Goal: Task Accomplishment & Management: Complete application form

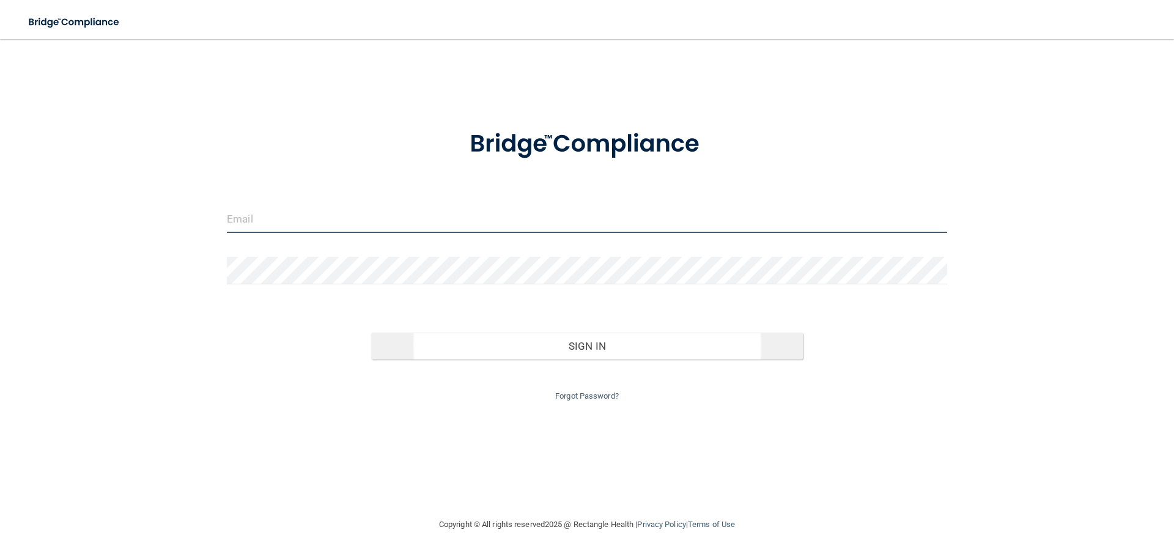
type input "[DOMAIN_NAME][EMAIL_ADDRESS][PERSON_NAME][DOMAIN_NAME]"
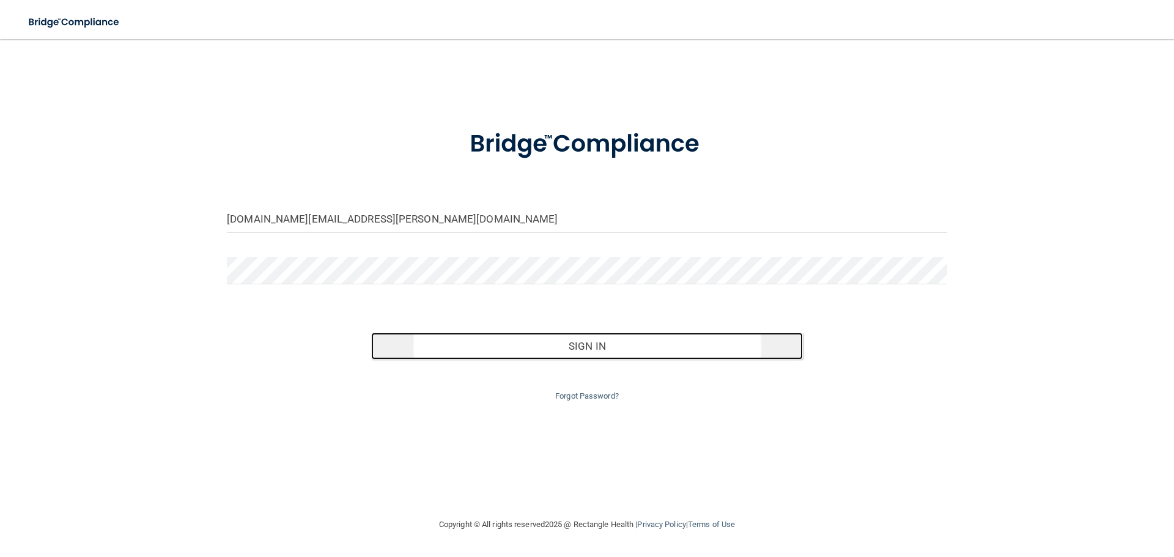
click at [574, 339] on button "Sign In" at bounding box center [587, 346] width 432 height 27
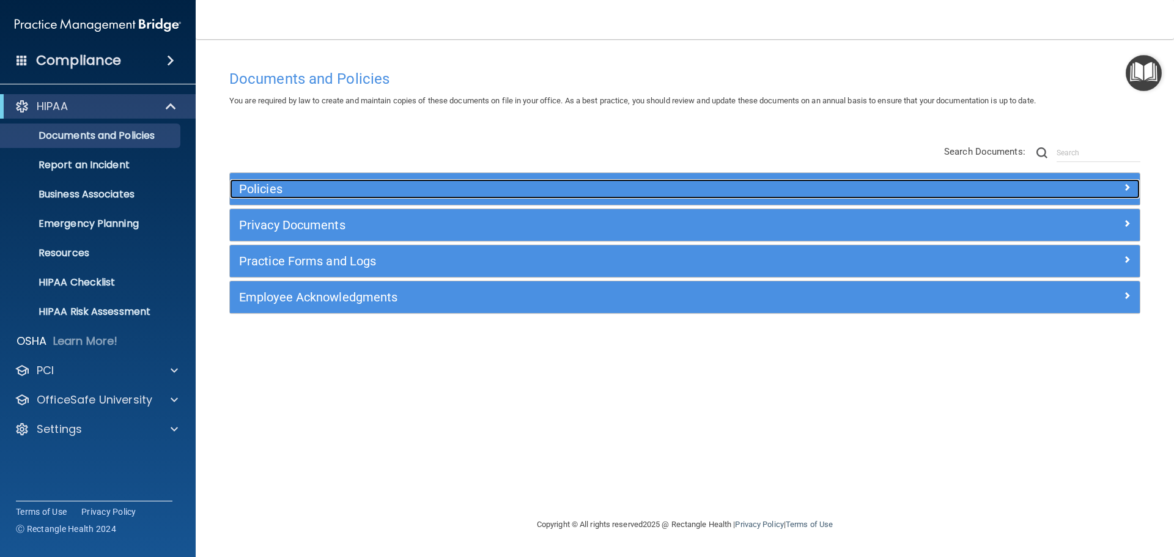
click at [1127, 192] on span at bounding box center [1127, 187] width 7 height 15
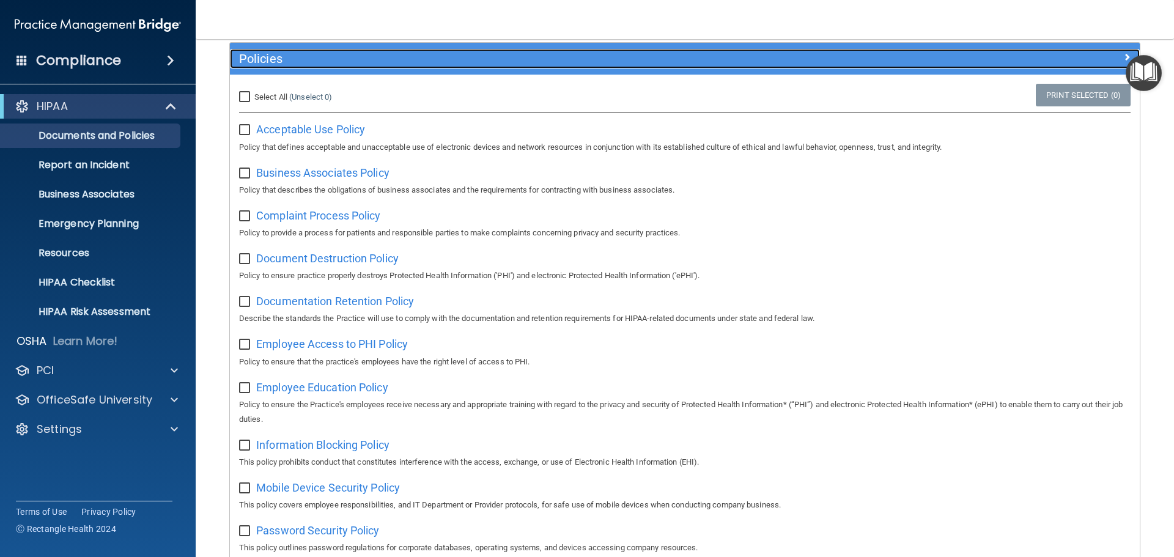
scroll to position [61, 0]
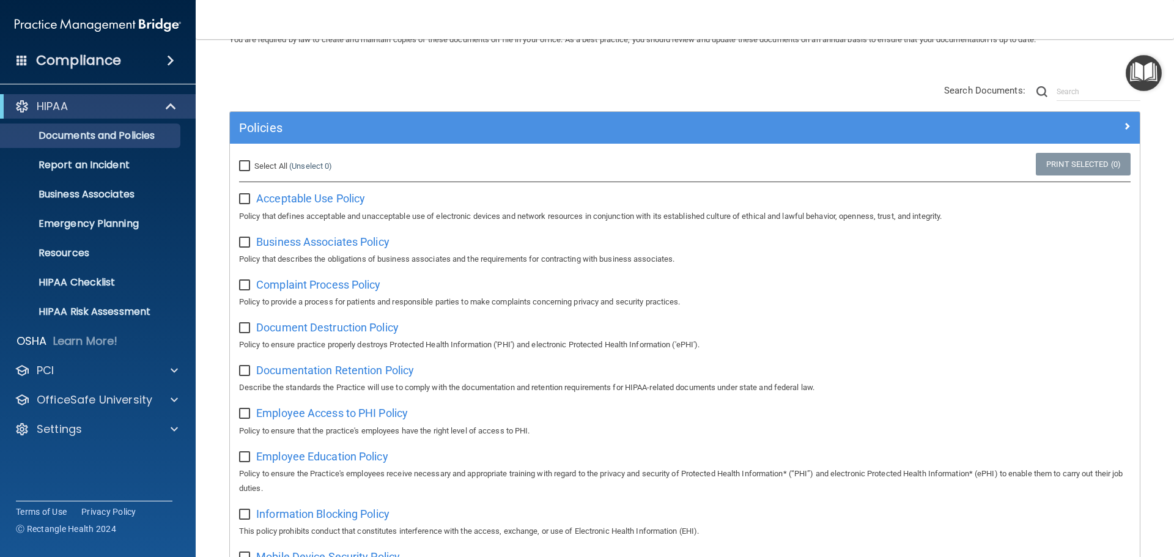
click at [245, 165] on input "Select All (Unselect 0) Unselect All" at bounding box center [246, 166] width 14 height 10
checkbox input "true"
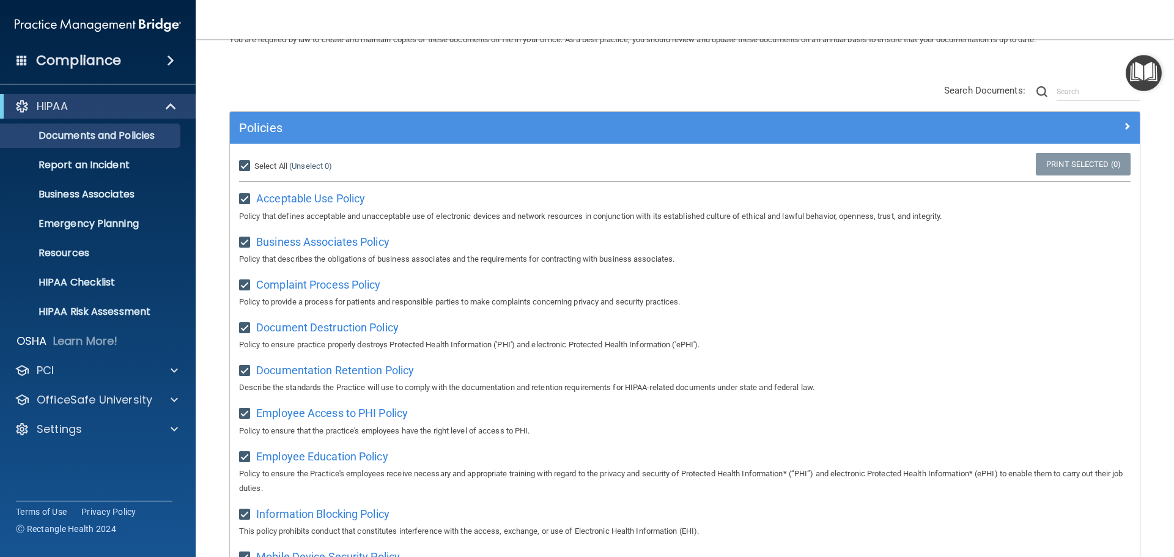
checkbox input "true"
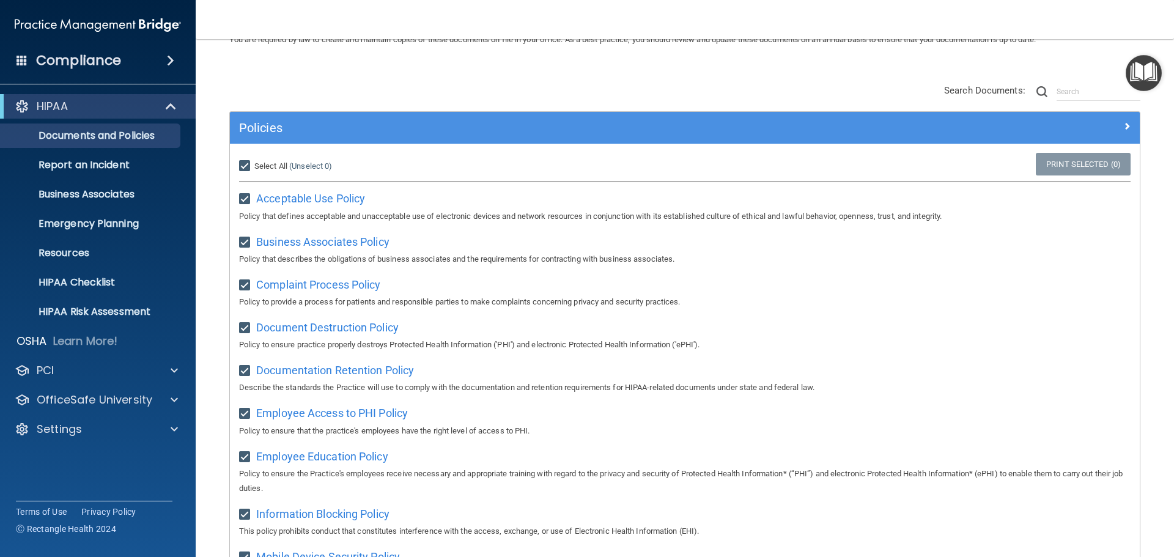
checkbox input "true"
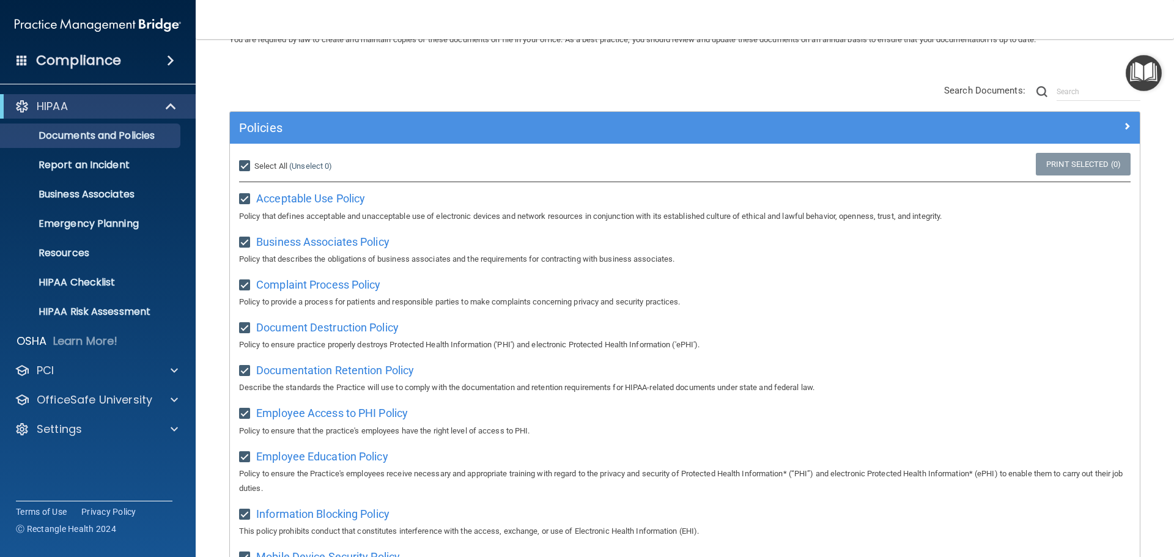
checkbox input "true"
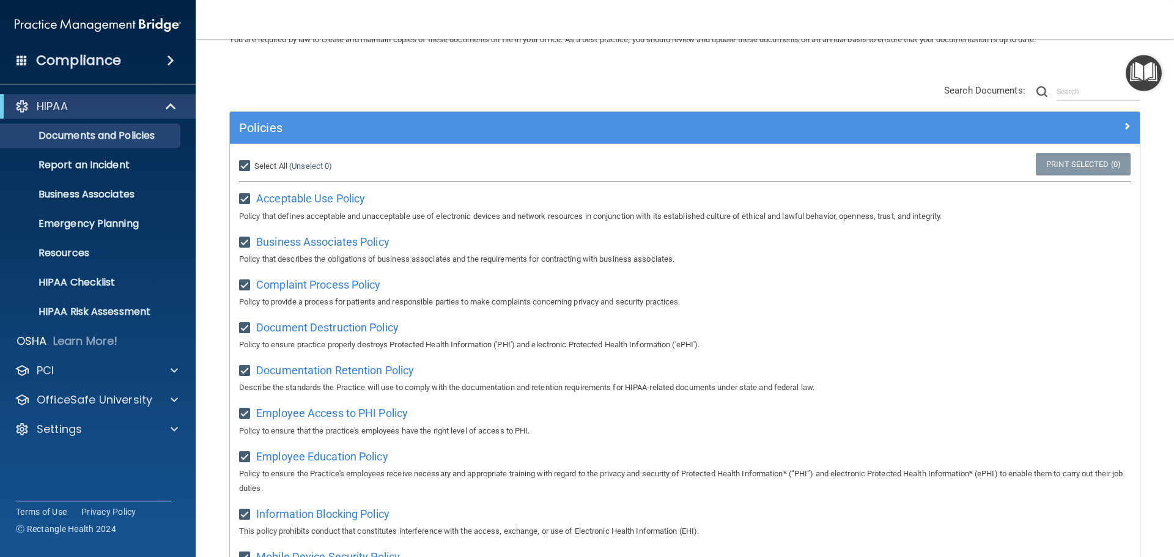
checkbox input "true"
click at [1067, 165] on link "Print Selected (21)" at bounding box center [1081, 164] width 99 height 23
click at [249, 163] on input "Select All (Unselect 21) Unselect All" at bounding box center [246, 166] width 14 height 10
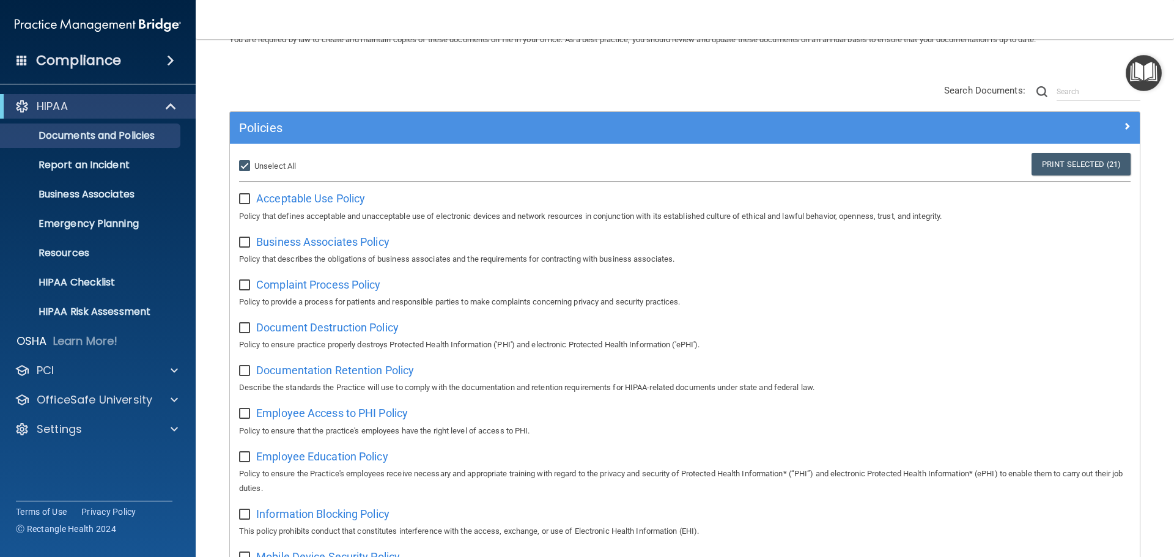
checkbox input "false"
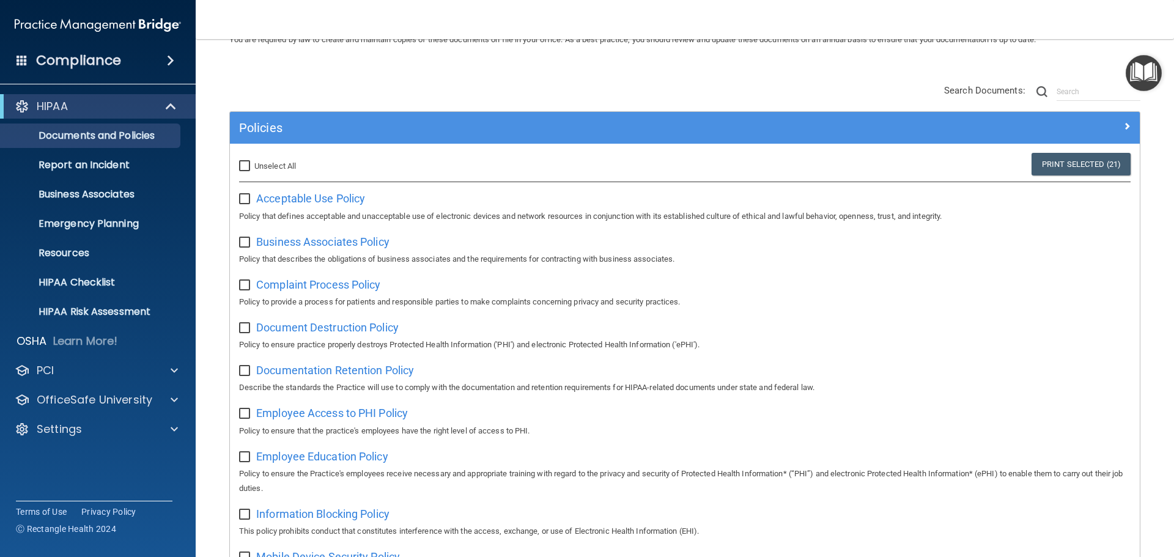
checkbox input "false"
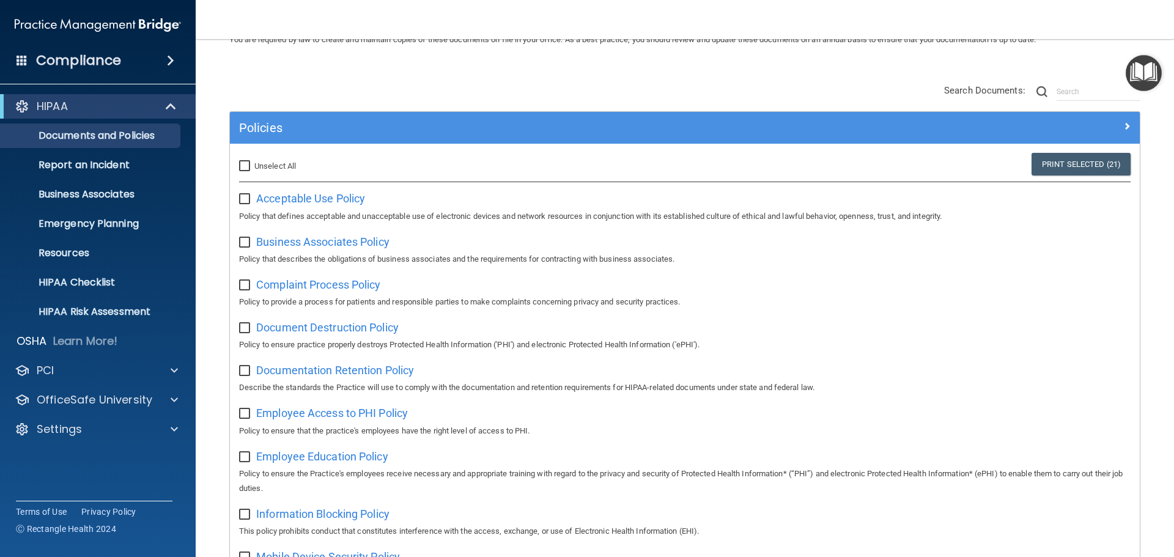
checkbox input "false"
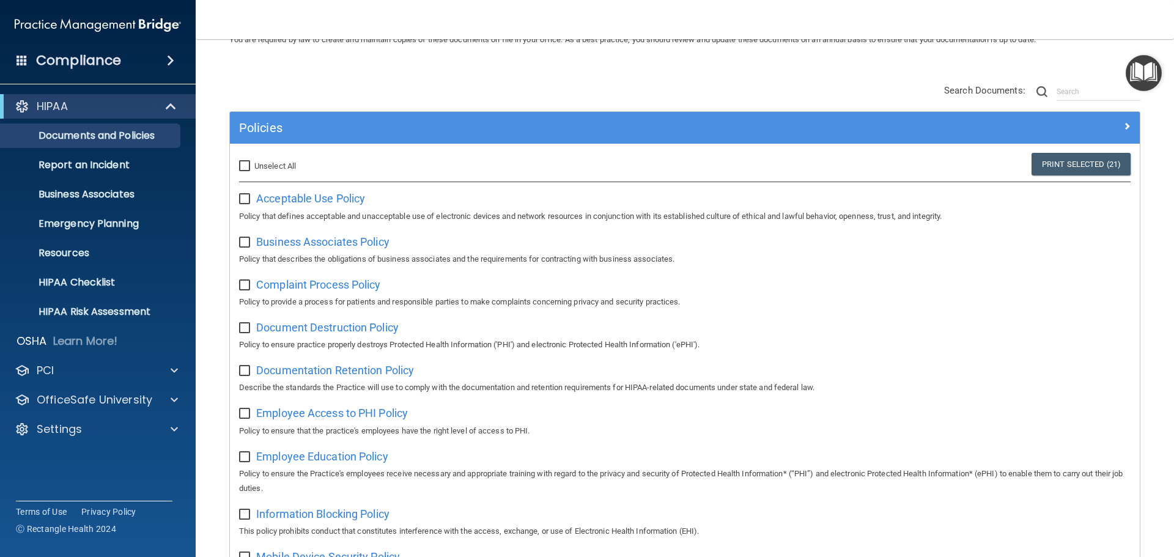
checkbox input "false"
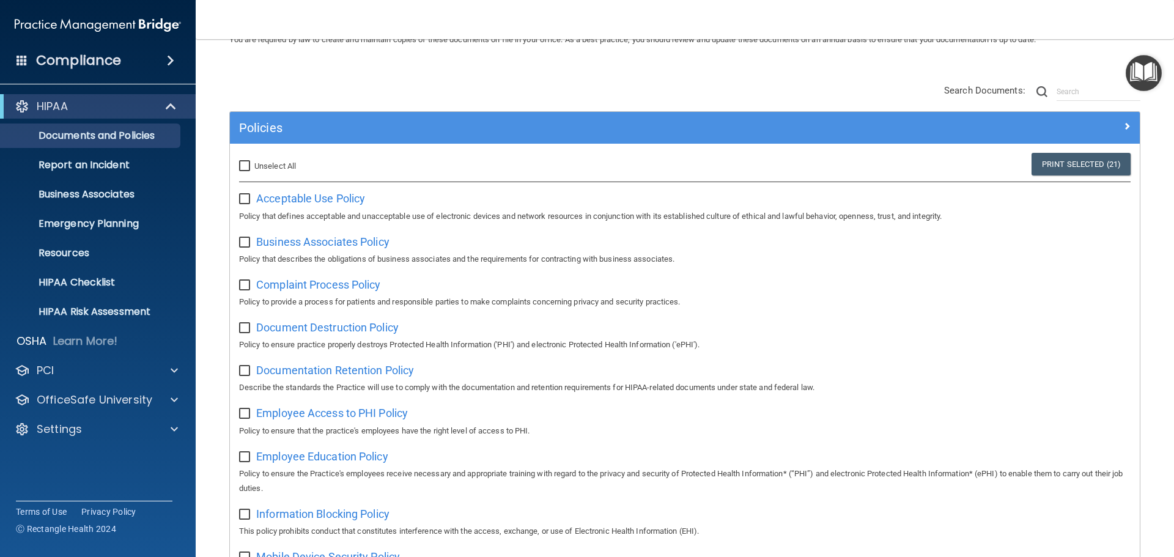
checkbox input "false"
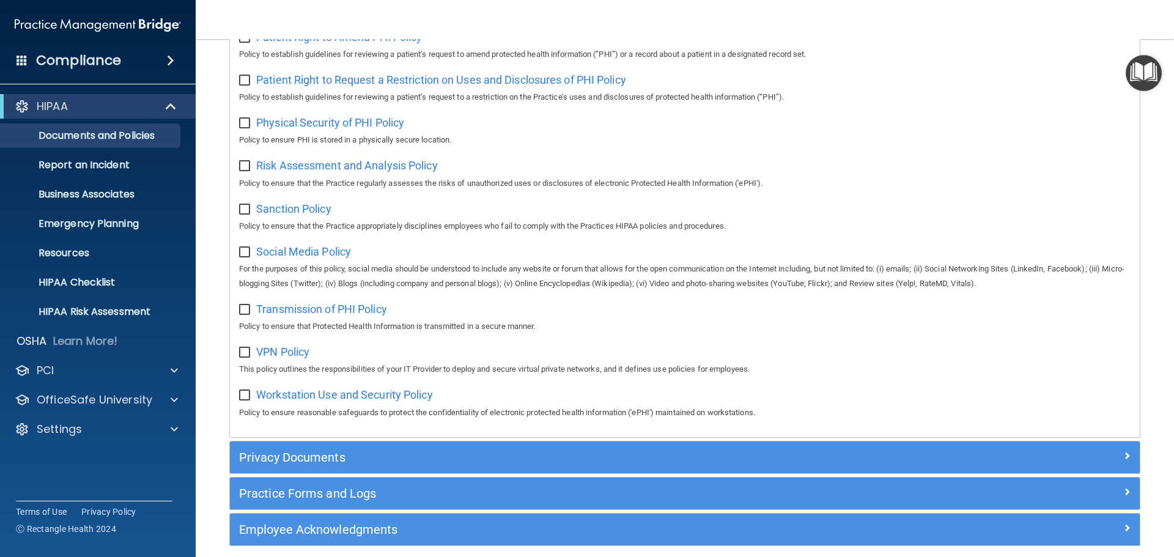
scroll to position [818, 0]
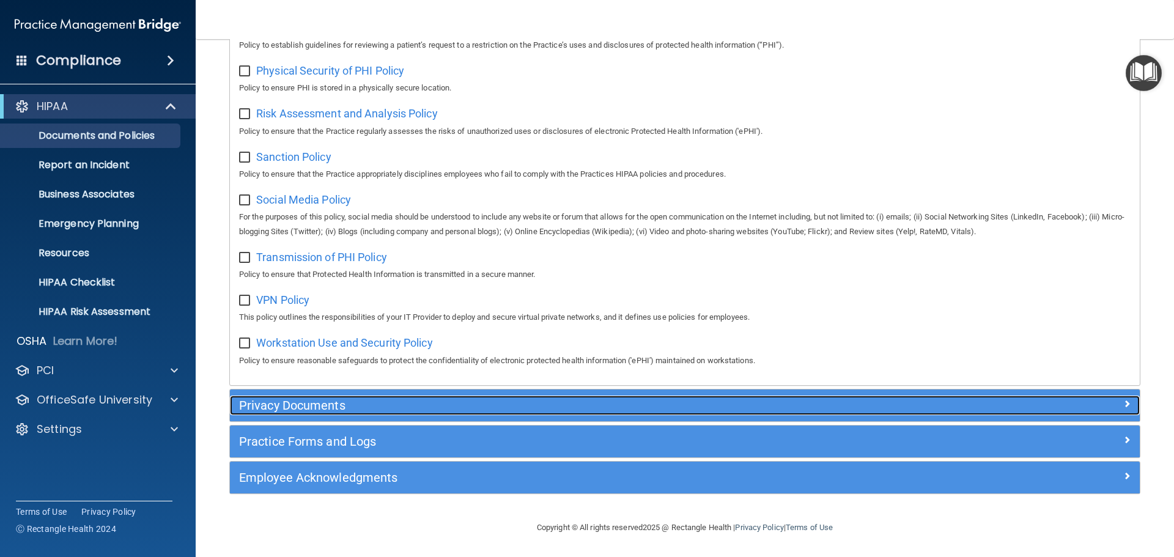
click at [407, 399] on h5 "Privacy Documents" at bounding box center [571, 405] width 664 height 13
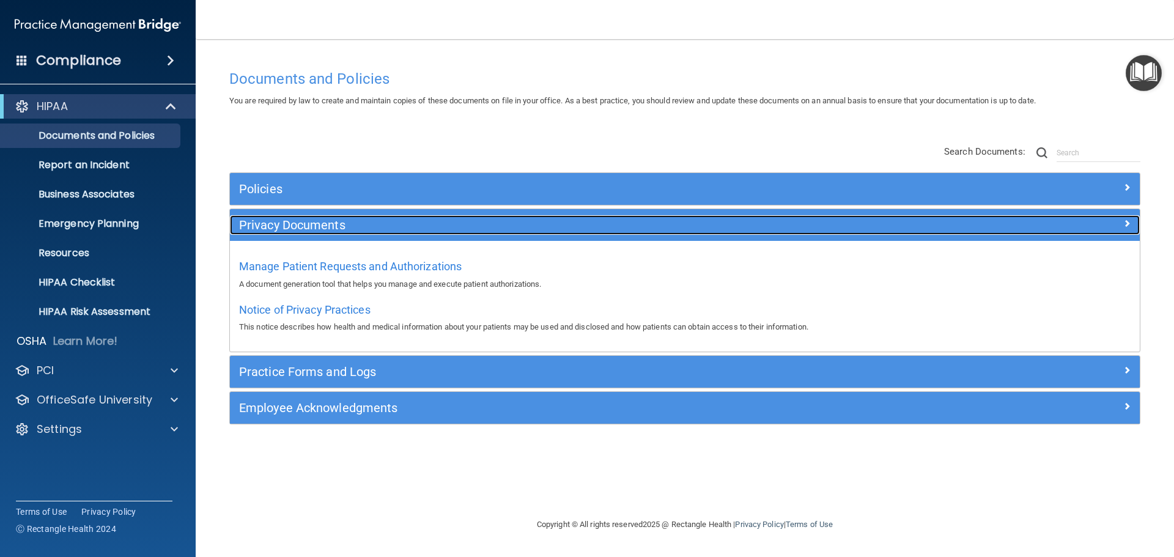
scroll to position [0, 0]
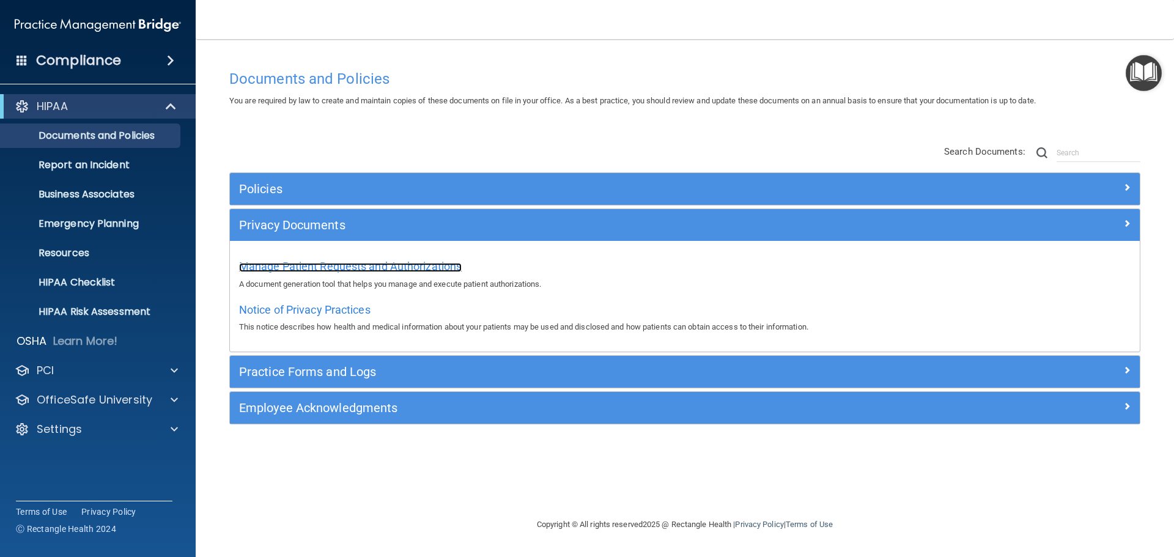
click at [386, 265] on span "Manage Patient Requests and Authorizations" at bounding box center [350, 266] width 223 height 13
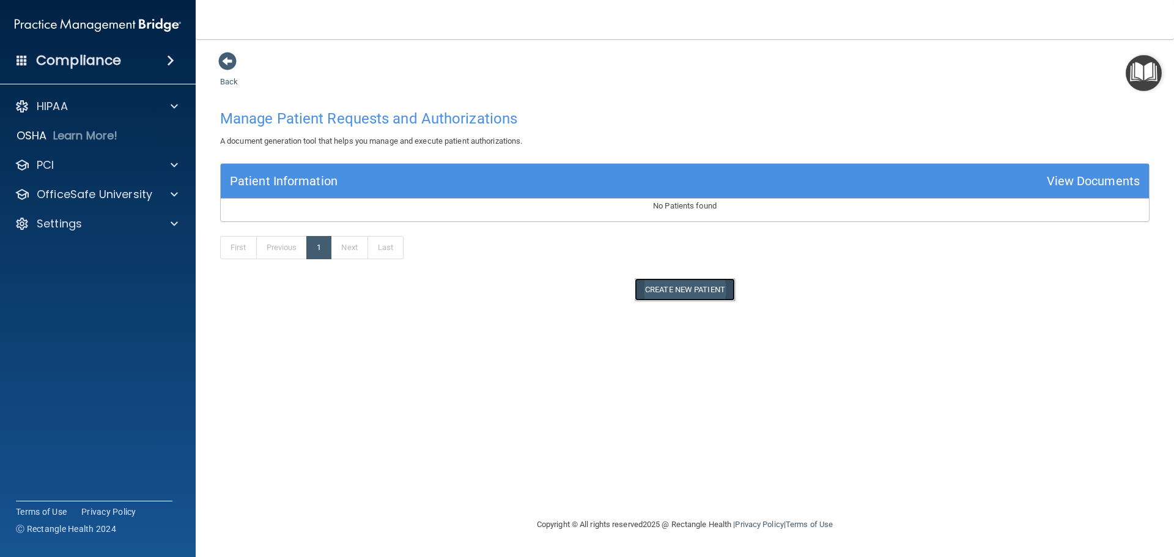
click at [701, 287] on button "Create New Patient" at bounding box center [685, 289] width 100 height 23
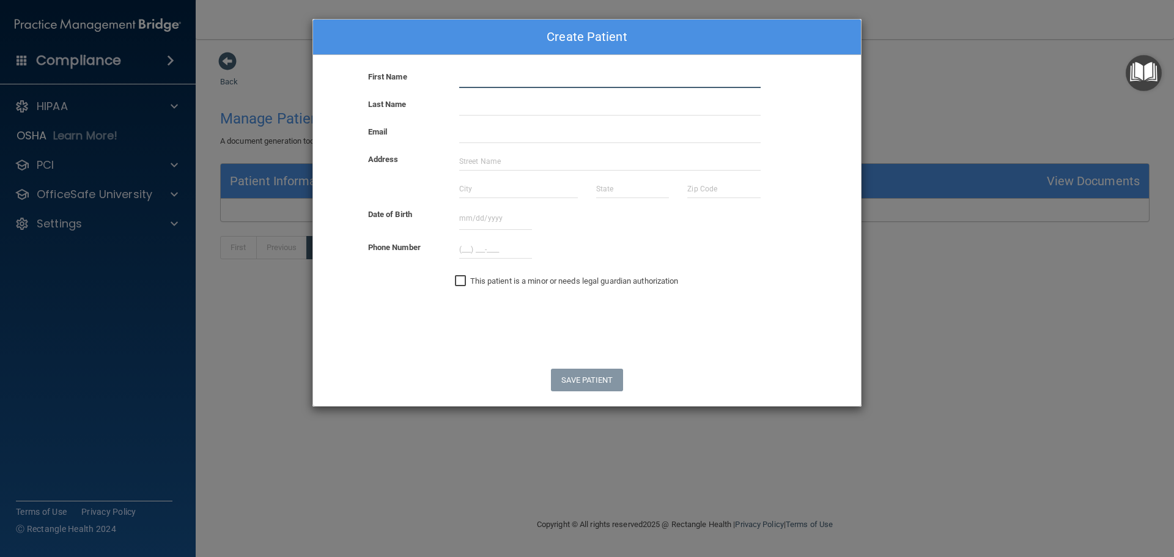
drag, startPoint x: 467, startPoint y: 82, endPoint x: 467, endPoint y: 75, distance: 6.7
click at [467, 80] on input "text" at bounding box center [610, 79] width 302 height 18
type input "Bren"
type input "[PERSON_NAME]"
type input "[EMAIL_ADDRESS][DOMAIN_NAME]"
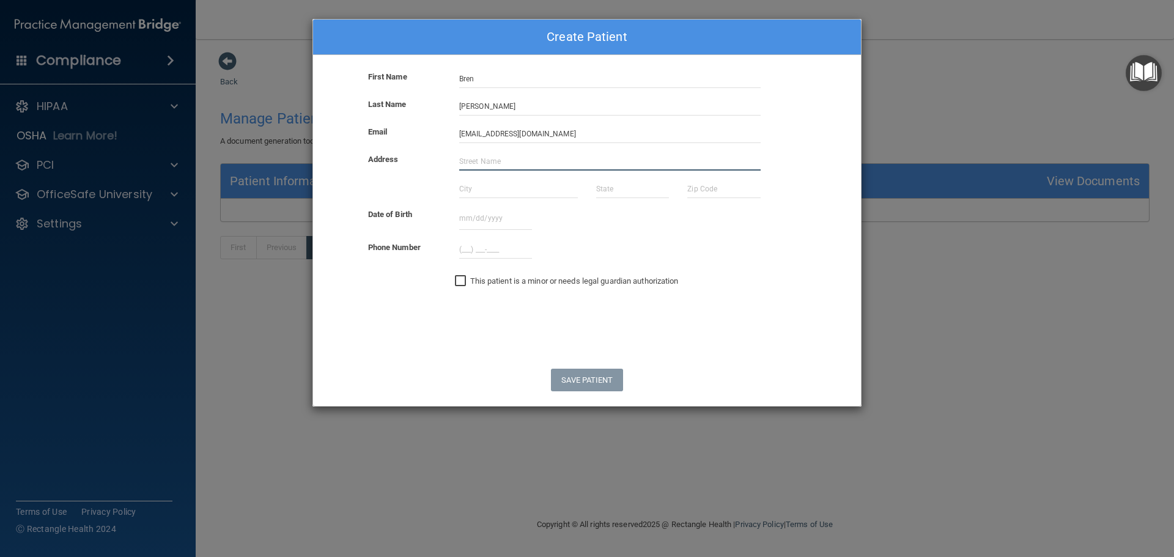
type input "[STREET_ADDRESS]"
type input "North Liberty"
type input "IA"
type input "52317"
type input "(319) 930-458_"
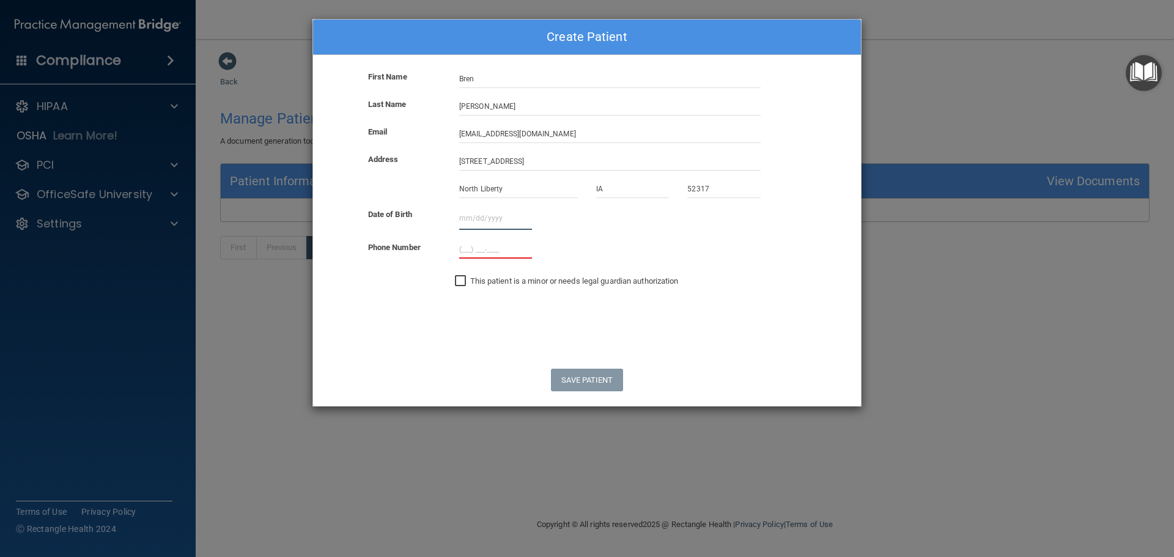
click at [469, 219] on input "text" at bounding box center [495, 218] width 73 height 23
type input "12011977"
type input "[PHONE_NUMBER]"
click at [565, 321] on form "First Name [PERSON_NAME] Last Name [PERSON_NAME] Email [EMAIL_ADDRESS][DOMAIN_N…" at bounding box center [587, 238] width 548 height 336
click at [499, 217] on input "12011977" at bounding box center [495, 218] width 73 height 23
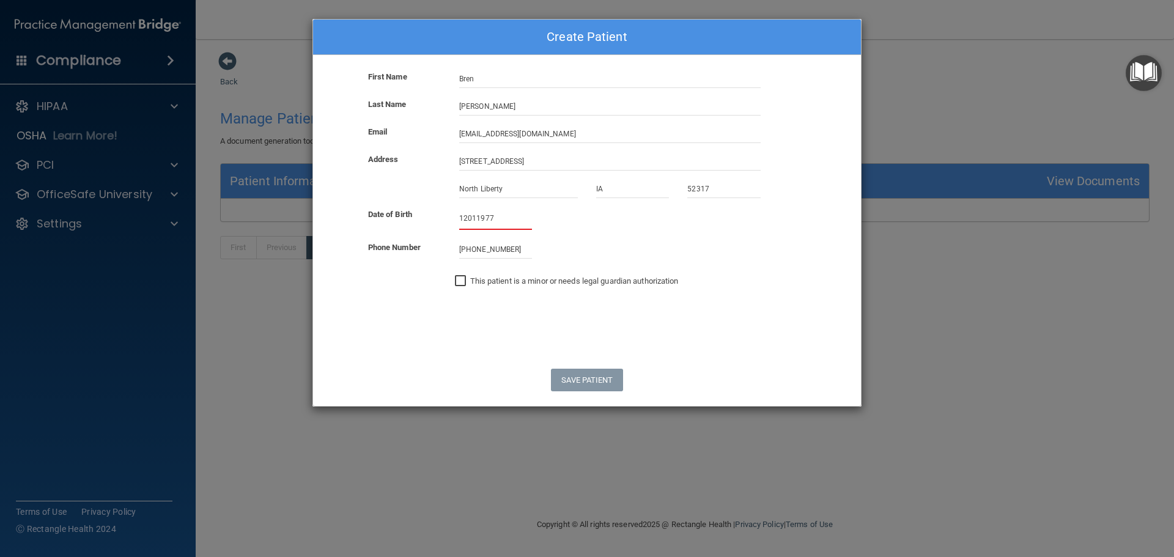
click at [466, 217] on input "12011977" at bounding box center [495, 218] width 73 height 23
click at [478, 217] on input "12/011977" at bounding box center [495, 218] width 73 height 23
type input "[DATE]"
click at [582, 382] on button "Save Patient" at bounding box center [587, 380] width 72 height 23
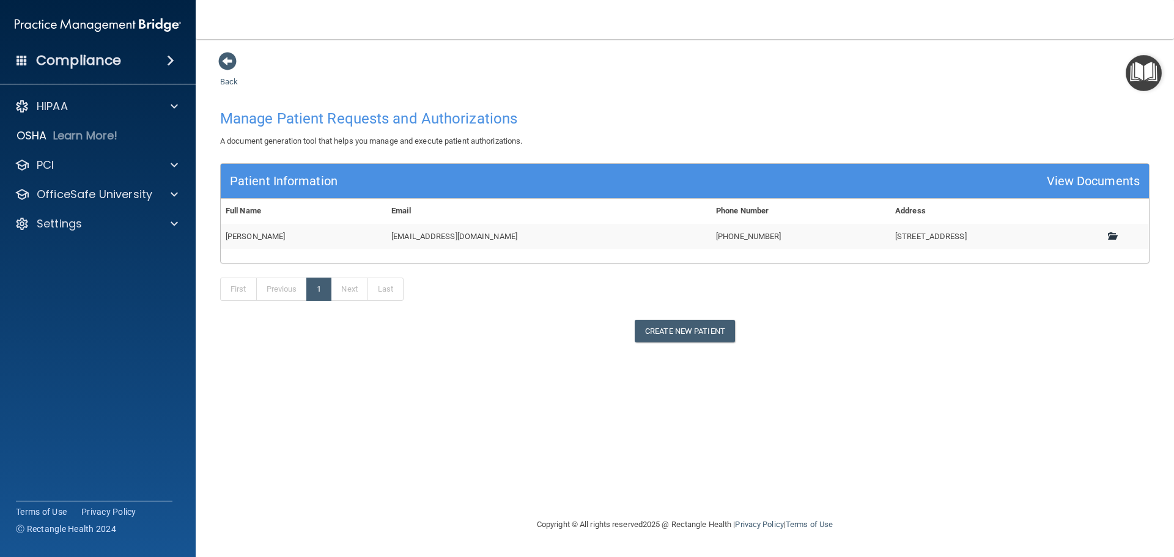
click at [1115, 232] on span at bounding box center [1112, 236] width 8 height 8
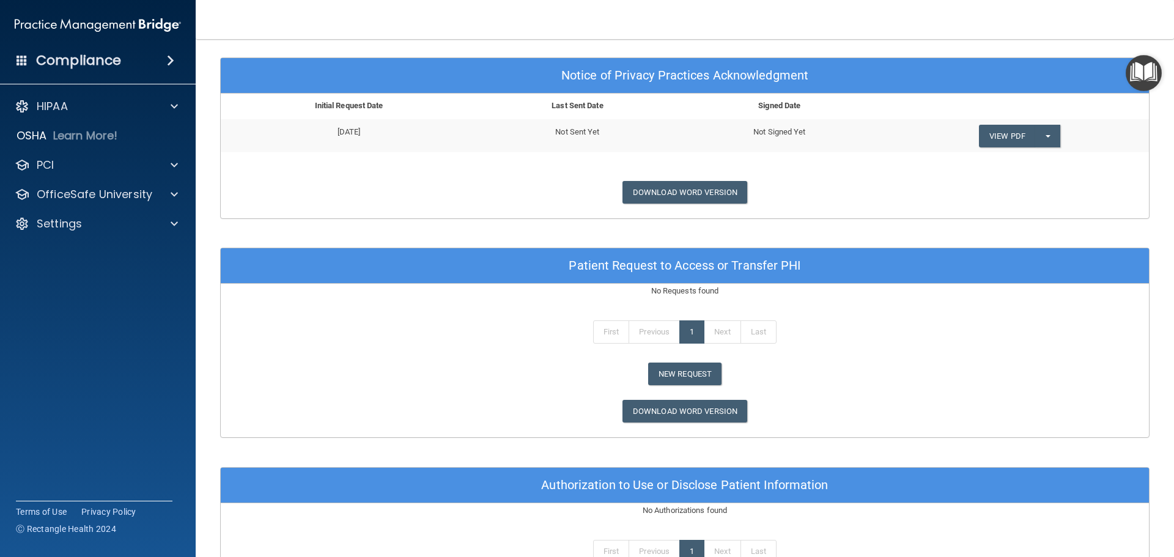
scroll to position [428, 0]
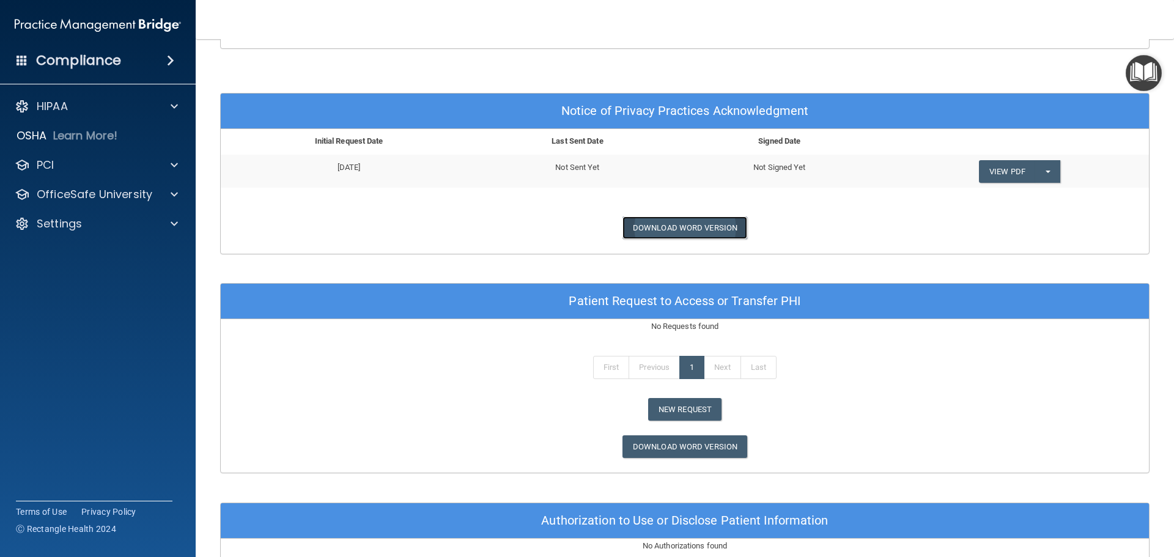
click at [704, 223] on link "Download Word Version" at bounding box center [685, 228] width 125 height 23
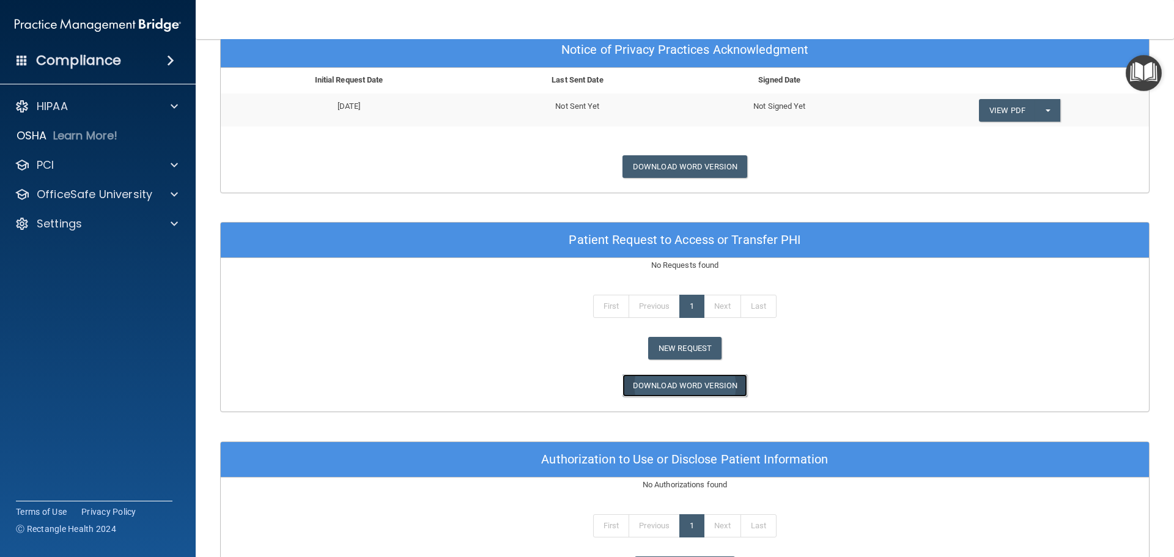
click at [702, 388] on link "Download Word Version" at bounding box center [685, 385] width 125 height 23
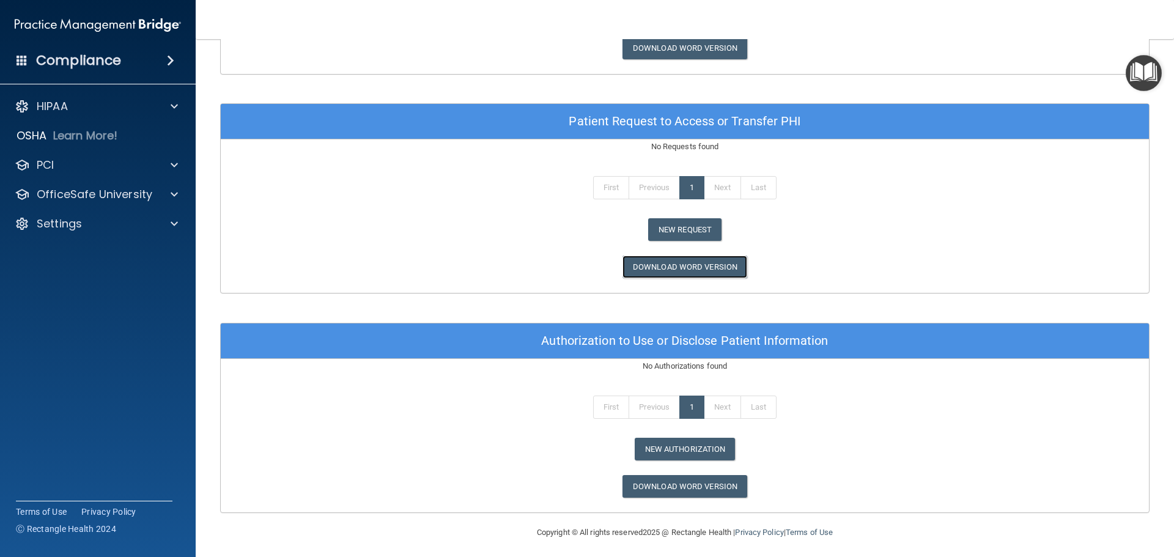
scroll to position [613, 0]
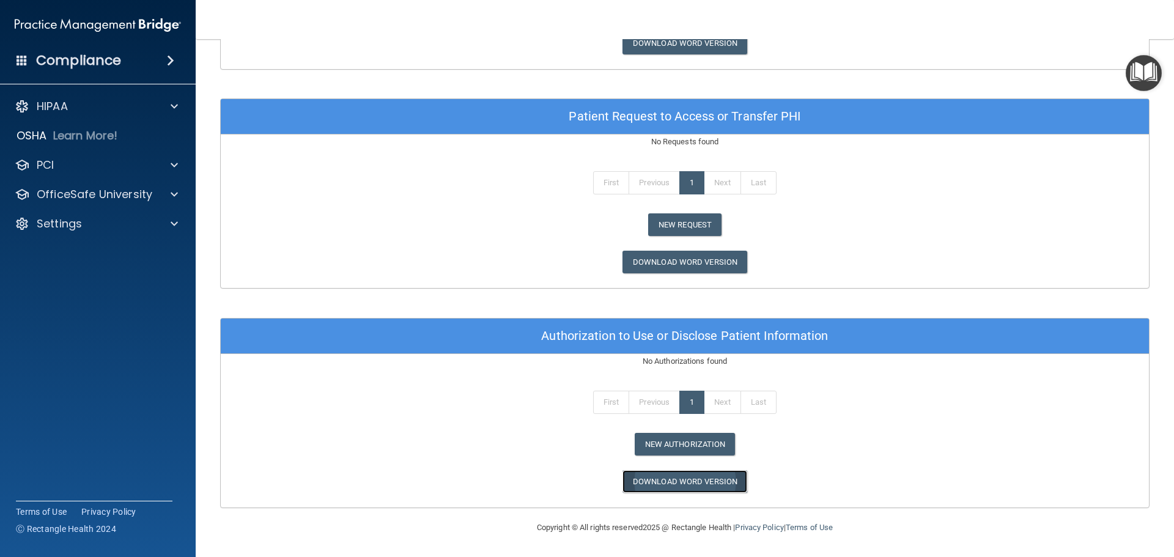
click at [689, 481] on link "Download Word Version" at bounding box center [685, 481] width 125 height 23
click at [687, 441] on button "New Authorization" at bounding box center [685, 444] width 101 height 23
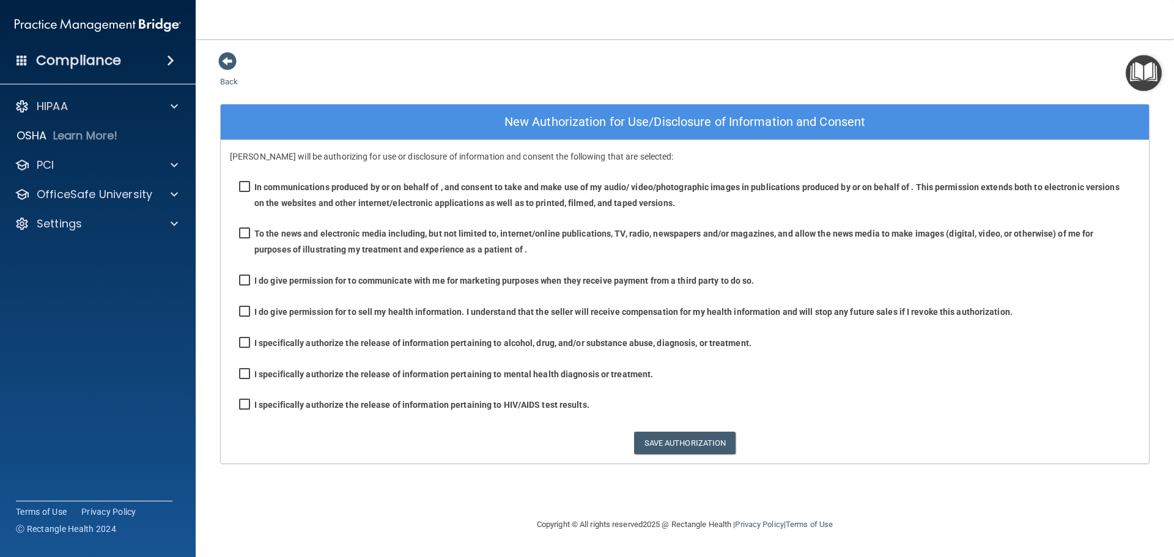
click at [1151, 73] on img "Open Resource Center" at bounding box center [1144, 73] width 36 height 36
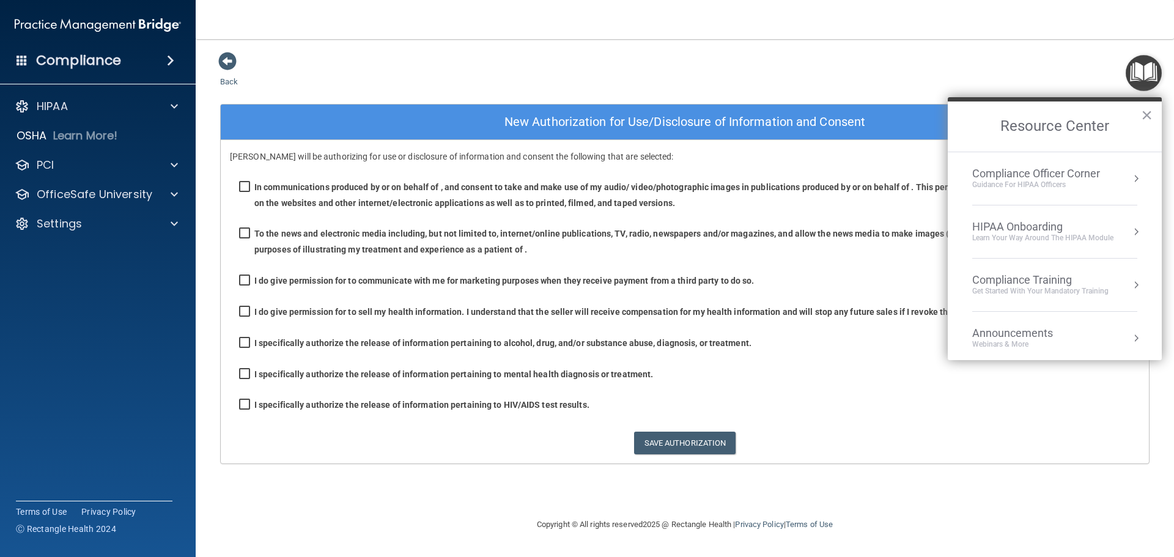
click at [891, 67] on div "Back New Authorization for Use/Disclosure of Information and Consent [PERSON_NA…" at bounding box center [685, 257] width 930 height 413
click at [229, 64] on span at bounding box center [227, 61] width 18 height 18
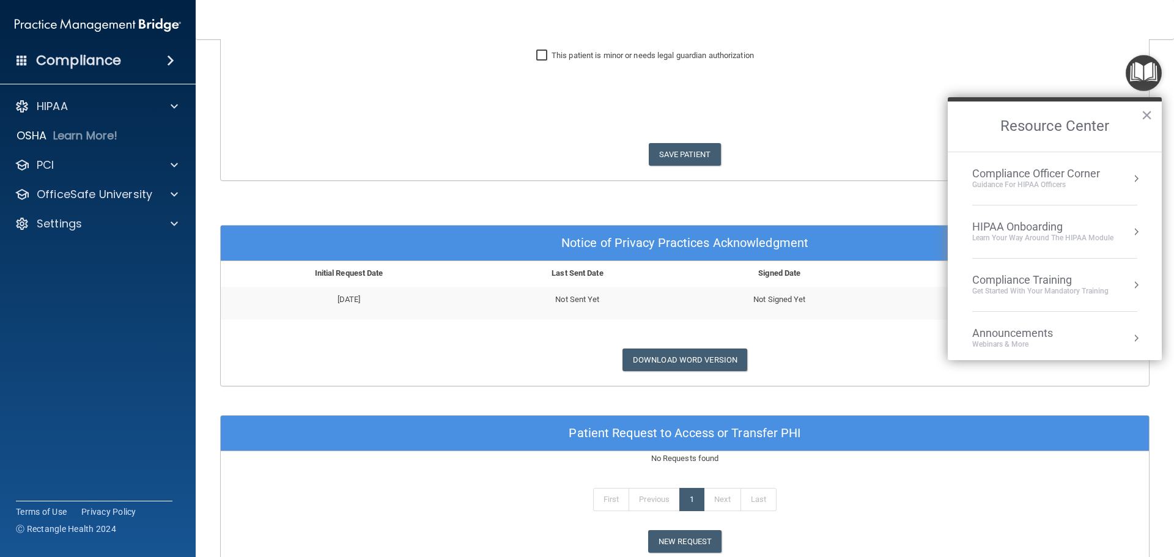
scroll to position [367, 0]
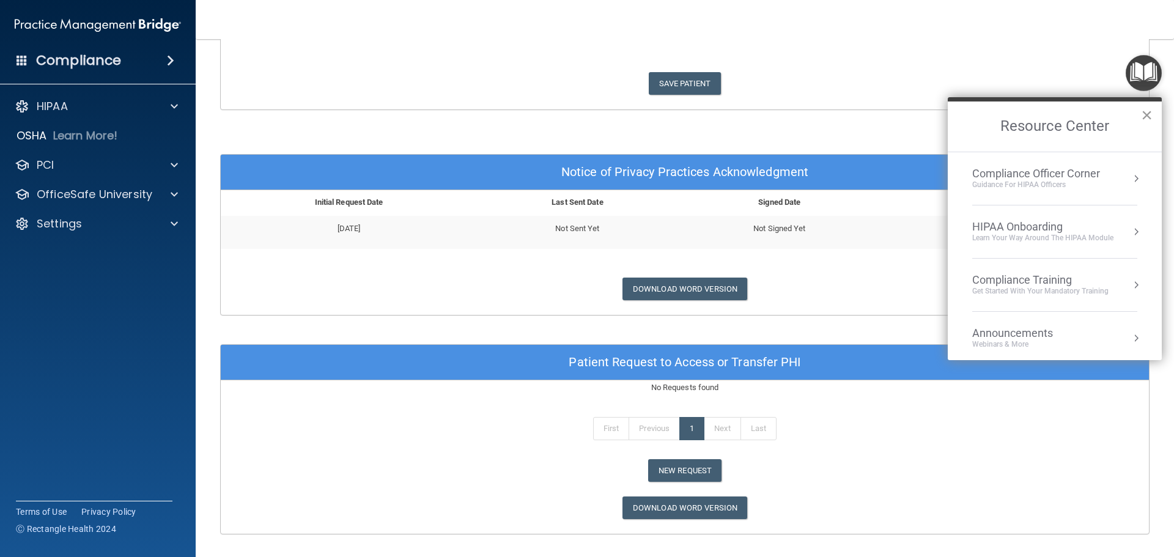
click at [1143, 112] on button "×" at bounding box center [1147, 115] width 12 height 20
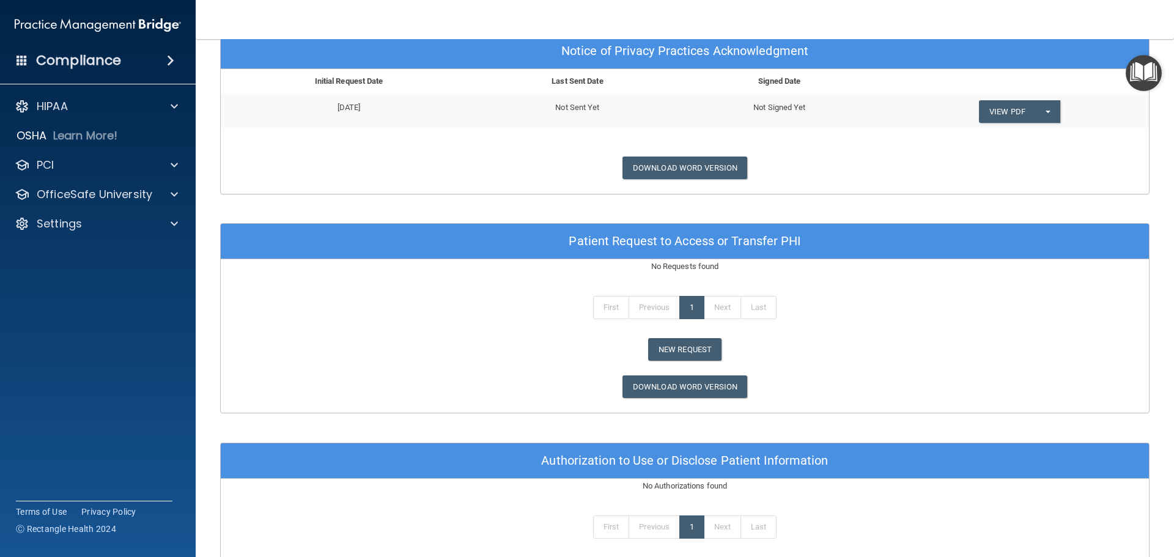
scroll to position [489, 0]
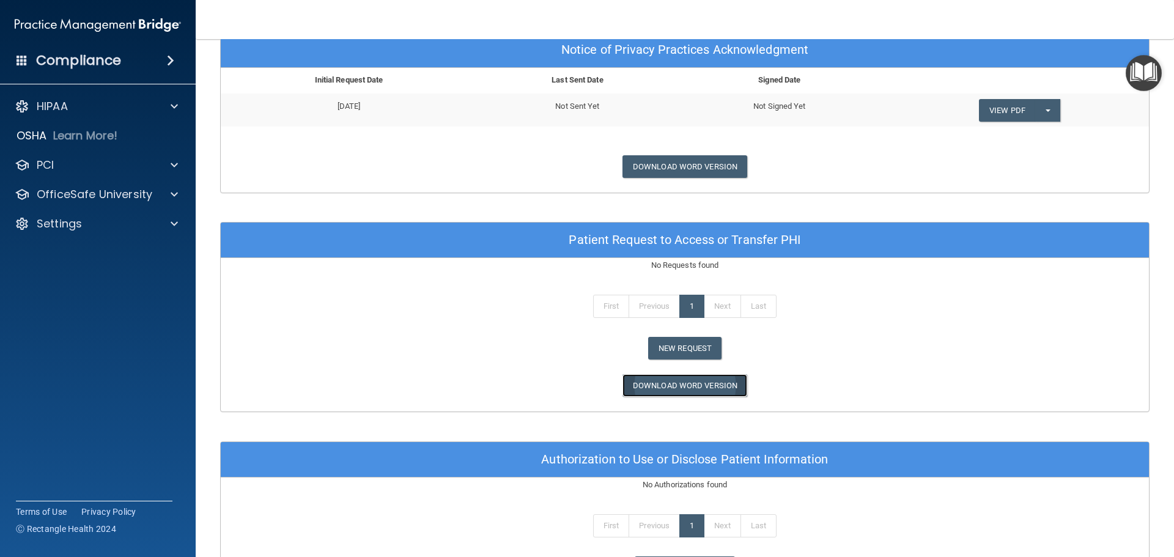
click at [694, 386] on link "Download Word Version" at bounding box center [685, 385] width 125 height 23
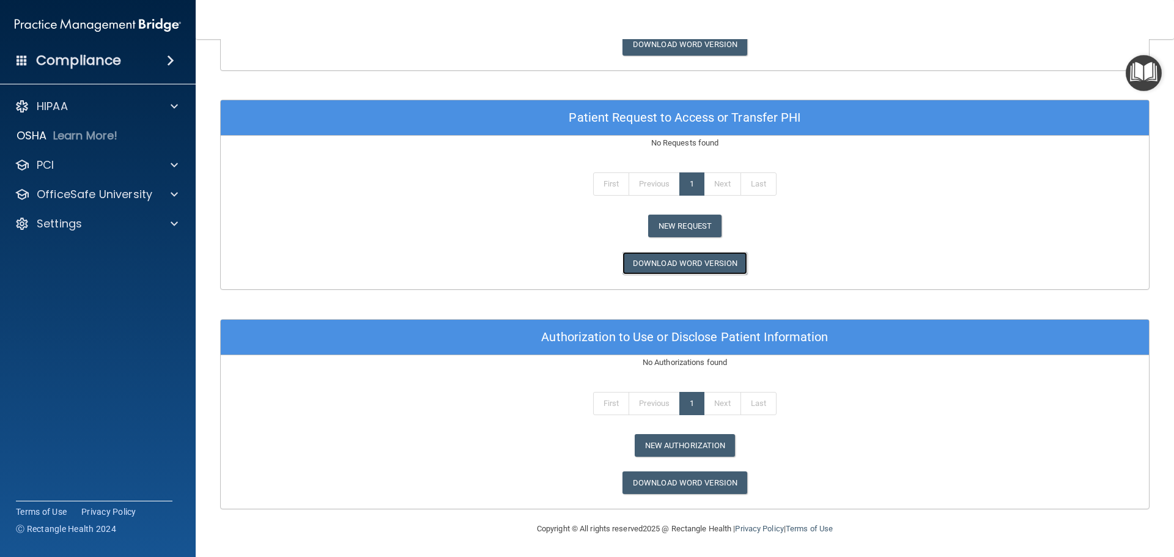
scroll to position [613, 0]
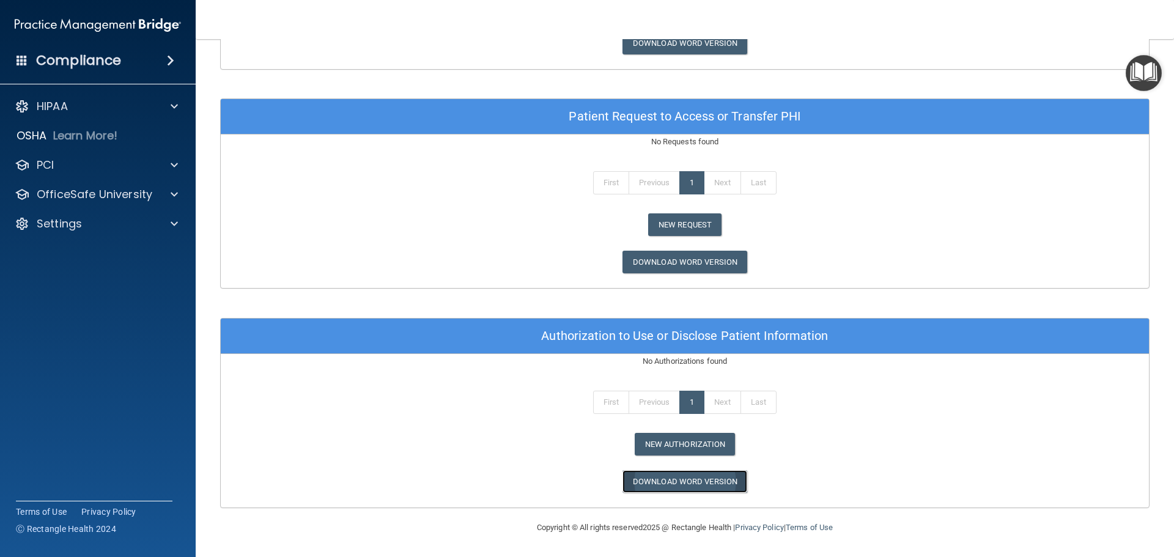
click at [692, 484] on link "Download Word Version" at bounding box center [685, 481] width 125 height 23
click at [75, 105] on div "HIPAA" at bounding box center [82, 106] width 152 height 15
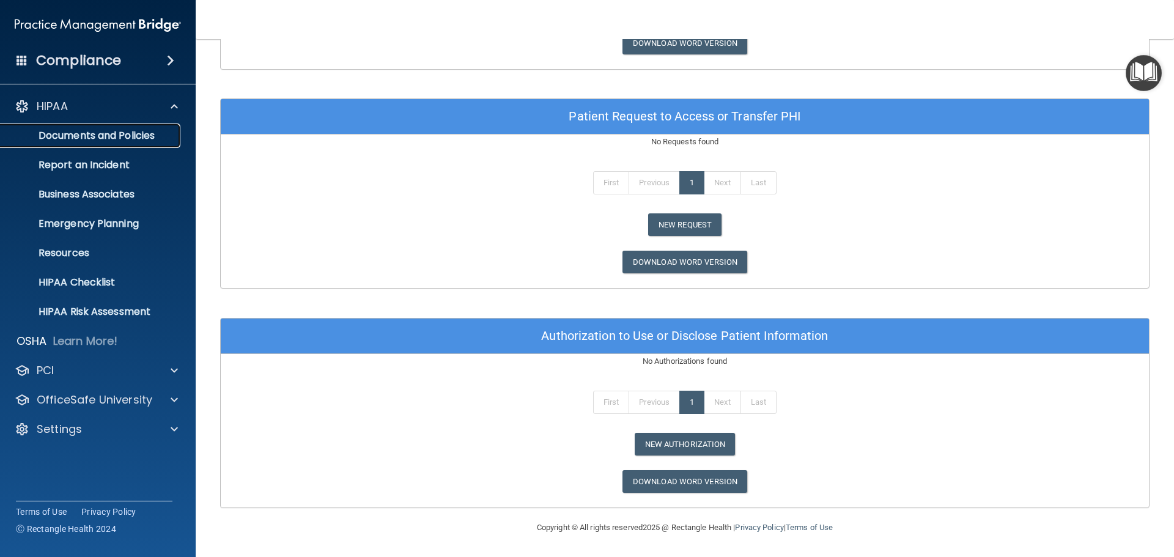
click at [116, 136] on p "Documents and Policies" at bounding box center [91, 136] width 167 height 12
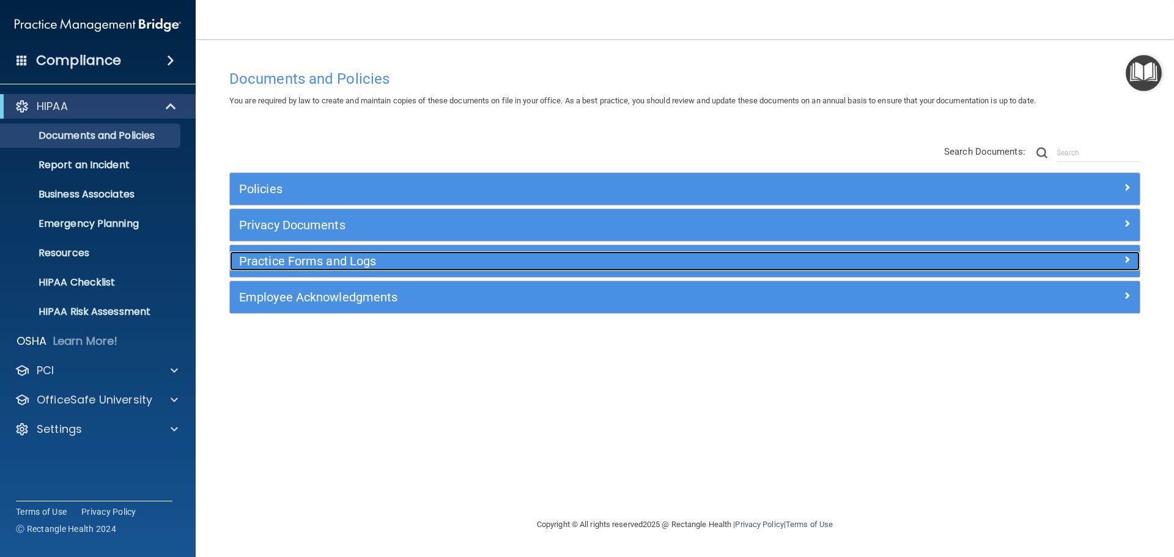
click at [1046, 262] on div at bounding box center [1027, 258] width 228 height 15
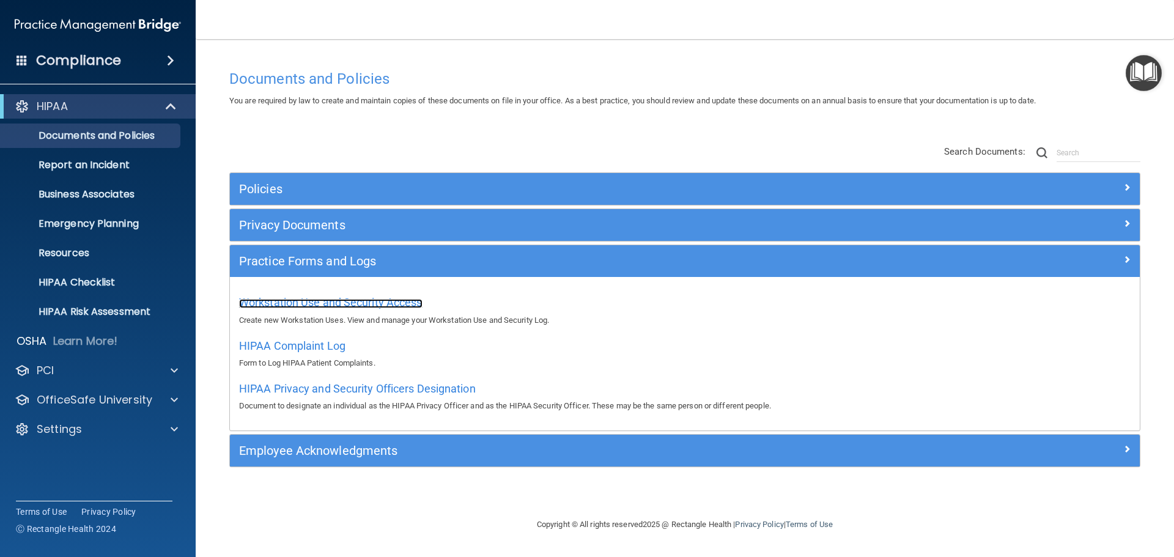
click at [370, 302] on span "Workstation Use and Security Access" at bounding box center [331, 302] width 184 height 13
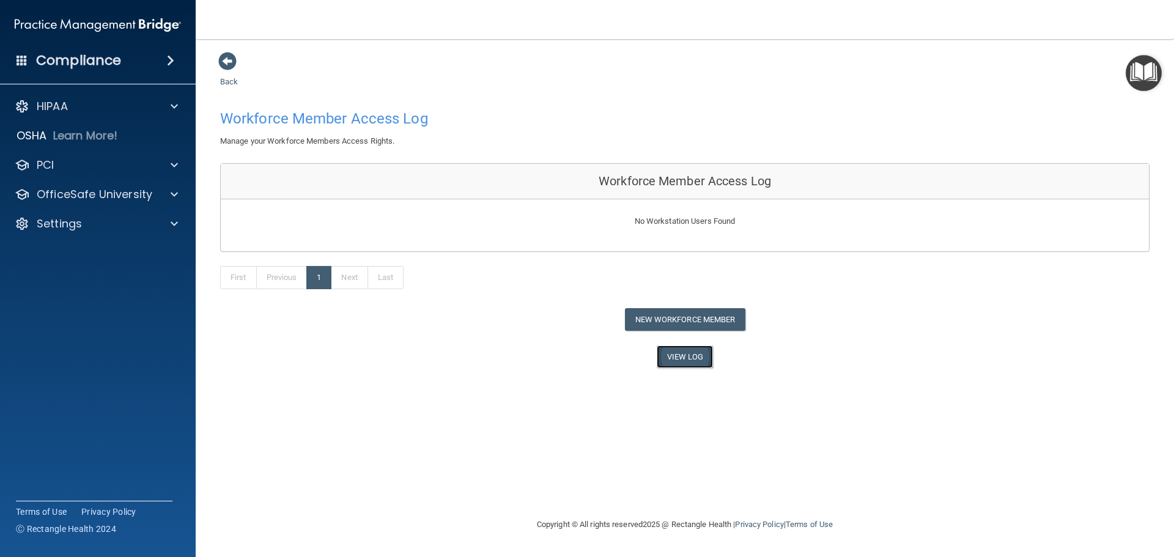
click at [684, 358] on link "View Log" at bounding box center [685, 357] width 57 height 23
click at [677, 316] on button "New Workforce Member" at bounding box center [685, 319] width 121 height 23
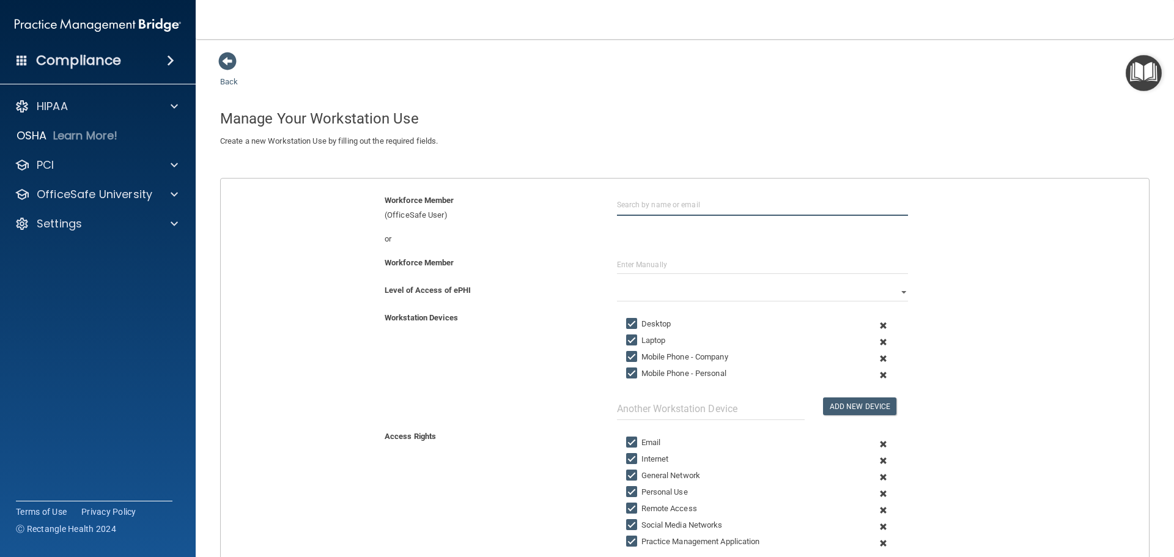
click at [656, 204] on input "text" at bounding box center [762, 204] width 291 height 23
click at [653, 243] on div "[DOMAIN_NAME][EMAIL_ADDRESS][PERSON_NAME][DOMAIN_NAME]" at bounding box center [685, 261] width 106 height 42
type input "[PERSON_NAME]"
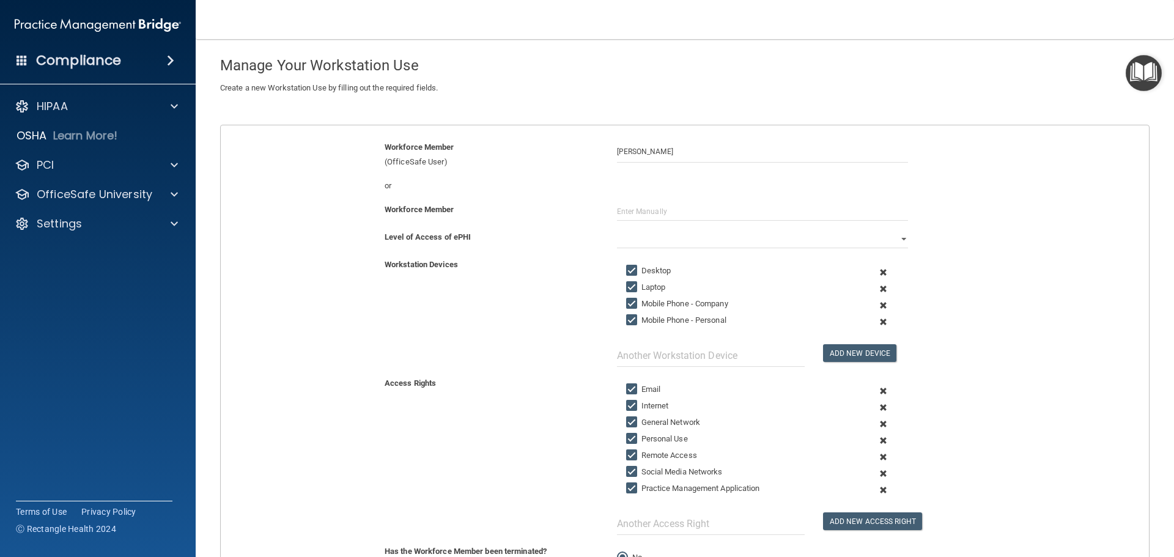
scroll to position [13, 0]
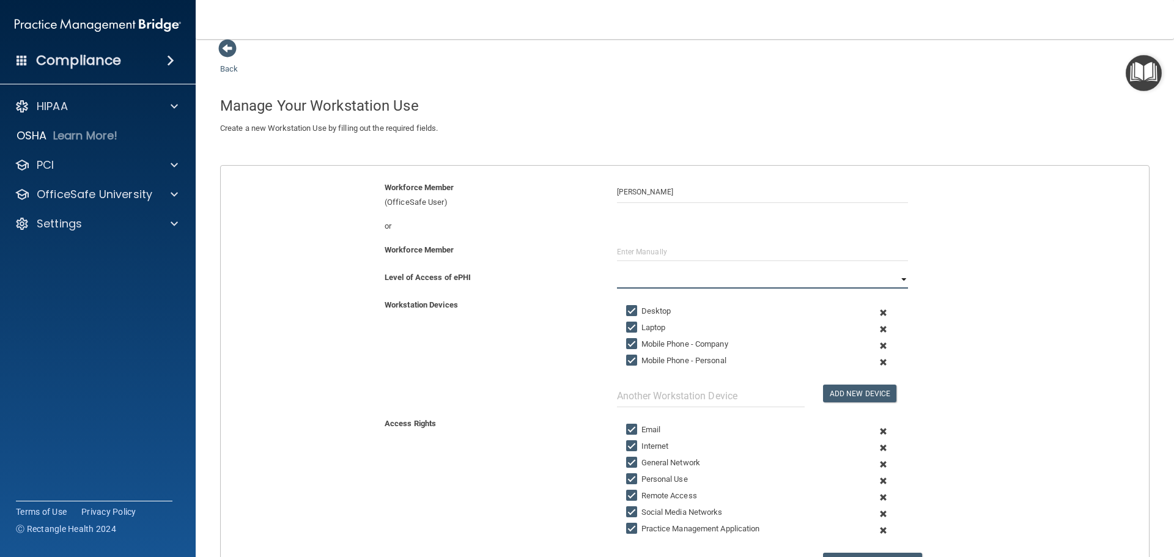
click at [896, 279] on select "Full Limited None" at bounding box center [762, 279] width 291 height 18
click at [617, 270] on select "Full Limited None" at bounding box center [762, 279] width 291 height 18
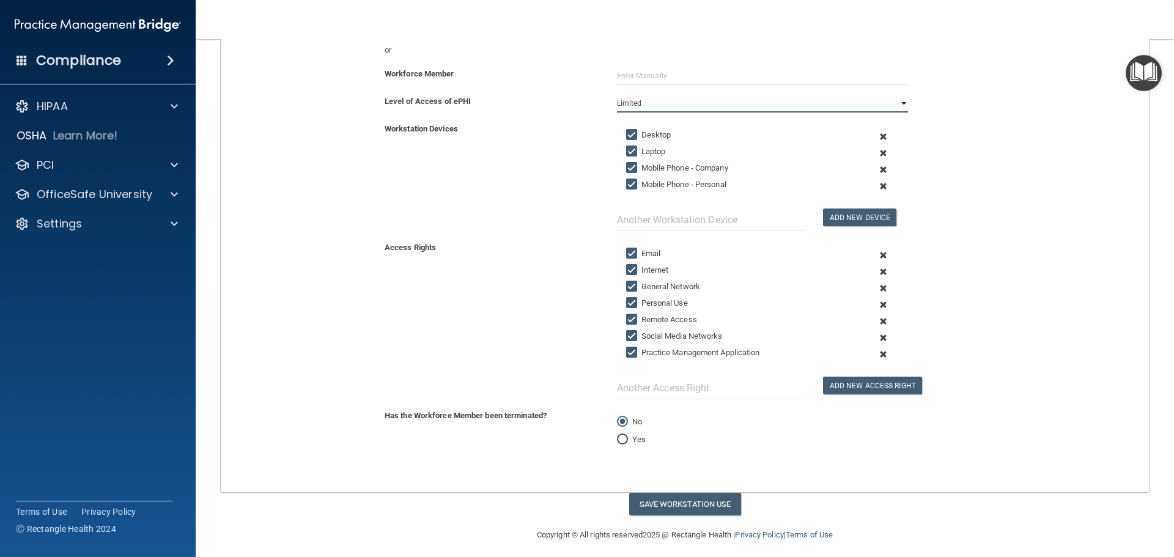
scroll to position [196, 0]
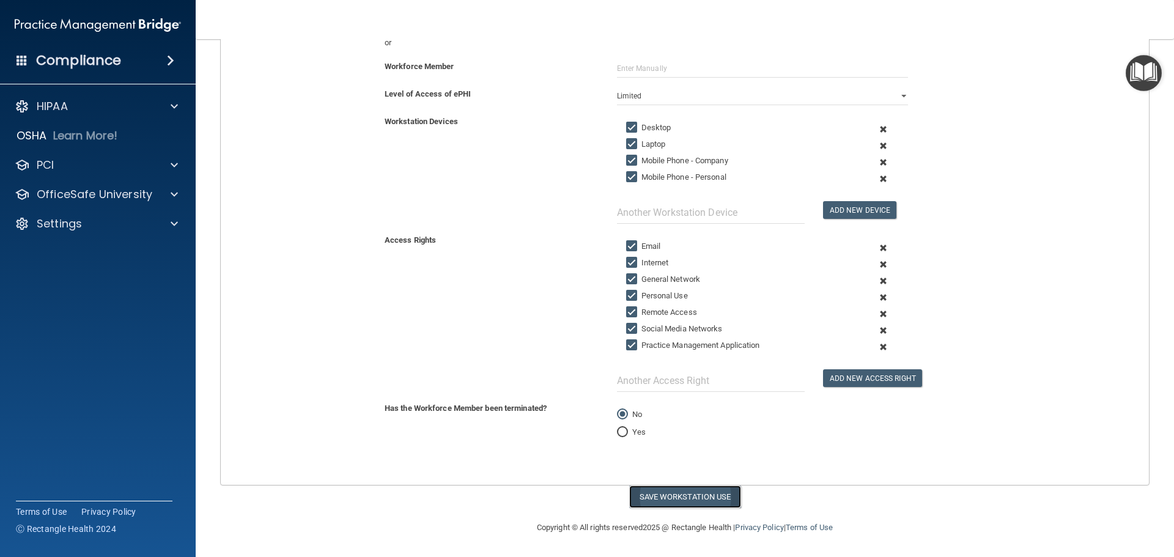
click at [680, 494] on button "Save Workstation Use" at bounding box center [685, 497] width 112 height 23
select select "? string:Full ?"
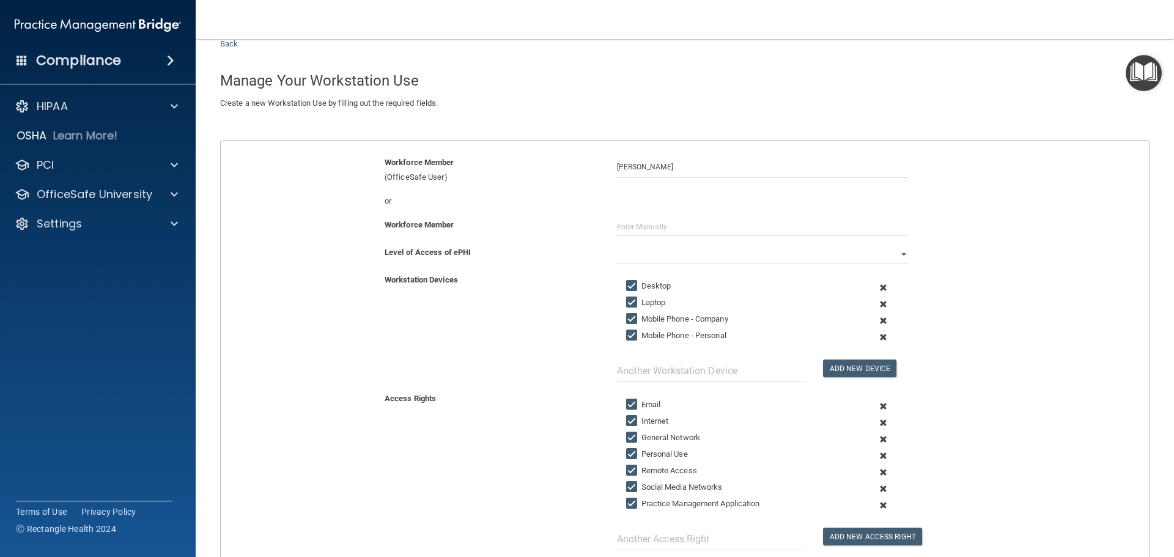
scroll to position [0, 0]
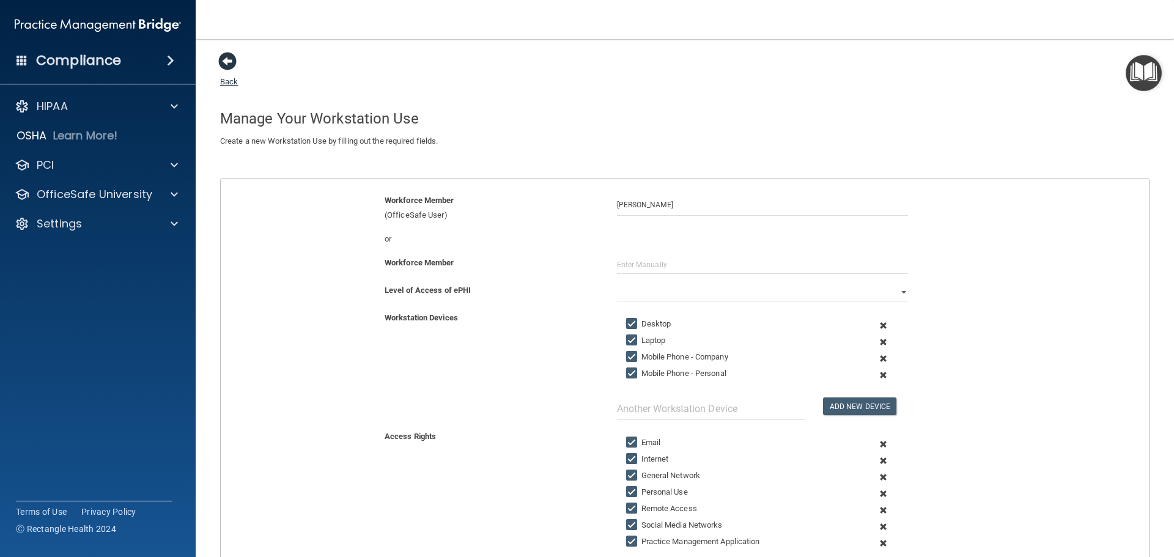
click at [232, 81] on link "Back" at bounding box center [229, 74] width 18 height 24
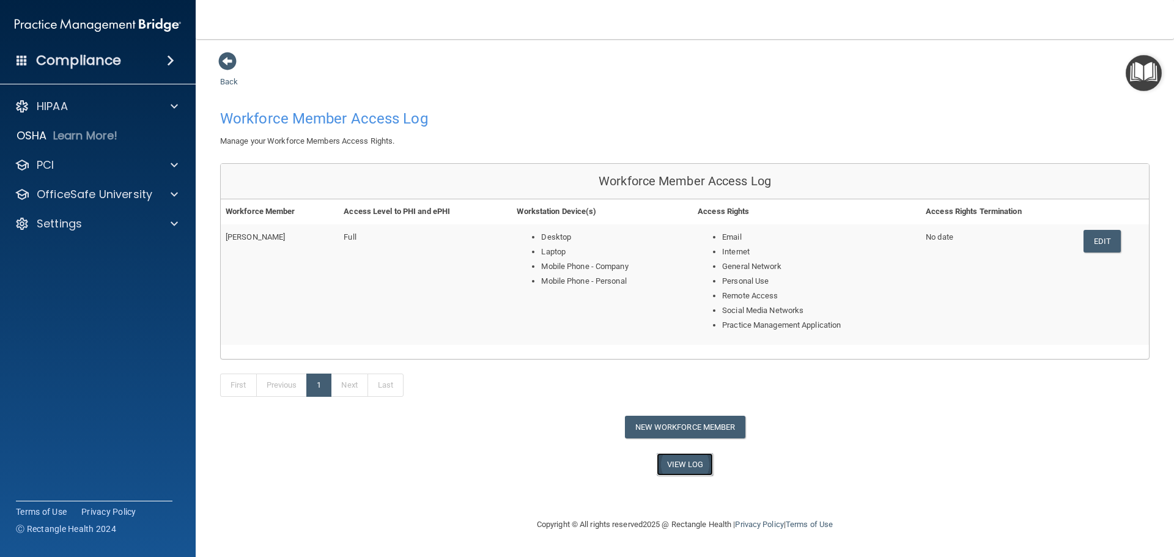
click at [681, 461] on link "View Log" at bounding box center [685, 464] width 57 height 23
click at [688, 429] on button "New Workforce Member" at bounding box center [685, 427] width 121 height 23
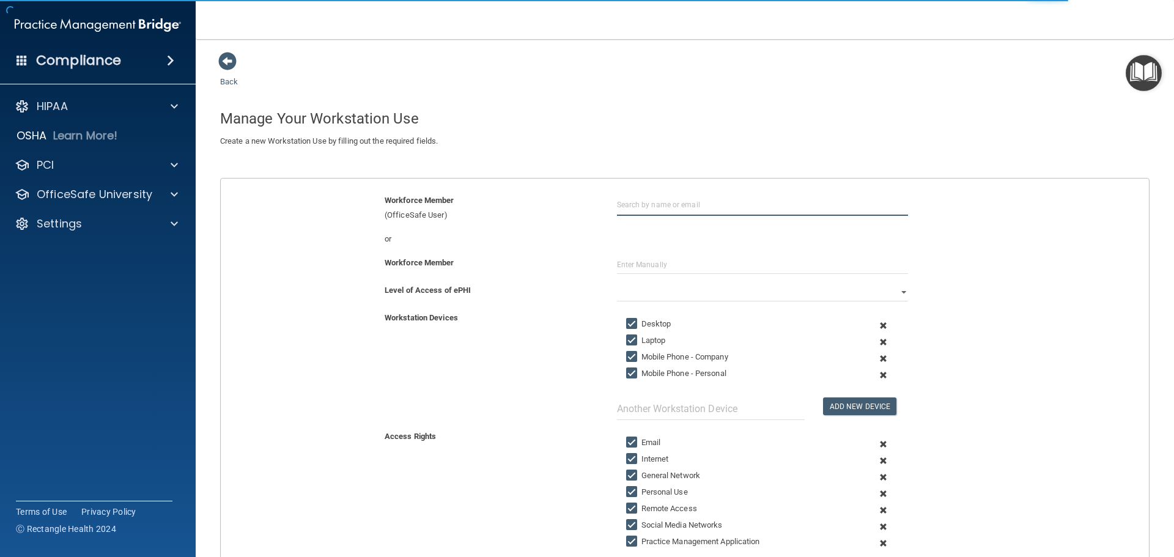
click at [643, 205] on input "text" at bounding box center [762, 204] width 291 height 23
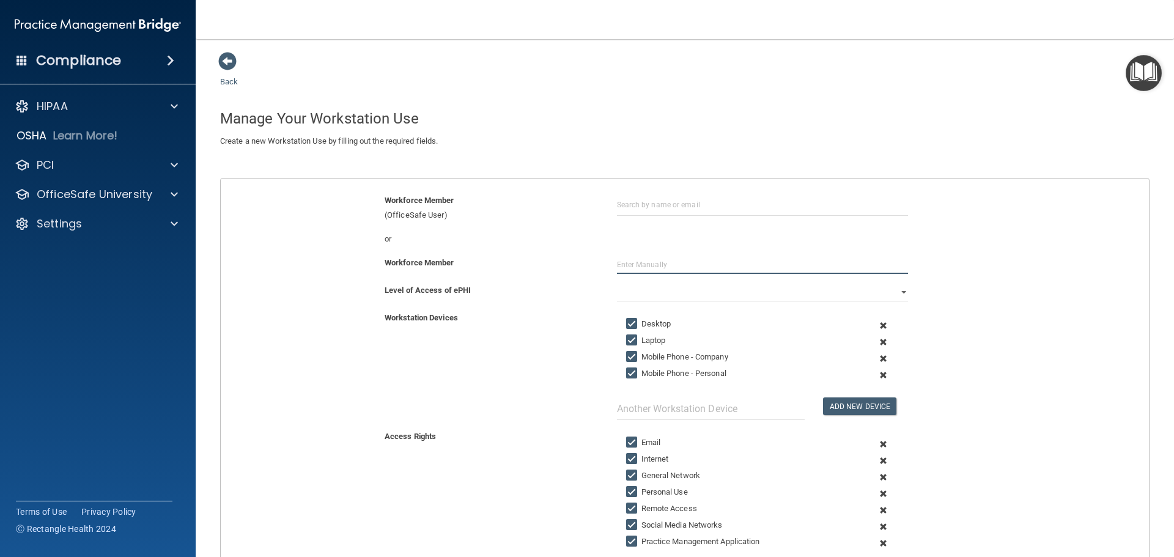
click at [628, 267] on input "text" at bounding box center [762, 265] width 291 height 18
type input "[PERSON_NAME]"
click at [626, 339] on input "Laptop" at bounding box center [633, 341] width 14 height 10
checkbox input "false"
click at [631, 354] on input "Mobile Phone - Company" at bounding box center [633, 357] width 14 height 10
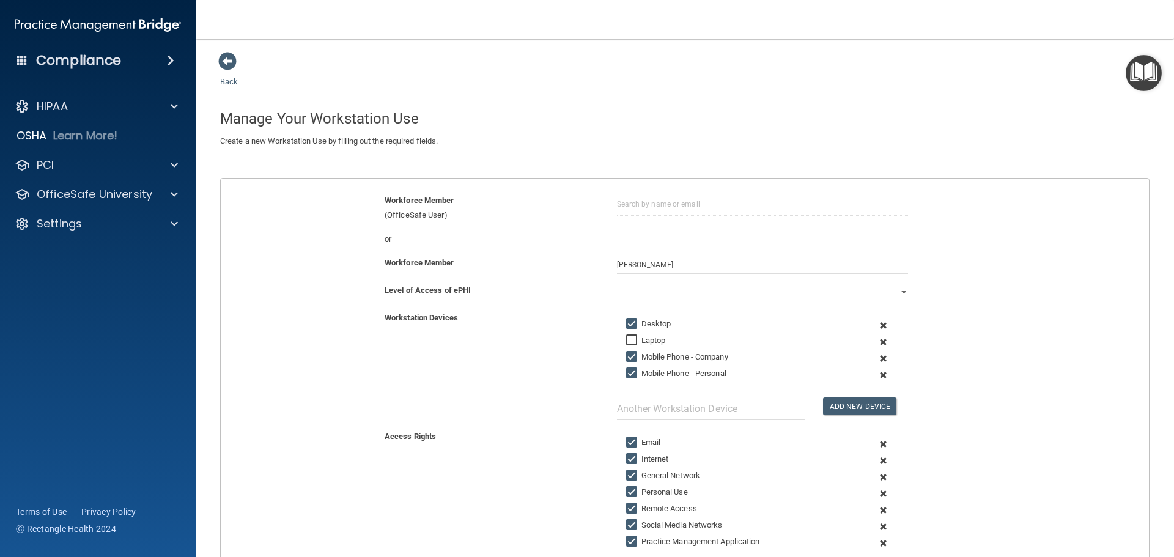
checkbox input "false"
click at [629, 370] on input "Mobile Phone - Personal" at bounding box center [633, 374] width 14 height 10
checkbox input "false"
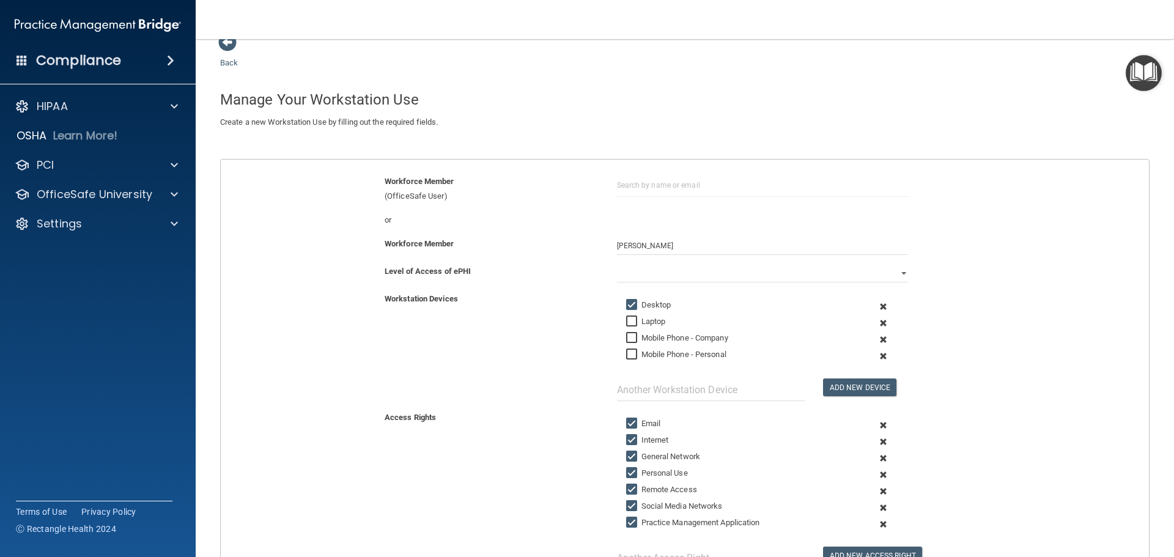
scroll to position [13, 0]
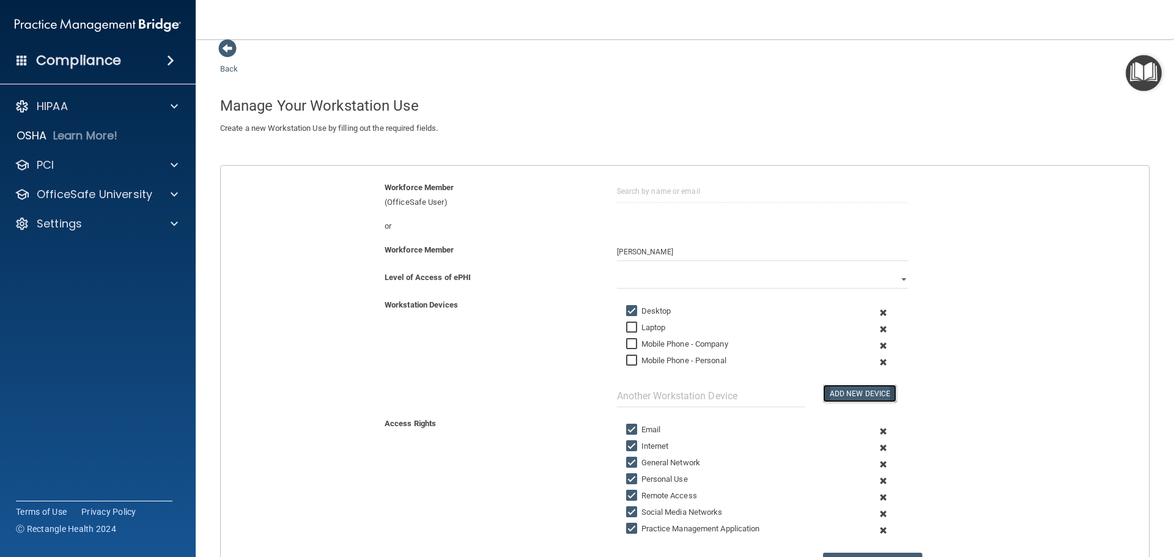
click at [845, 396] on button "Add New Device" at bounding box center [859, 394] width 73 height 18
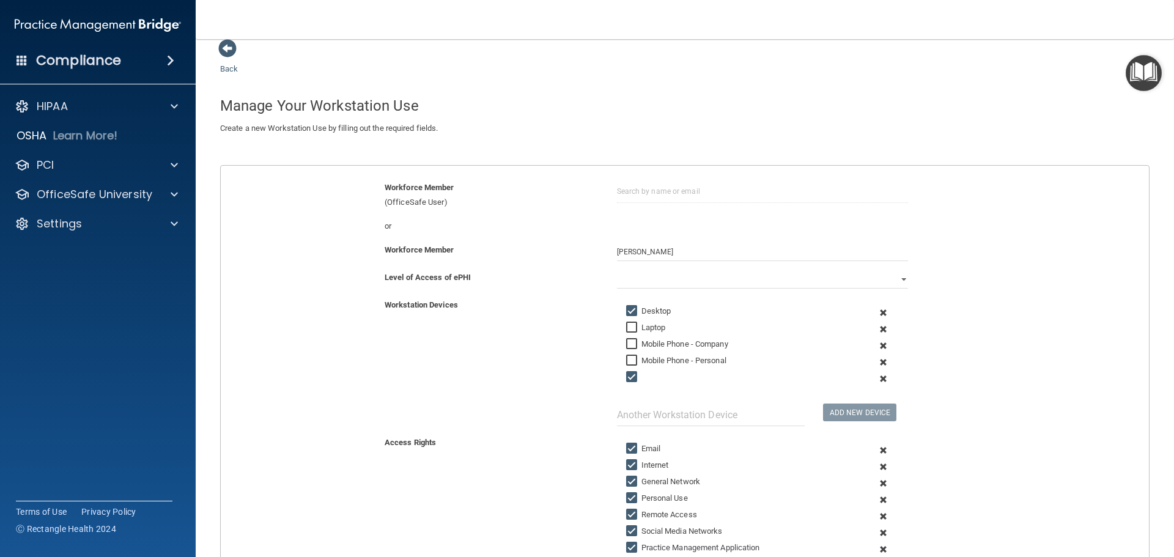
click at [631, 378] on input "checkbox" at bounding box center [633, 378] width 14 height 10
checkbox input "false"
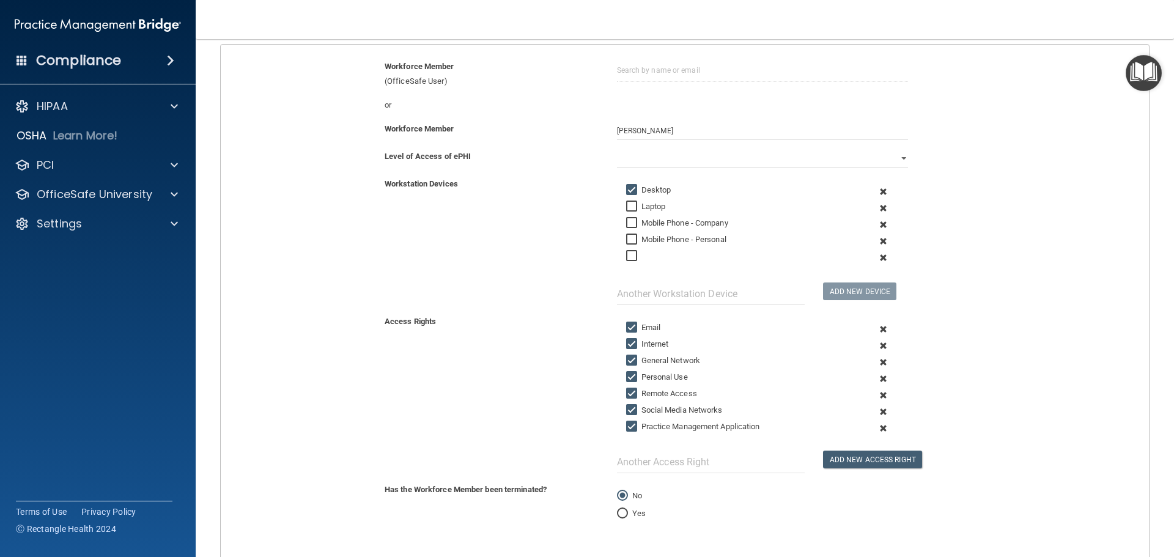
scroll to position [135, 0]
click at [877, 256] on span at bounding box center [884, 256] width 30 height 17
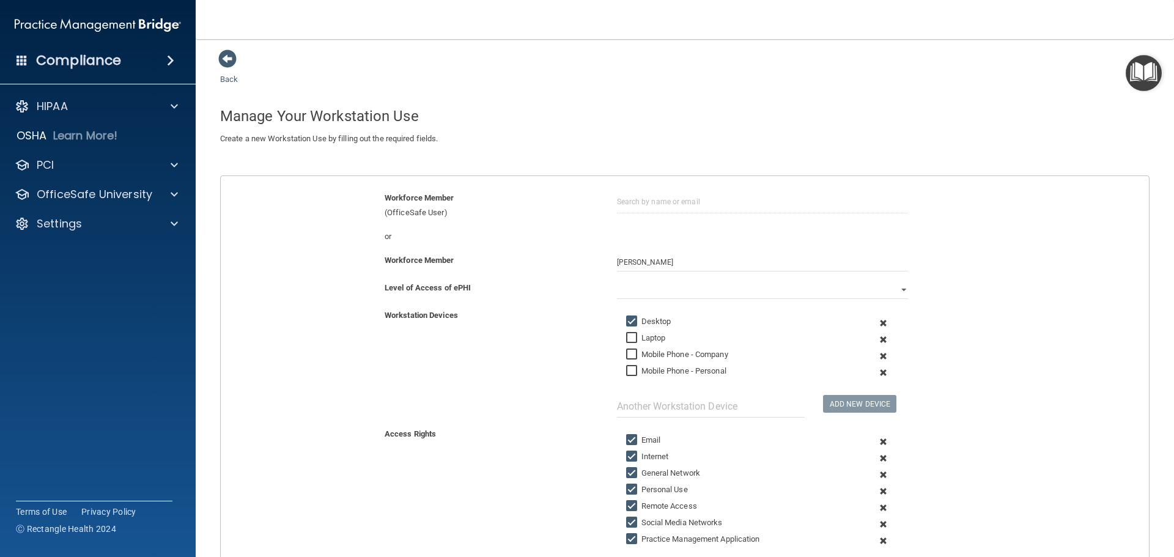
scroll to position [0, 0]
click at [658, 291] on select "Full Limited None" at bounding box center [762, 292] width 291 height 18
click at [617, 283] on select "Full Limited None" at bounding box center [762, 292] width 291 height 18
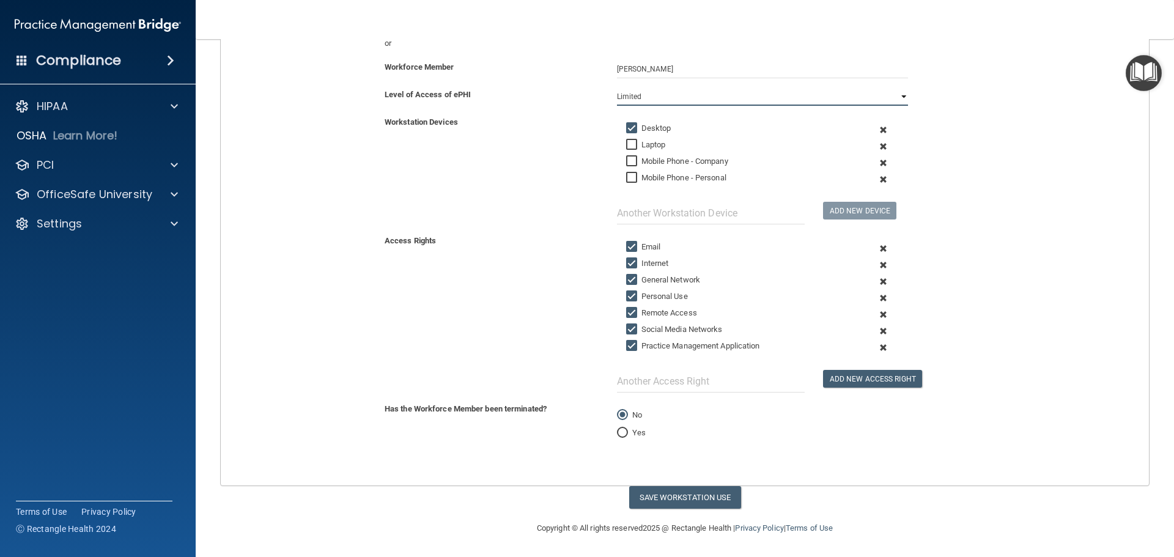
scroll to position [196, 0]
click at [697, 502] on button "Save Workstation Use" at bounding box center [685, 497] width 112 height 23
select select "? string:Full ?"
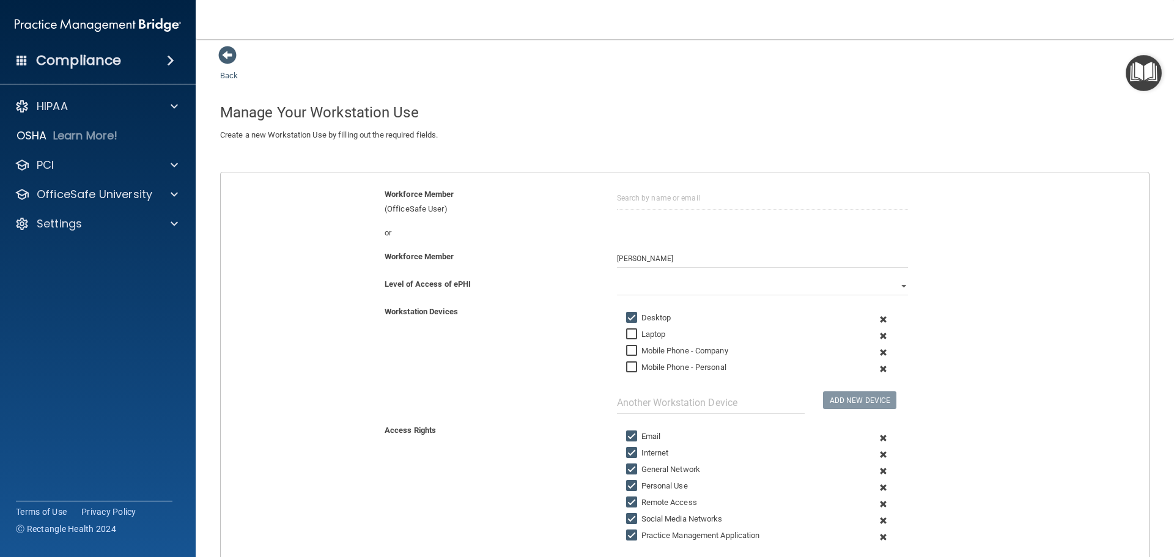
scroll to position [0, 0]
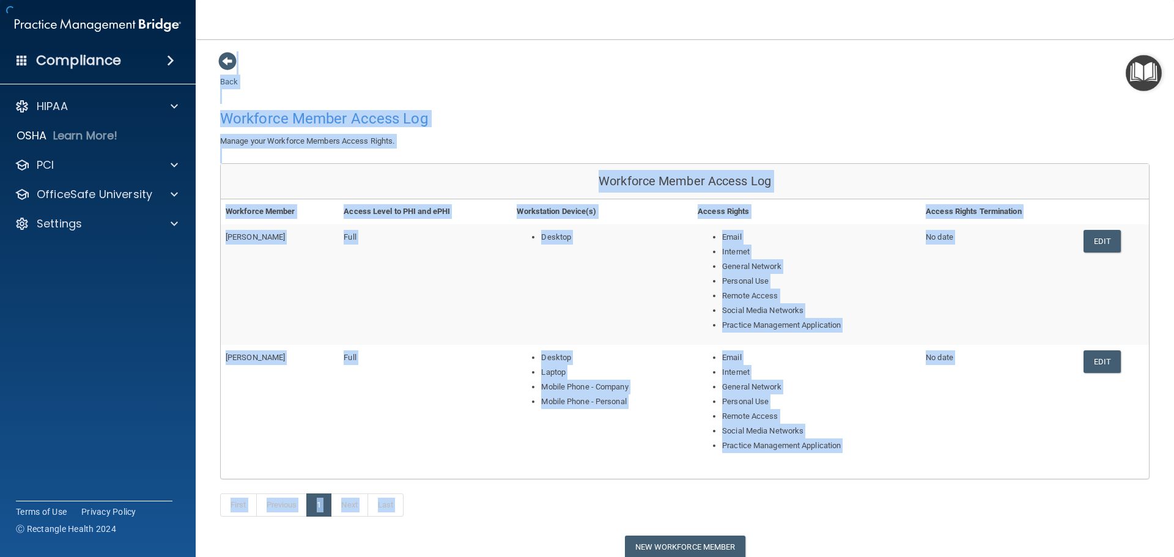
drag, startPoint x: 691, startPoint y: 265, endPoint x: 605, endPoint y: 250, distance: 87.0
click at [603, 251] on td "Desktop" at bounding box center [602, 284] width 181 height 121
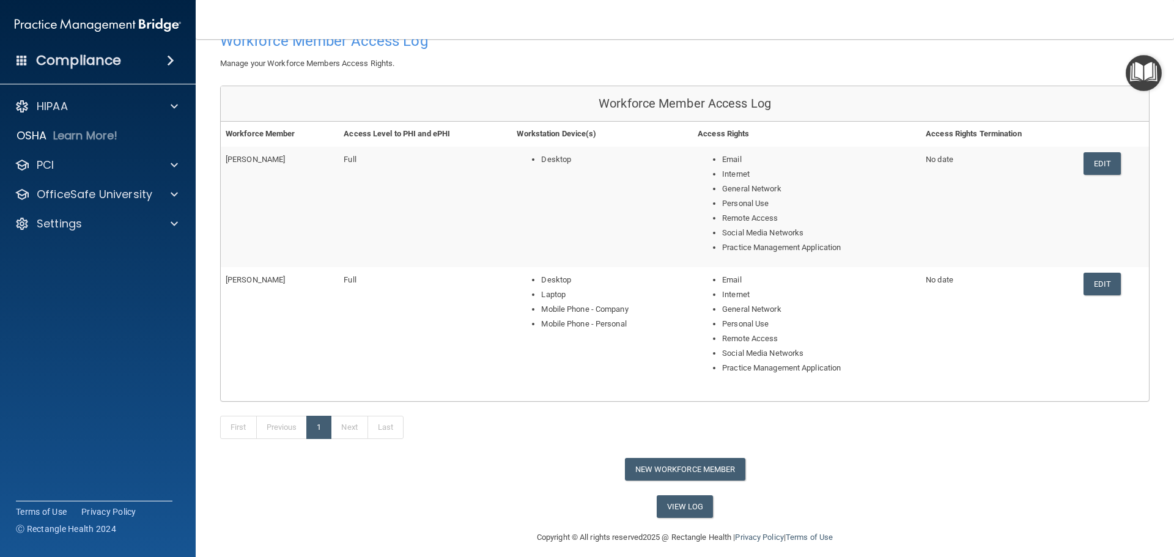
scroll to position [87, 0]
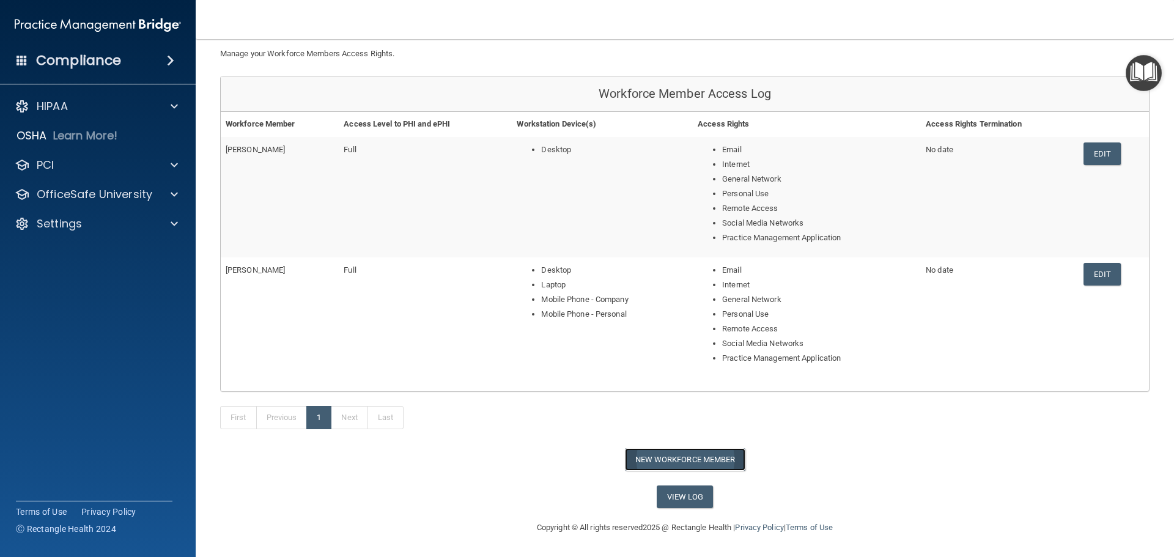
click at [701, 458] on button "New Workforce Member" at bounding box center [685, 459] width 121 height 23
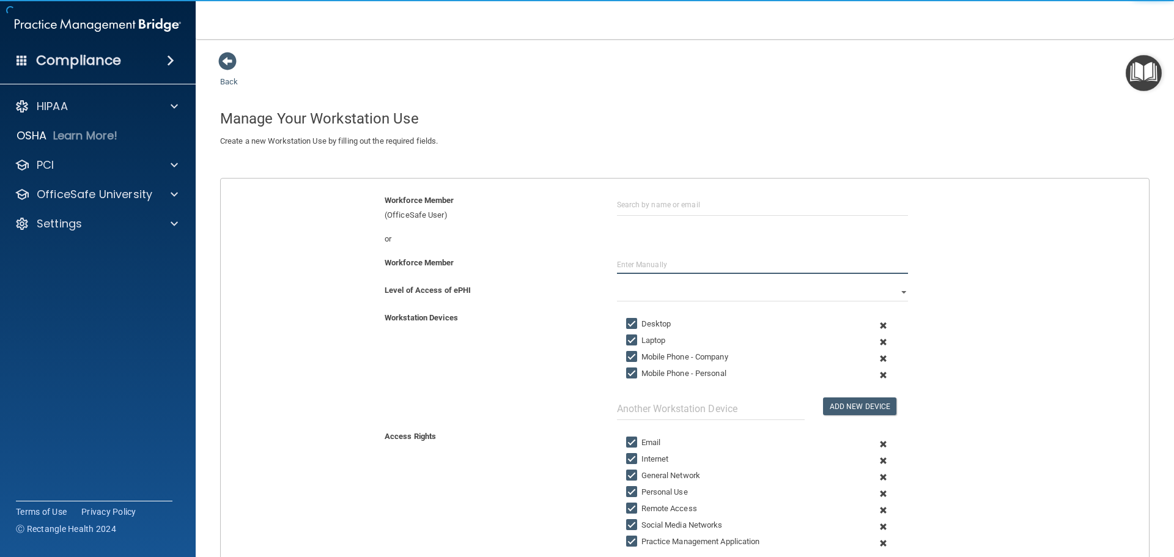
click at [645, 261] on input "text" at bounding box center [762, 265] width 291 height 18
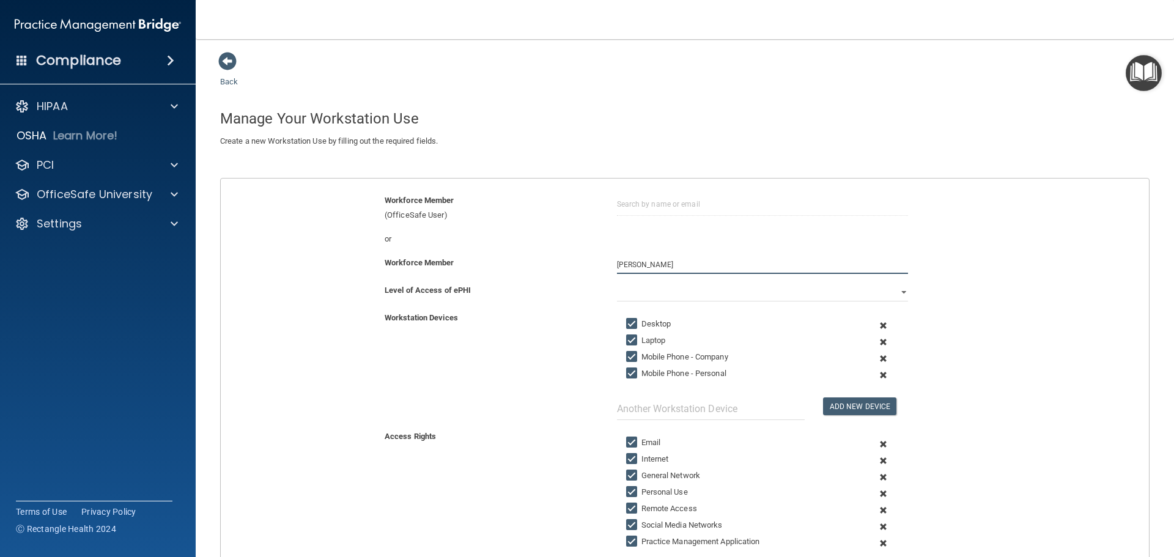
type input "[PERSON_NAME]"
click at [628, 339] on input "Laptop" at bounding box center [633, 341] width 14 height 10
checkbox input "false"
click at [628, 355] on input "Mobile Phone - Company" at bounding box center [633, 357] width 14 height 10
checkbox input "false"
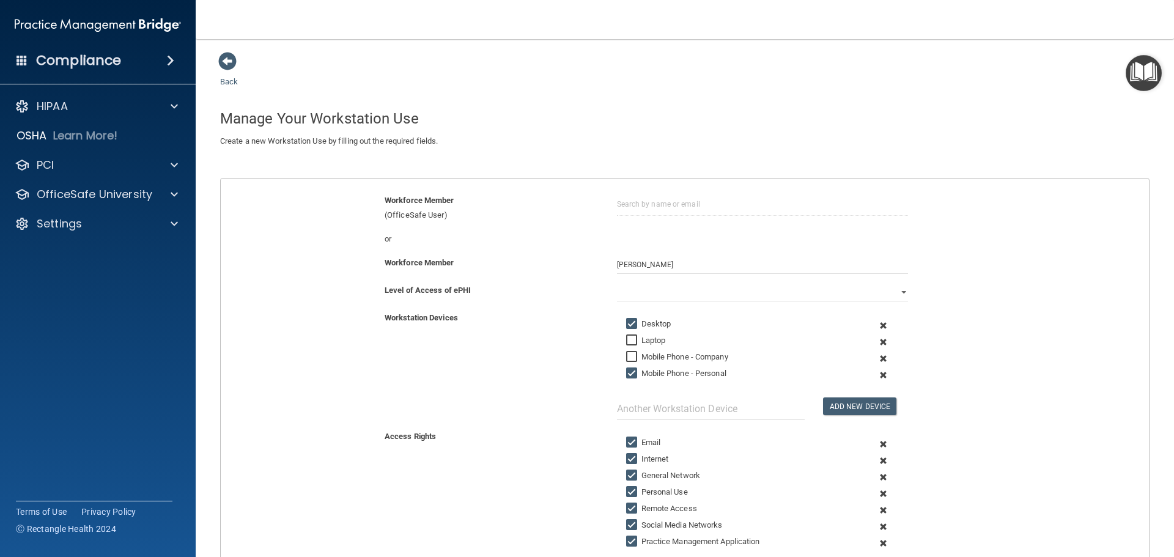
click at [628, 372] on input "Mobile Phone - Personal" at bounding box center [633, 374] width 14 height 10
checkbox input "false"
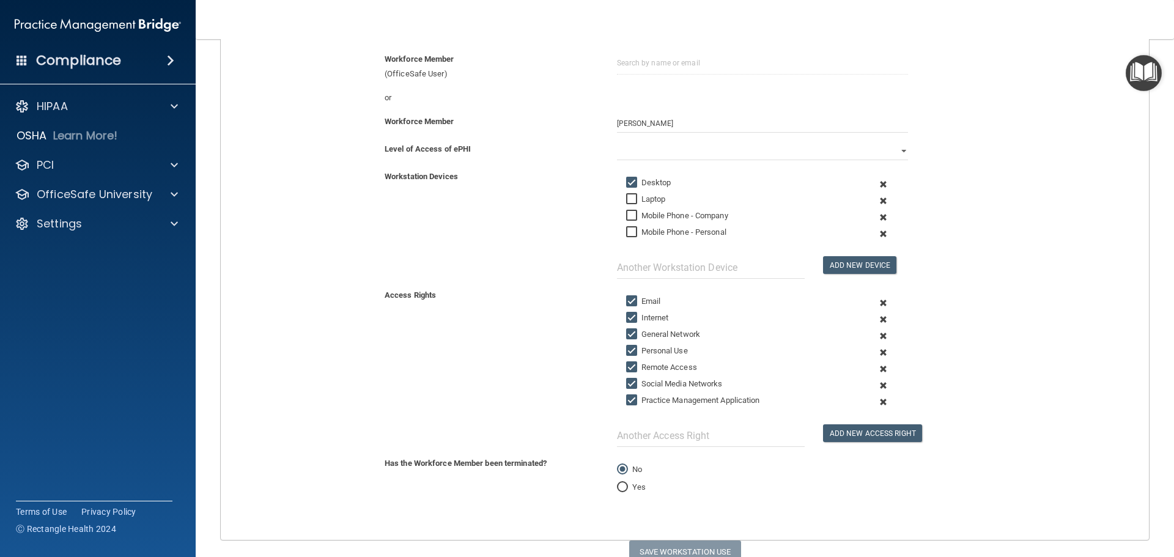
scroll to position [61, 0]
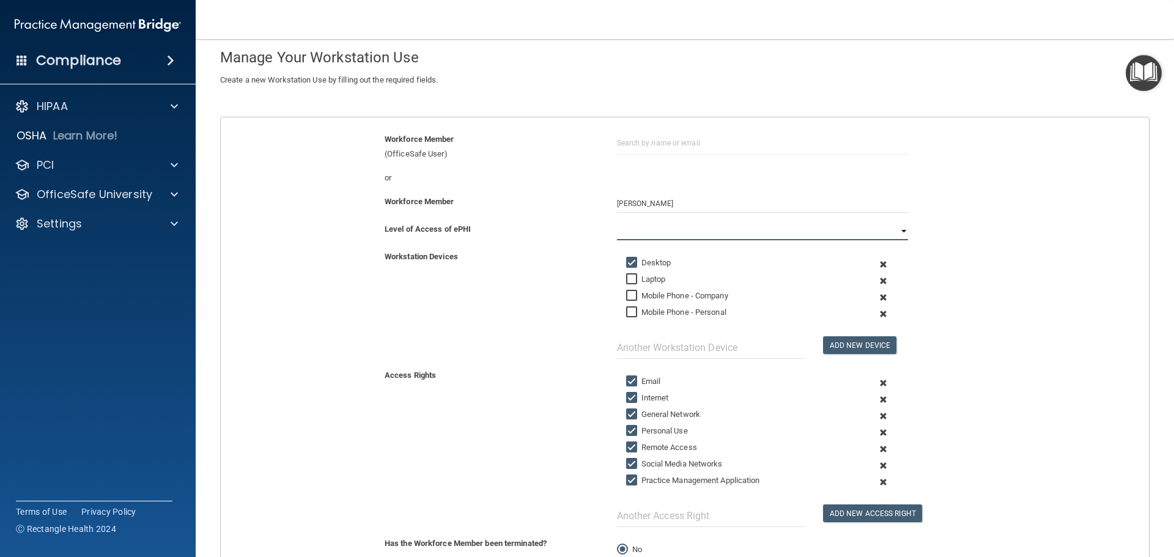
click at [835, 234] on select "Full Limited None" at bounding box center [762, 231] width 291 height 18
click at [617, 222] on select "Full Limited None" at bounding box center [762, 231] width 291 height 18
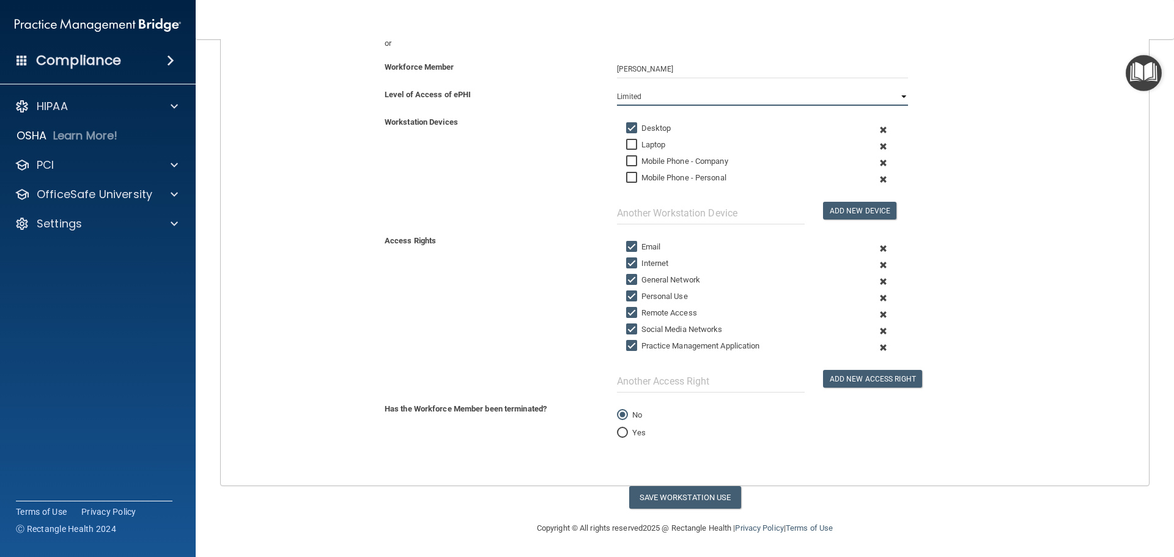
scroll to position [196, 0]
click at [683, 494] on button "Save Workstation Use" at bounding box center [685, 497] width 112 height 23
select select "? string:Full ?"
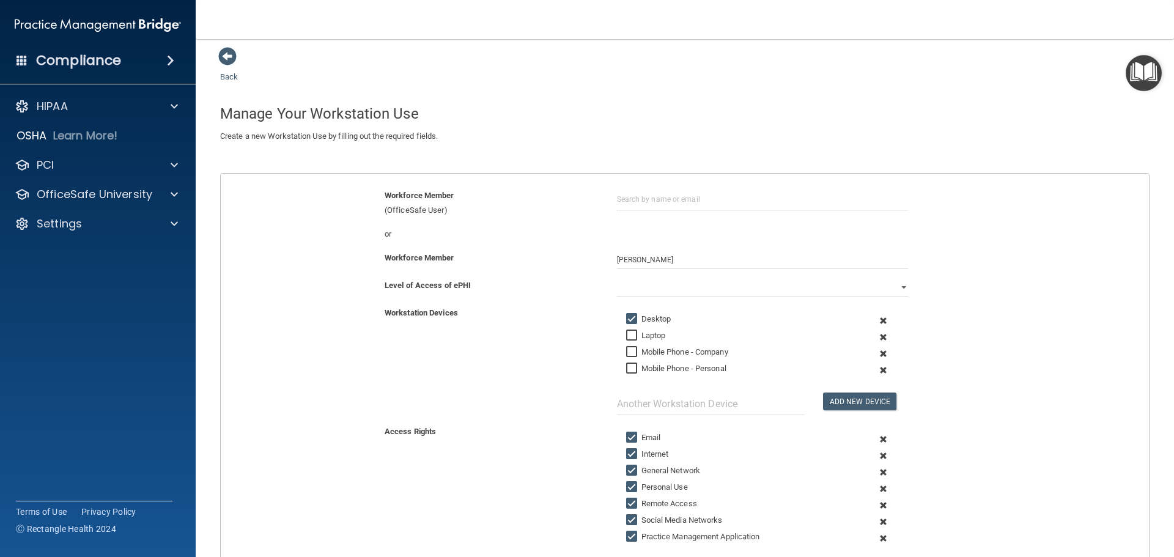
scroll to position [0, 0]
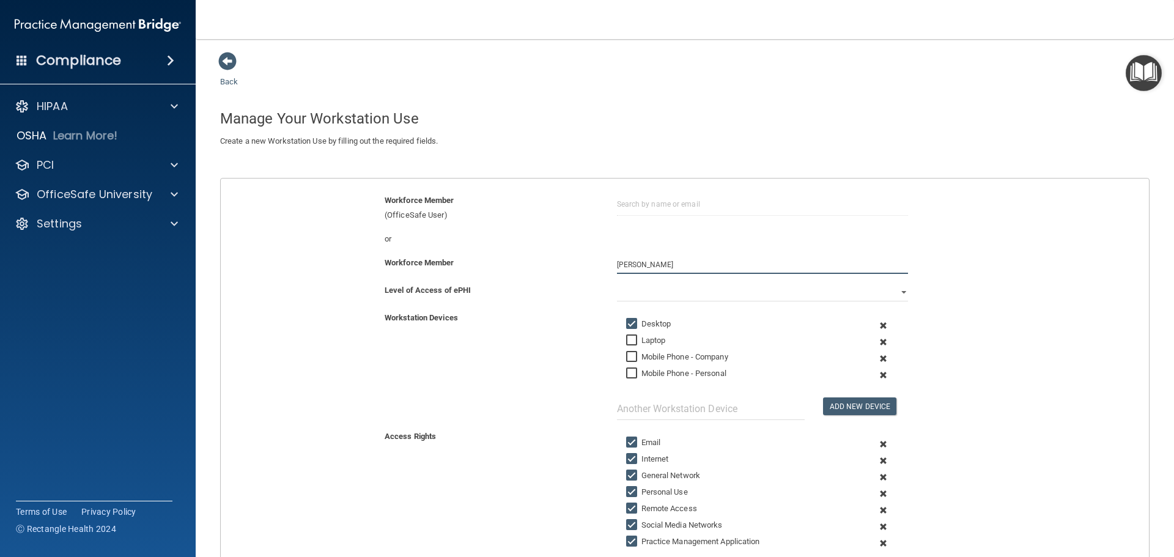
drag, startPoint x: 667, startPoint y: 264, endPoint x: 605, endPoint y: 261, distance: 62.5
click at [608, 261] on div "[PERSON_NAME]" at bounding box center [763, 265] width 310 height 18
type input "Kaitl"
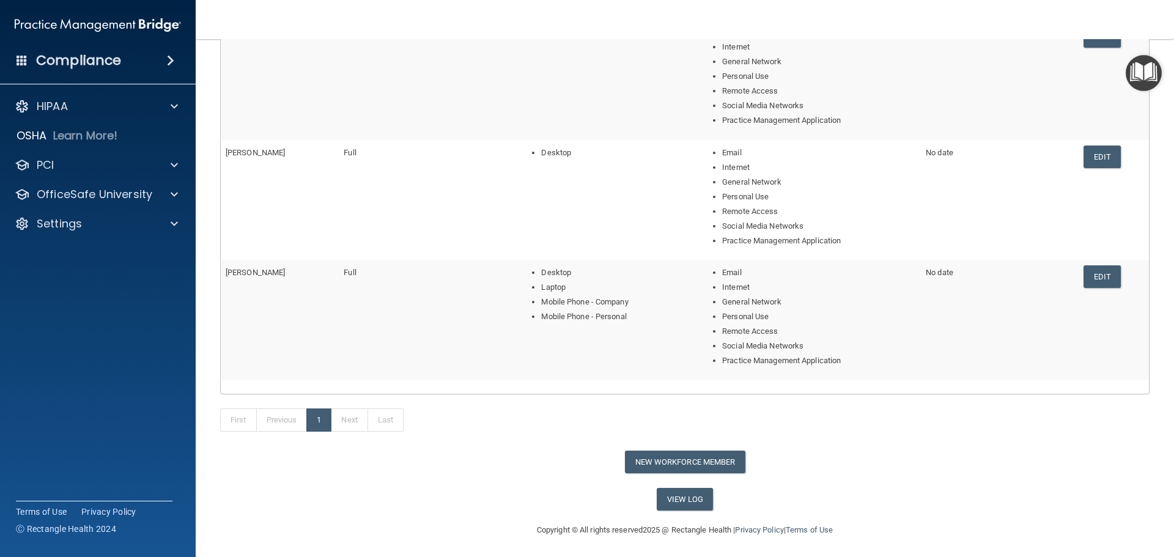
scroll to position [207, 0]
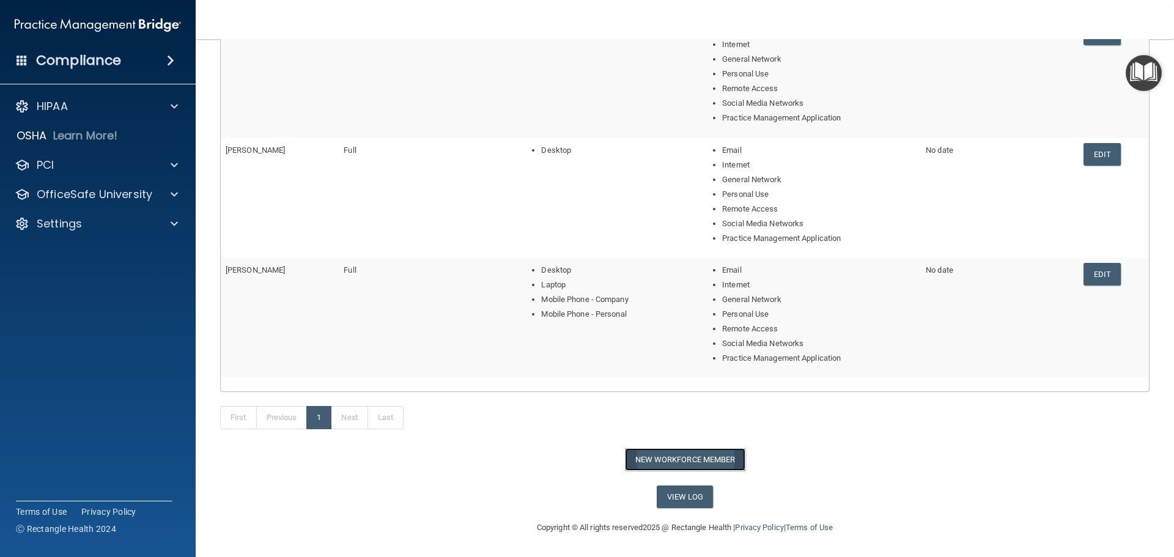
click at [667, 461] on button "New Workforce Member" at bounding box center [685, 459] width 121 height 23
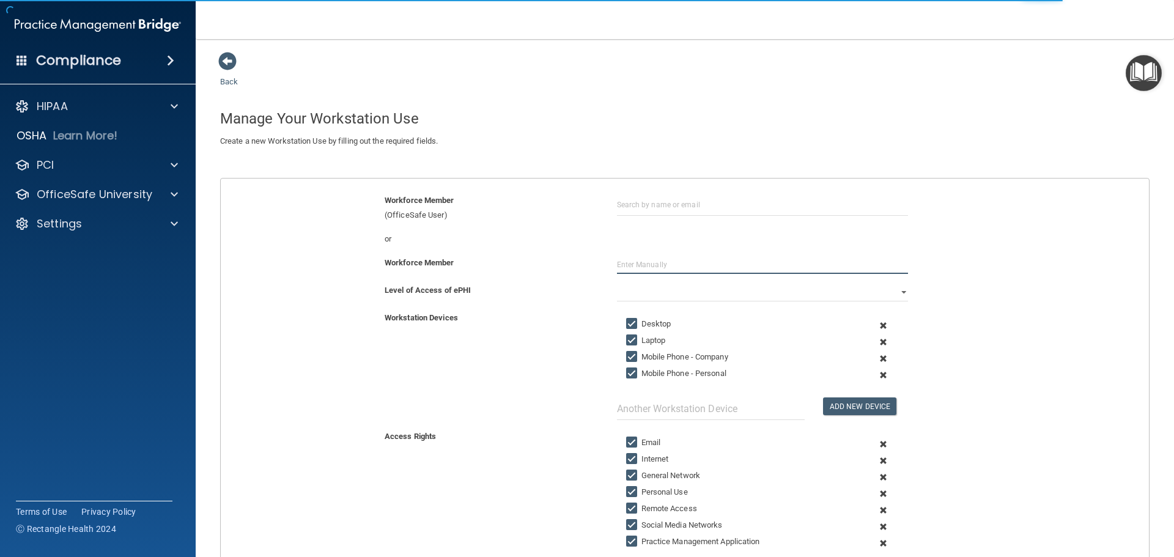
click at [651, 263] on input "text" at bounding box center [762, 265] width 291 height 18
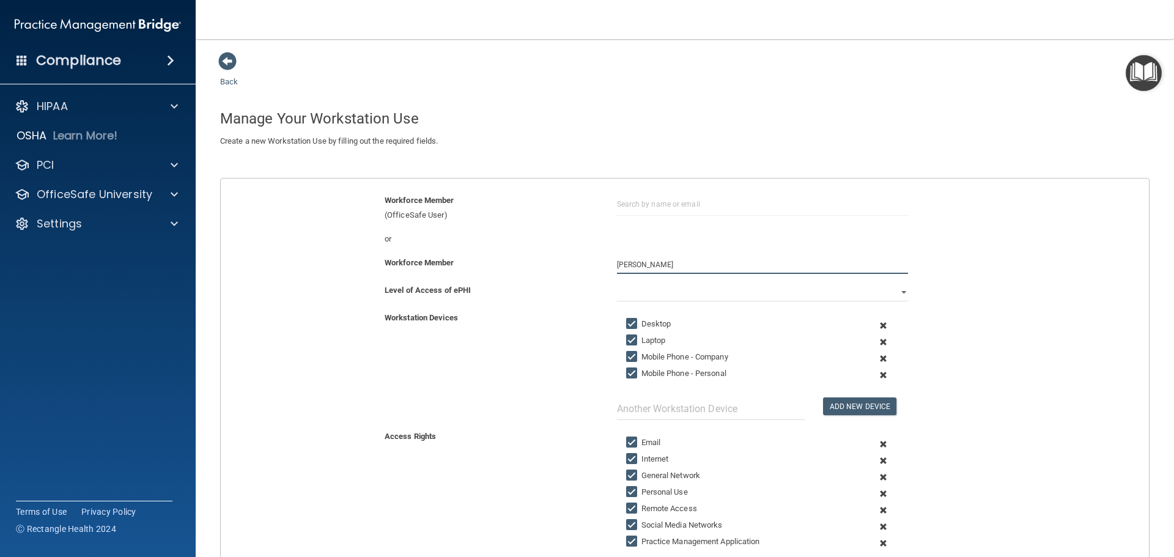
type input "[PERSON_NAME]"
click at [626, 337] on input "Laptop" at bounding box center [633, 341] width 14 height 10
checkbox input "false"
click at [628, 354] on input "Mobile Phone - Company" at bounding box center [633, 357] width 14 height 10
checkbox input "false"
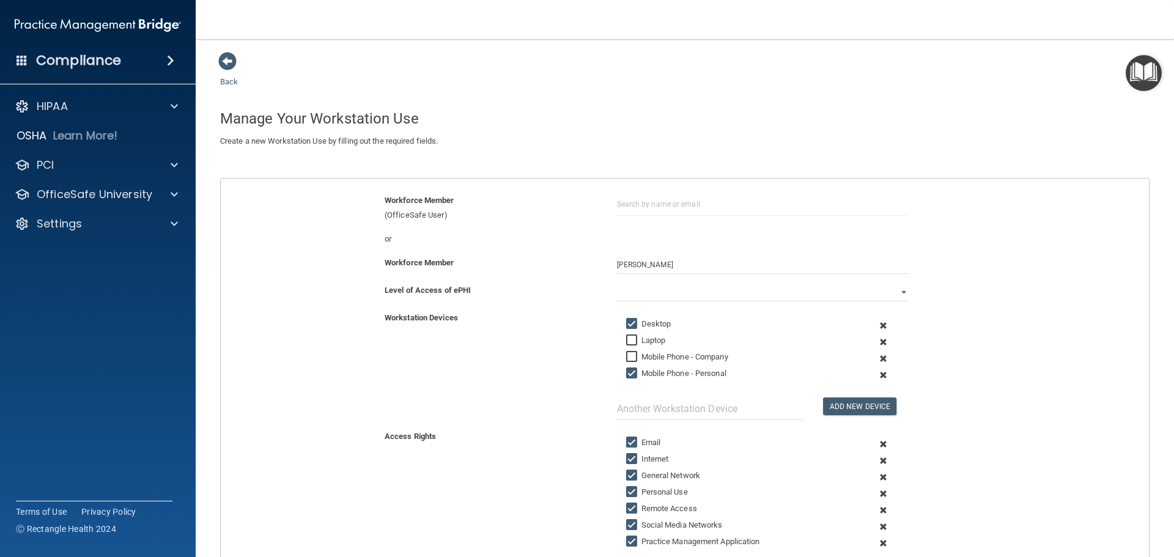
click at [629, 369] on input "Mobile Phone - Personal" at bounding box center [633, 374] width 14 height 10
checkbox input "false"
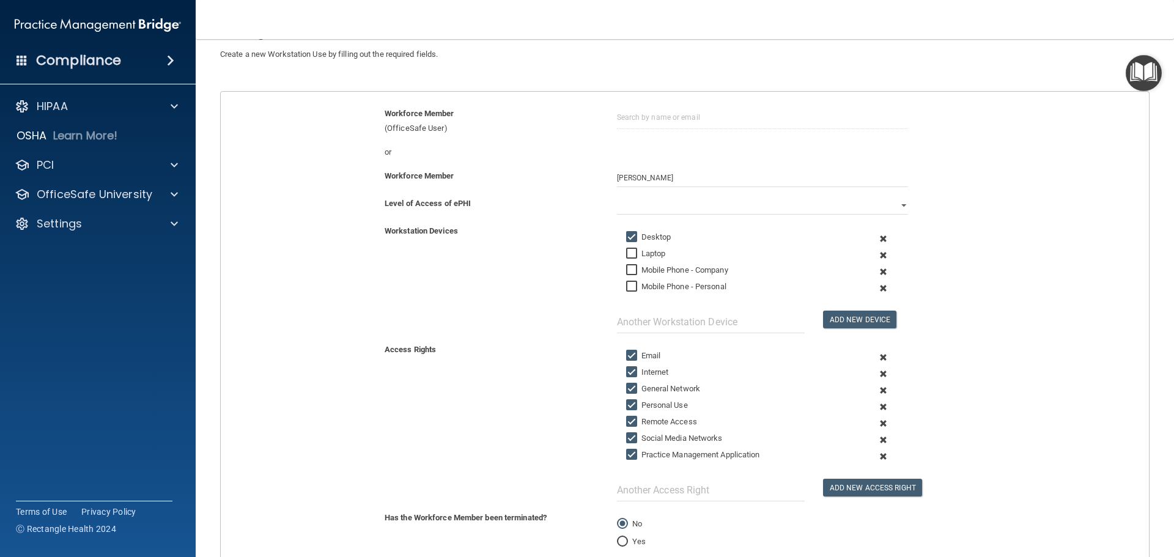
scroll to position [74, 0]
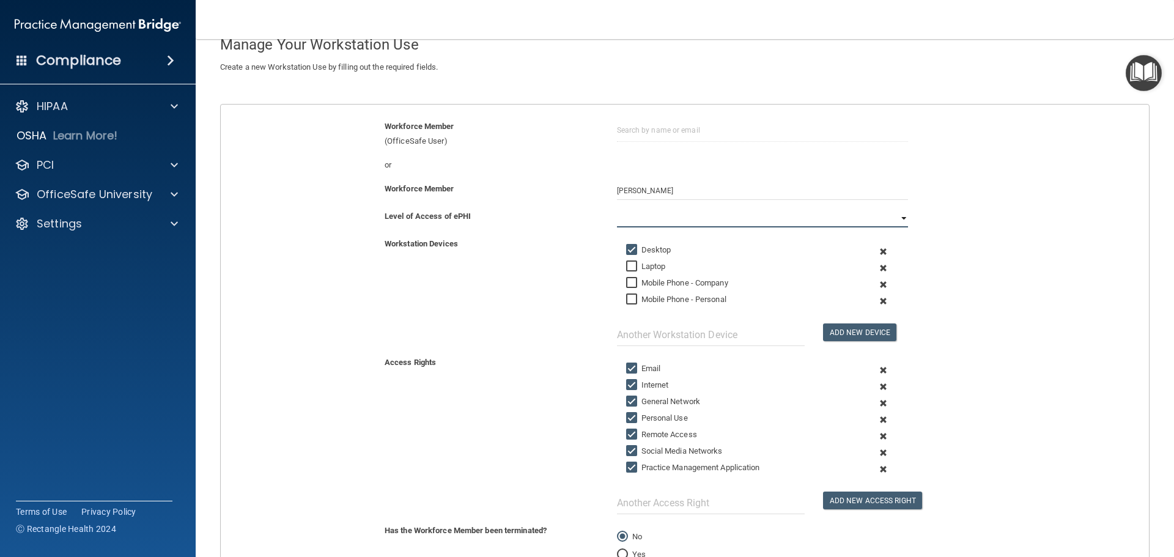
click at [740, 215] on select "Full Limited None" at bounding box center [762, 218] width 291 height 18
click at [617, 209] on select "Full Limited None" at bounding box center [762, 218] width 291 height 18
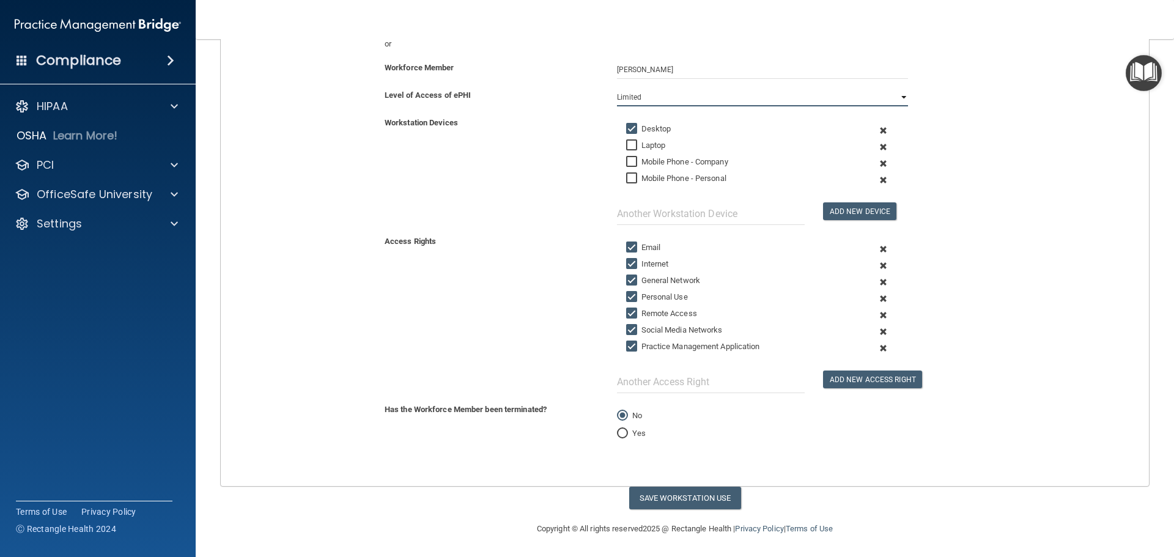
scroll to position [196, 0]
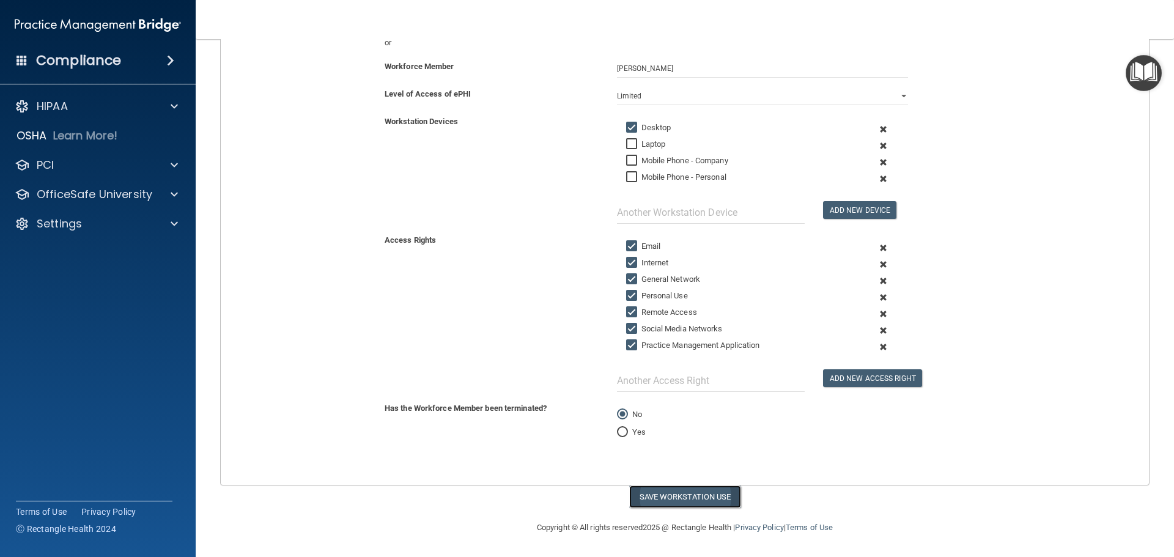
click at [696, 499] on button "Save Workstation Use" at bounding box center [685, 497] width 112 height 23
select select "? string:Full ?"
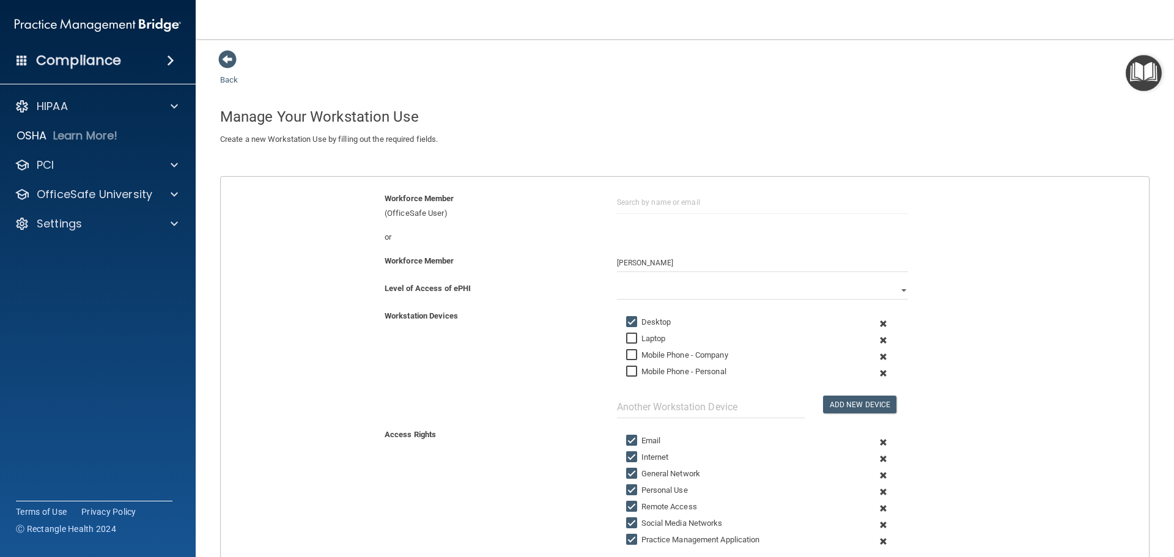
scroll to position [0, 0]
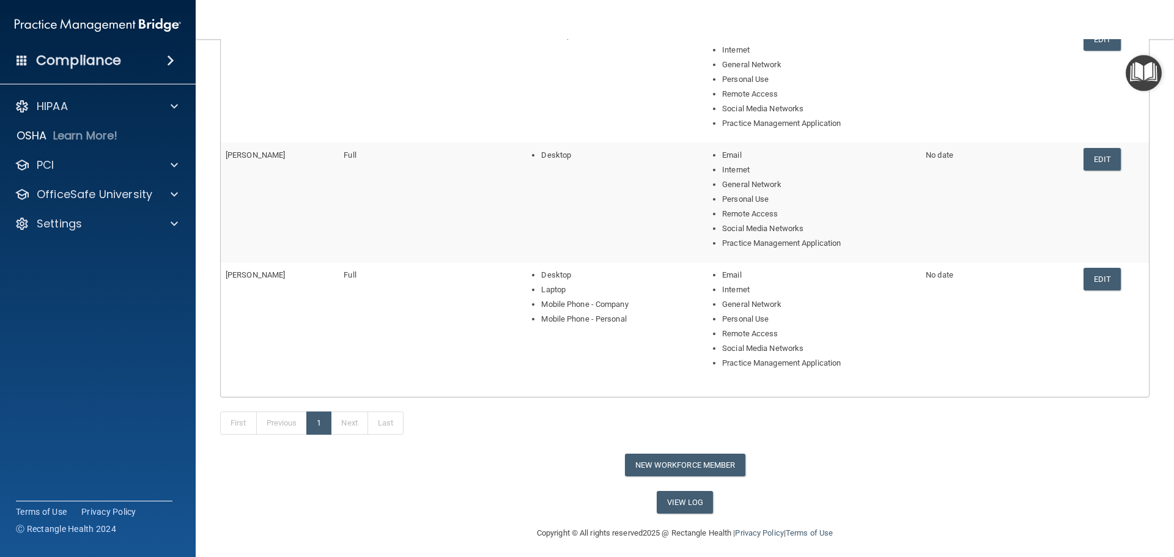
scroll to position [328, 0]
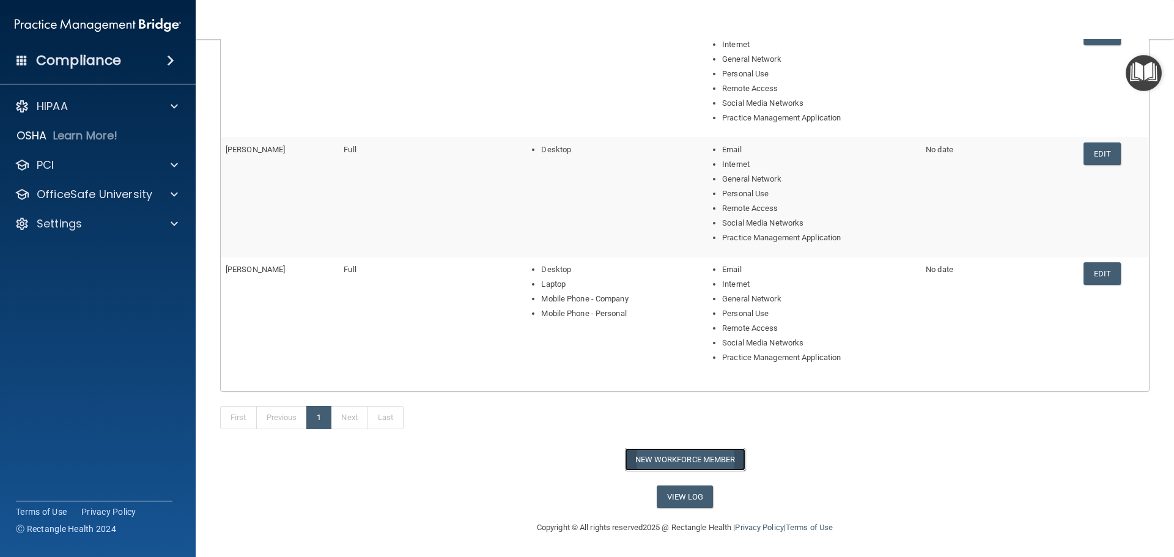
click at [700, 459] on button "New Workforce Member" at bounding box center [685, 459] width 121 height 23
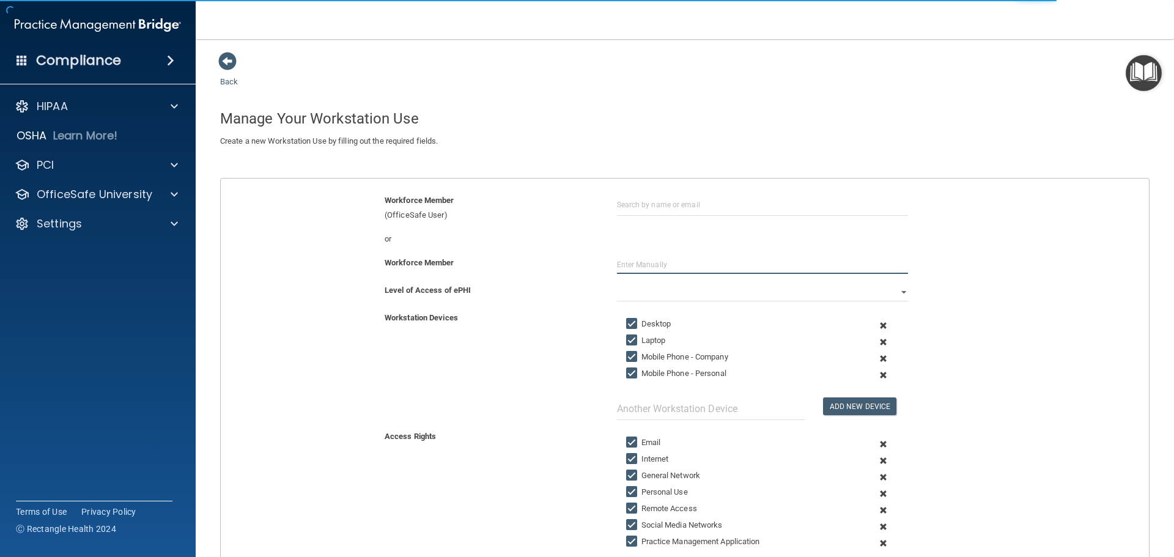
click at [634, 261] on input "text" at bounding box center [762, 265] width 291 height 18
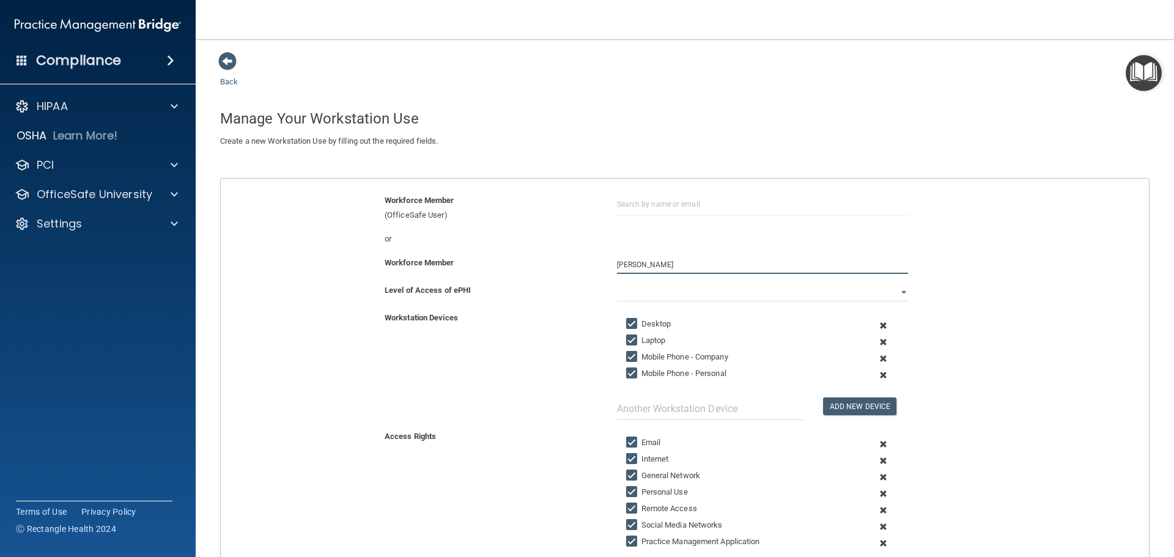
type input "[PERSON_NAME]"
click at [626, 340] on input "Laptop" at bounding box center [633, 341] width 14 height 10
checkbox input "false"
click at [628, 373] on input "Mobile Phone - Personal" at bounding box center [633, 374] width 14 height 10
checkbox input "false"
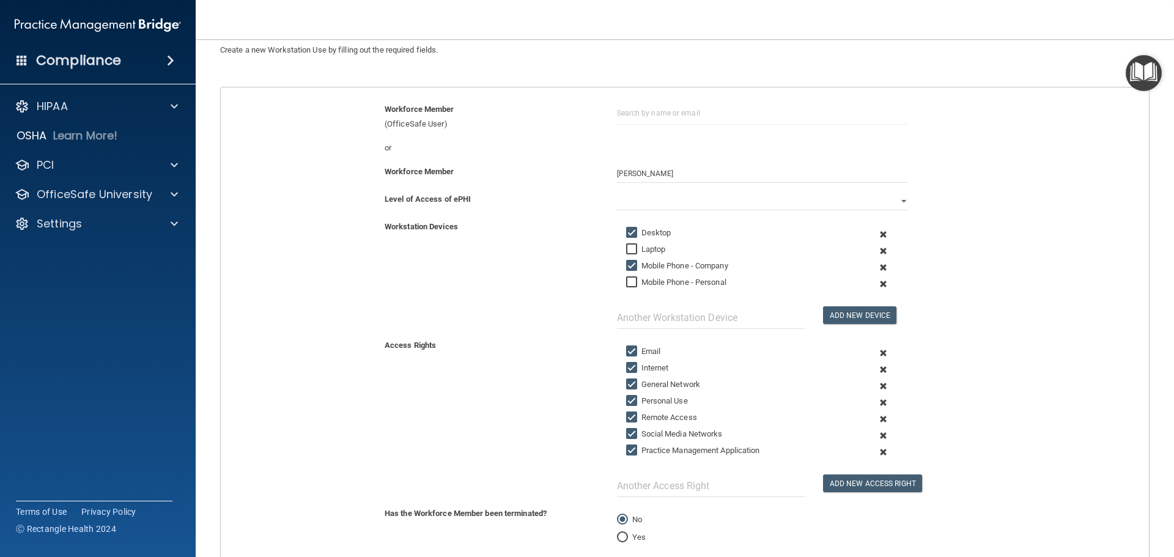
scroll to position [61, 0]
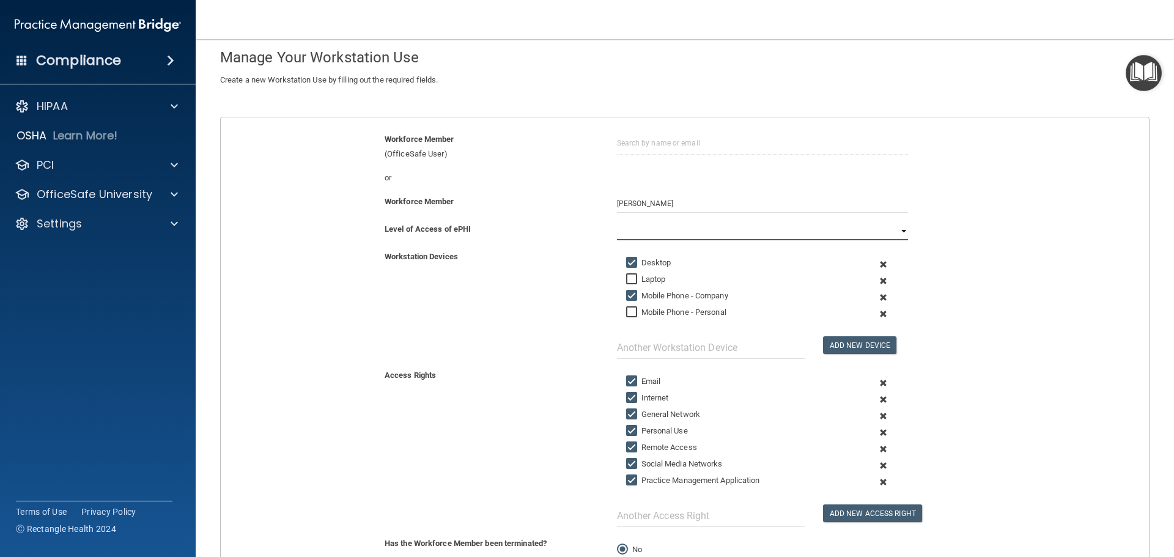
click at [675, 229] on select "Full Limited None" at bounding box center [762, 231] width 291 height 18
click at [617, 222] on select "Full Limited None" at bounding box center [762, 231] width 291 height 18
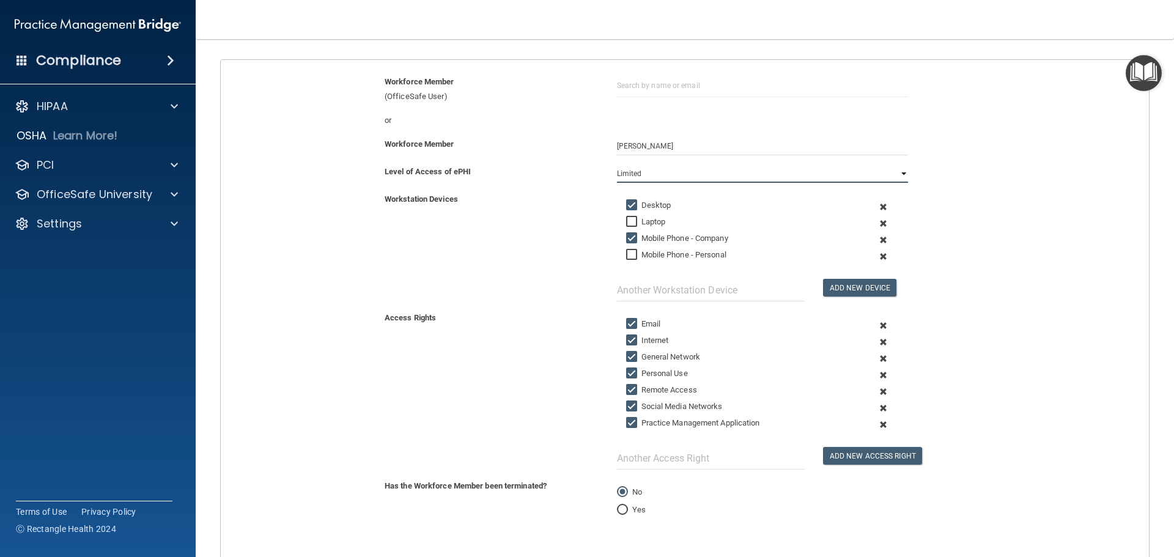
scroll to position [196, 0]
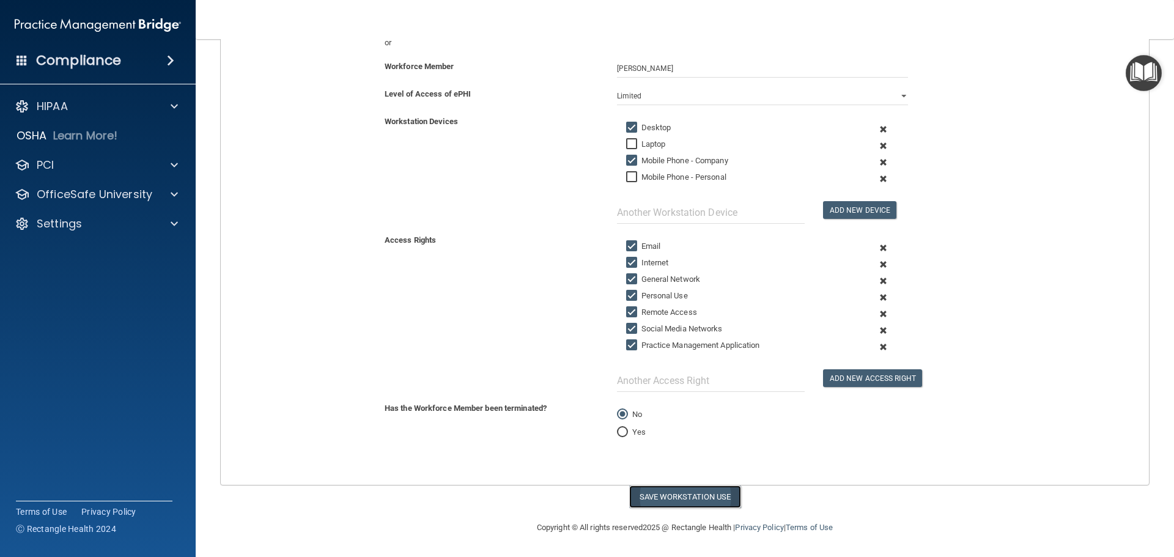
click at [705, 491] on button "Save Workstation Use" at bounding box center [685, 497] width 112 height 23
select select "? string:Full ?"
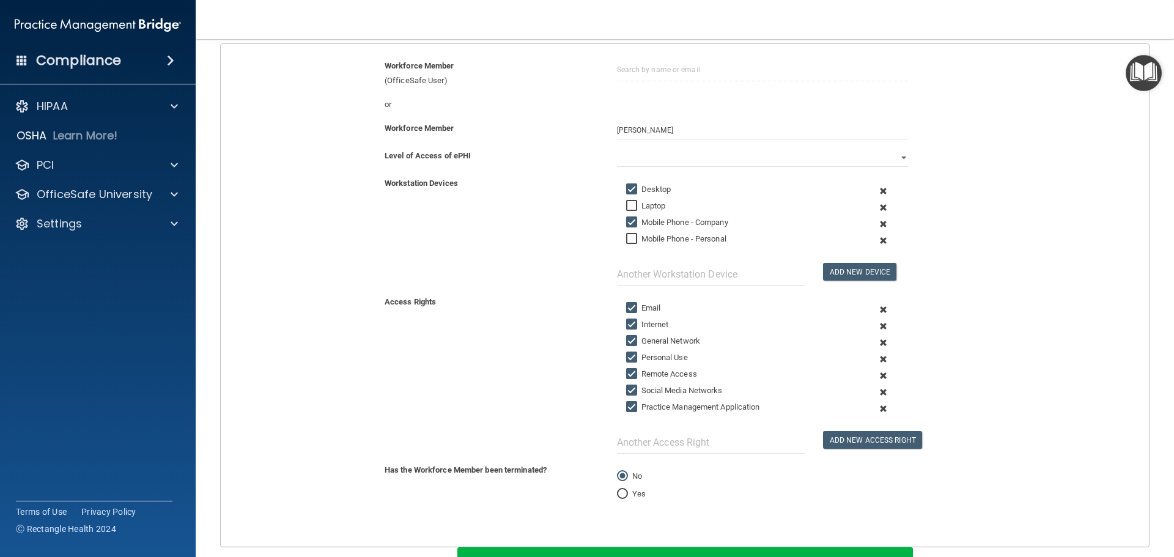
scroll to position [0, 0]
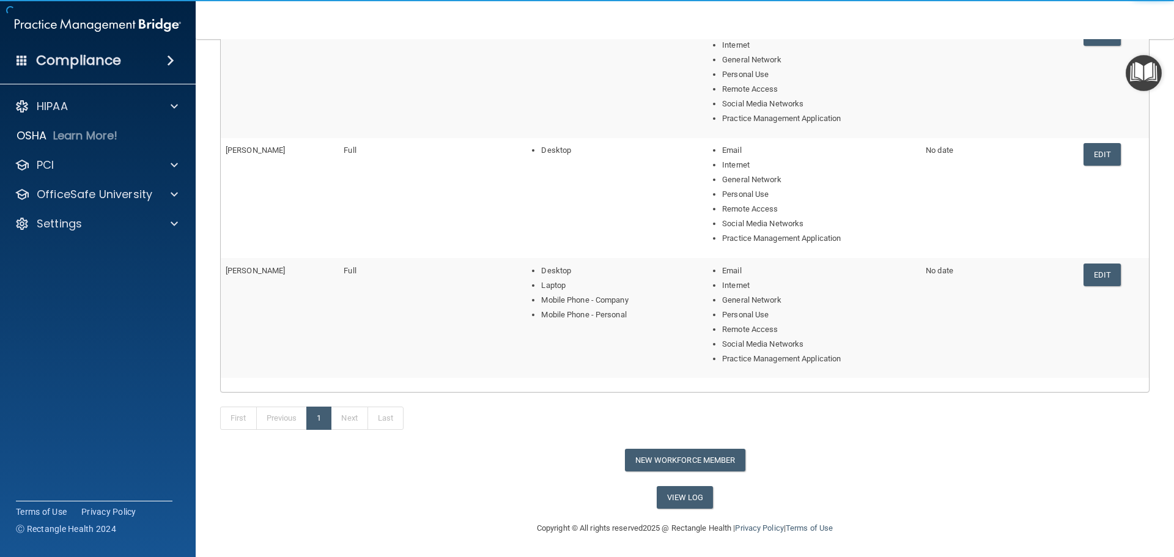
scroll to position [448, 0]
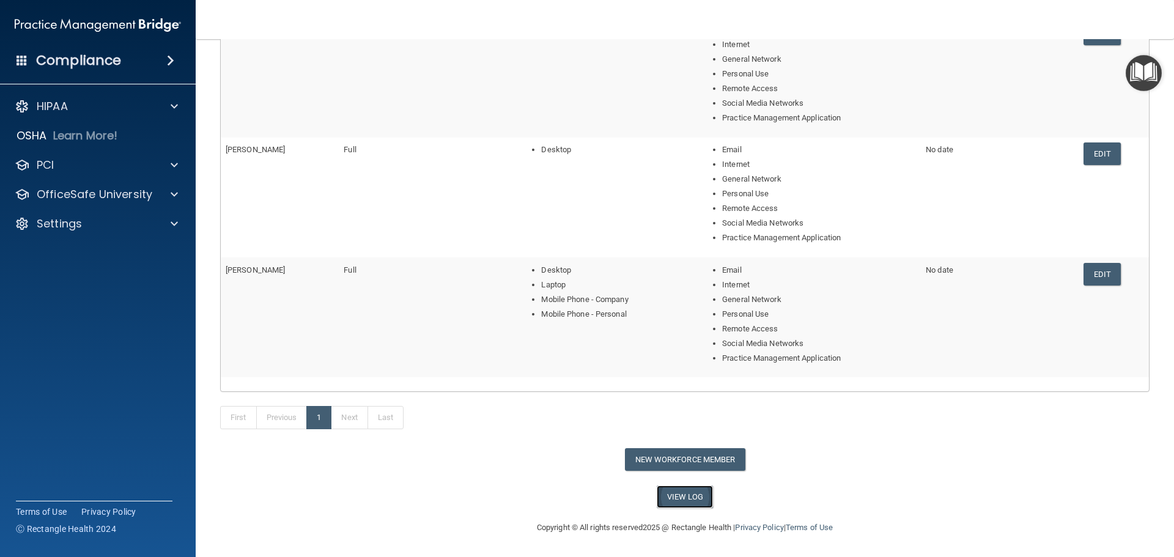
click at [690, 501] on link "View Log" at bounding box center [685, 497] width 57 height 23
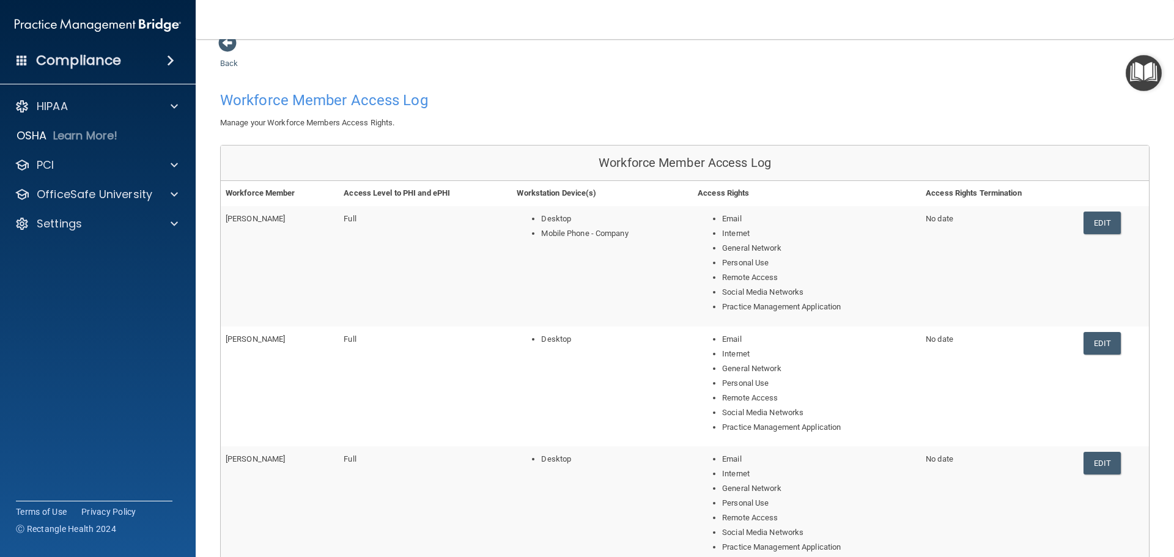
scroll to position [0, 0]
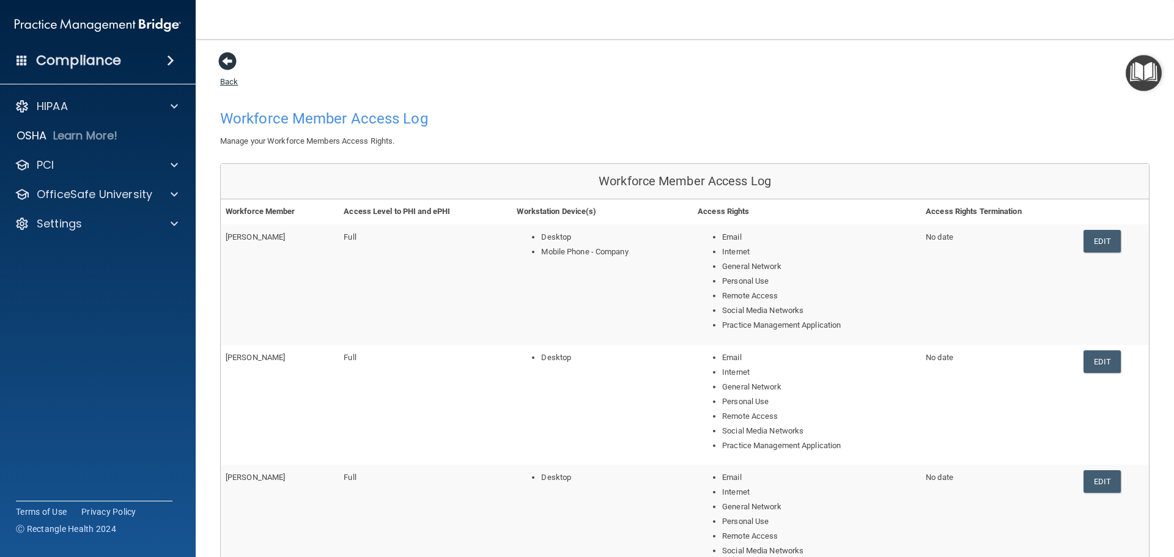
click at [231, 78] on link "Back" at bounding box center [229, 74] width 18 height 24
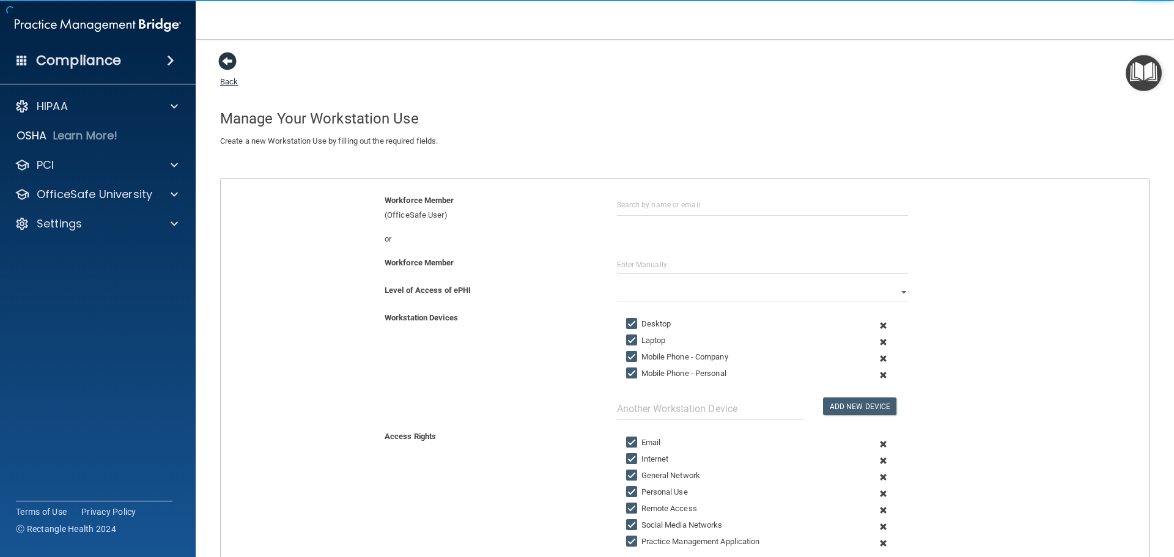
click at [231, 81] on link "Back" at bounding box center [229, 74] width 18 height 24
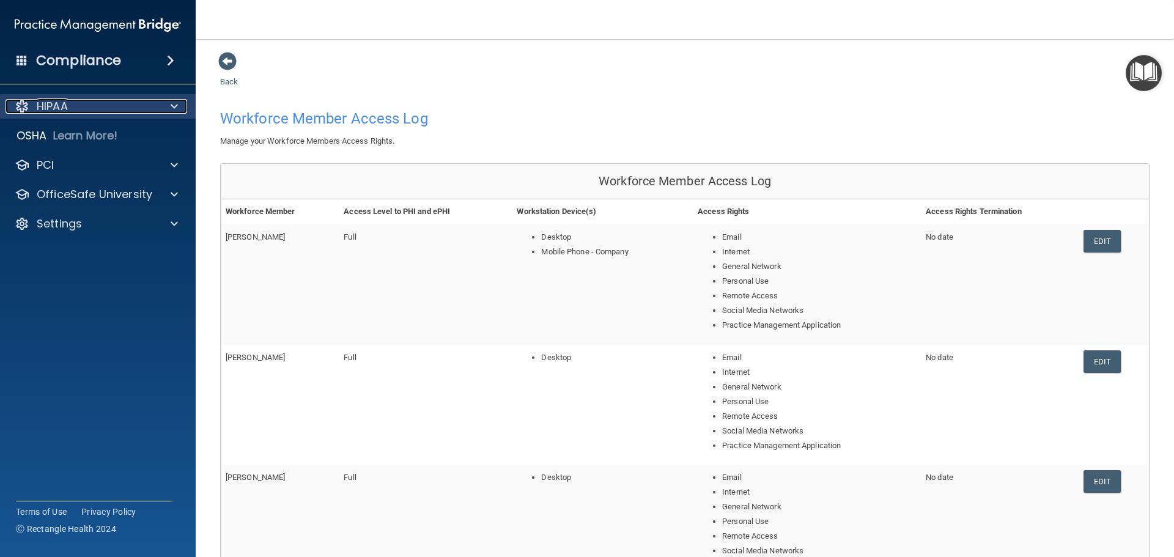
click at [75, 106] on div "HIPAA" at bounding box center [82, 106] width 152 height 15
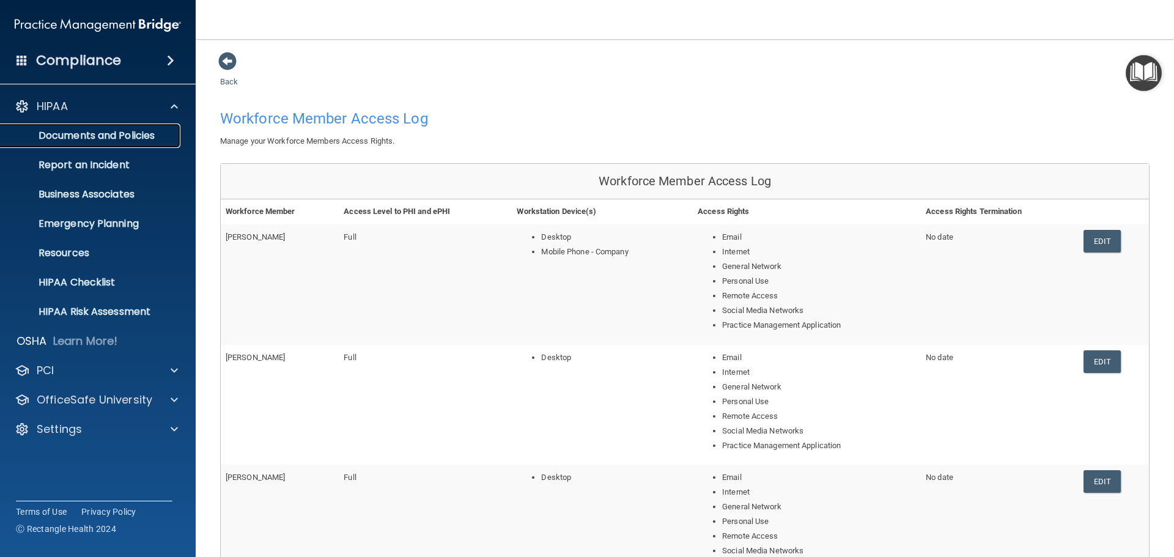
click at [114, 135] on p "Documents and Policies" at bounding box center [91, 136] width 167 height 12
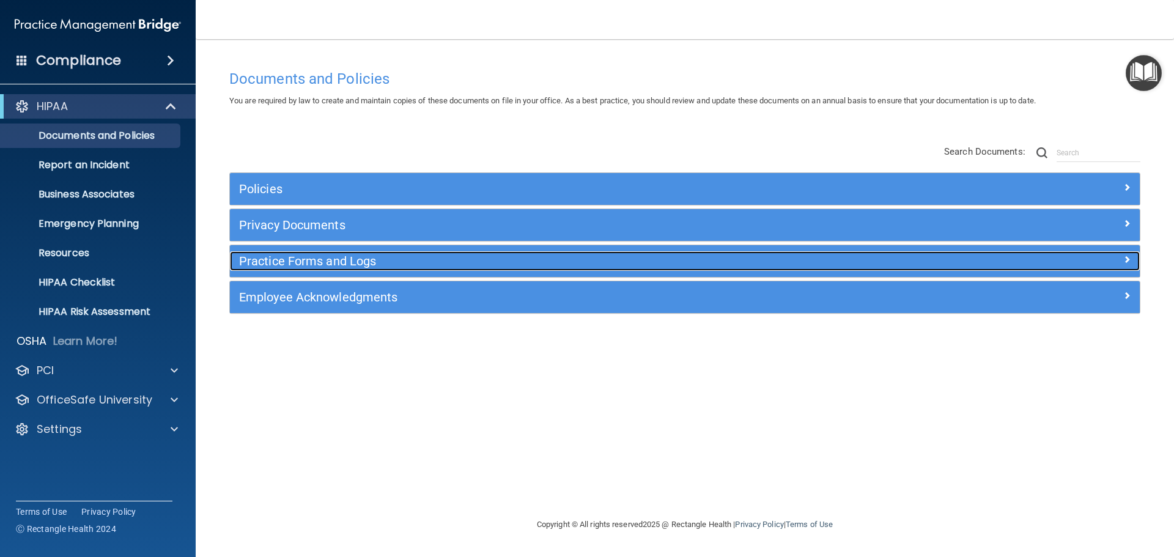
click at [907, 265] on div "Practice Forms and Logs" at bounding box center [571, 261] width 683 height 20
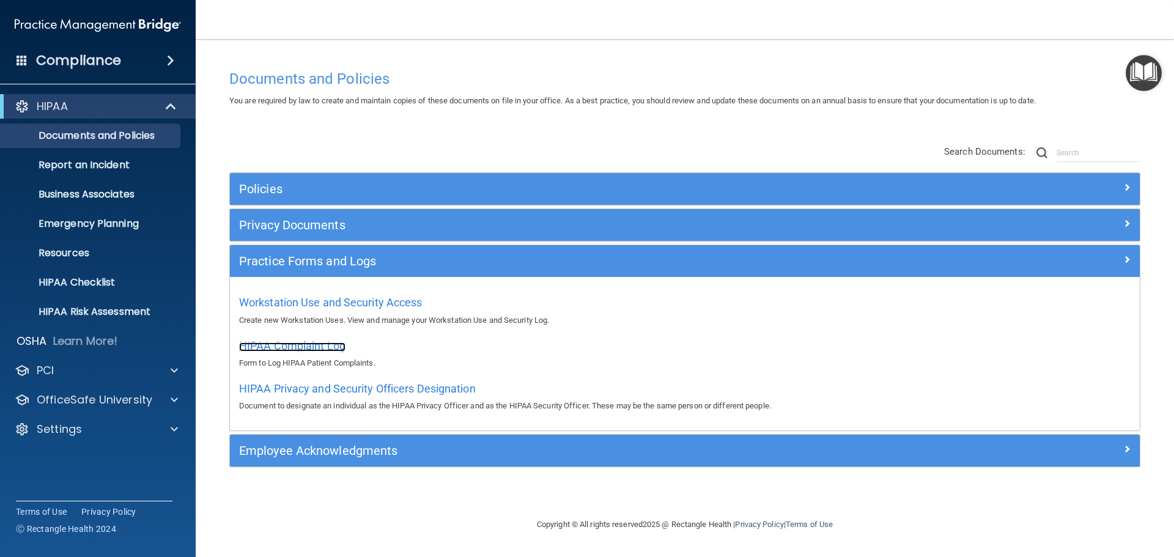
click at [303, 346] on span "HIPAA Complaint Log" at bounding box center [292, 345] width 106 height 13
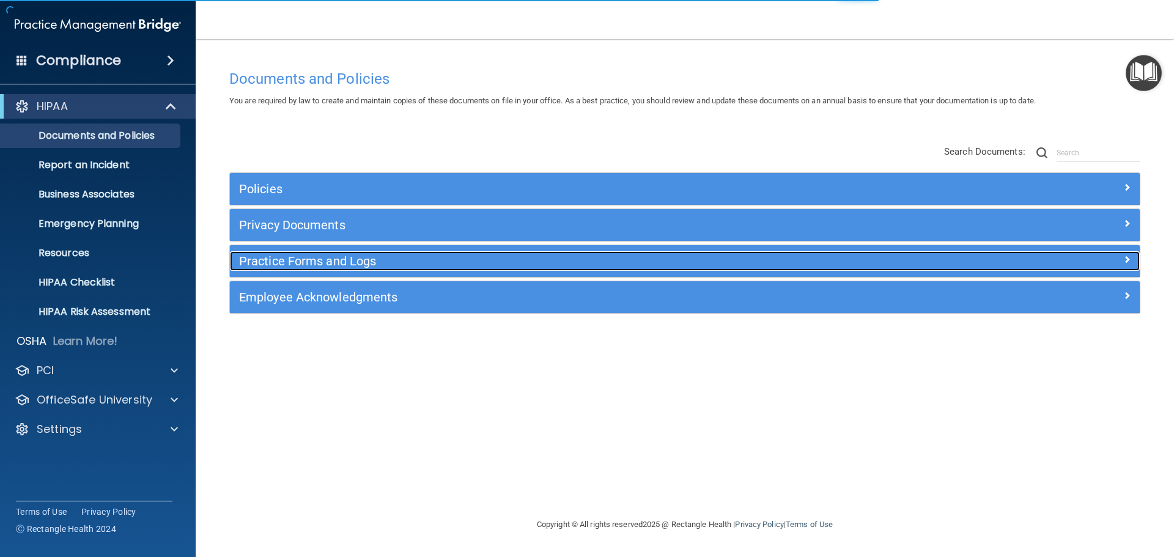
click at [371, 264] on h5 "Practice Forms and Logs" at bounding box center [571, 260] width 664 height 13
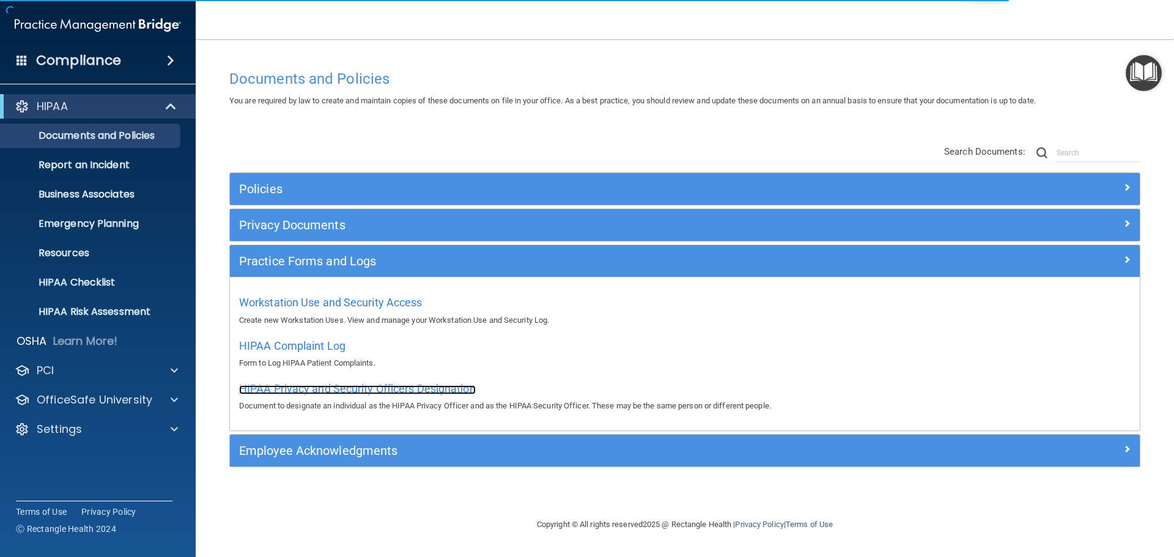
click at [352, 387] on span "HIPAA Privacy and Security Officers Designation" at bounding box center [357, 388] width 237 height 13
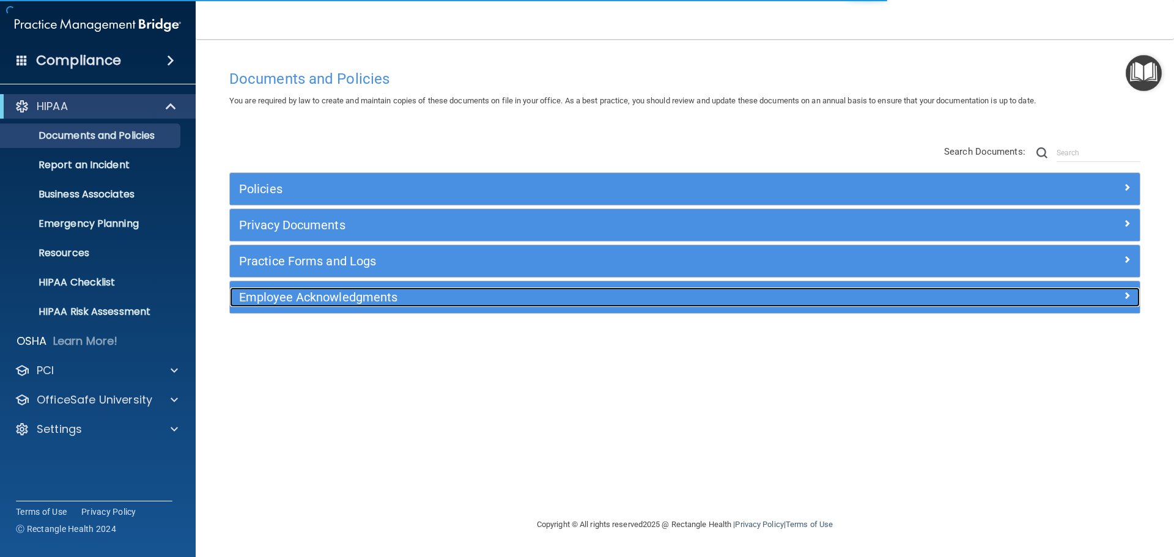
click at [370, 302] on h5 "Employee Acknowledgments" at bounding box center [571, 297] width 664 height 13
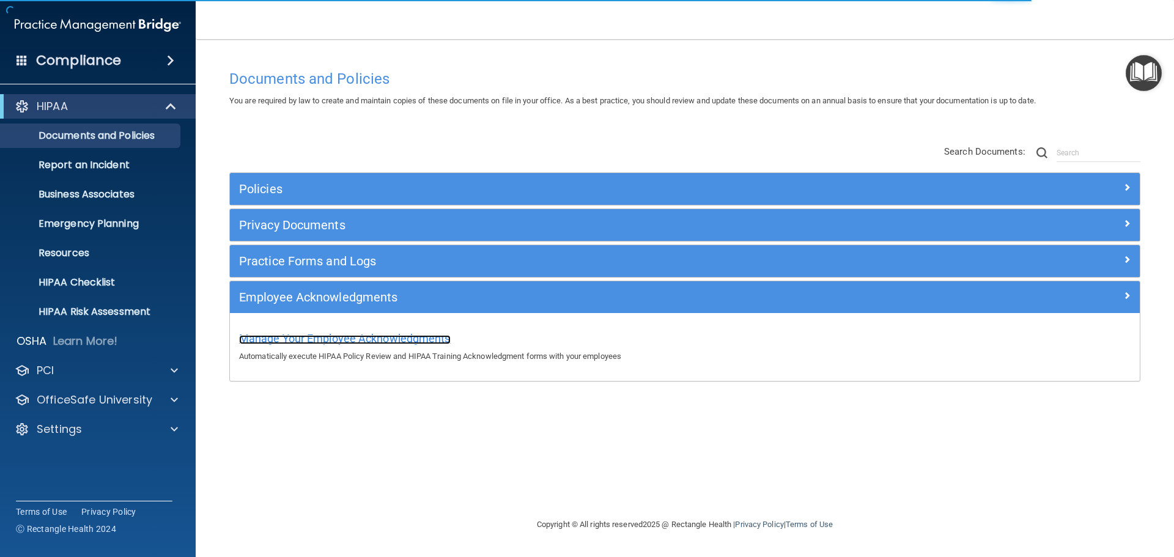
click at [384, 342] on span "Manage Your Employee Acknowledgments" at bounding box center [345, 338] width 212 height 13
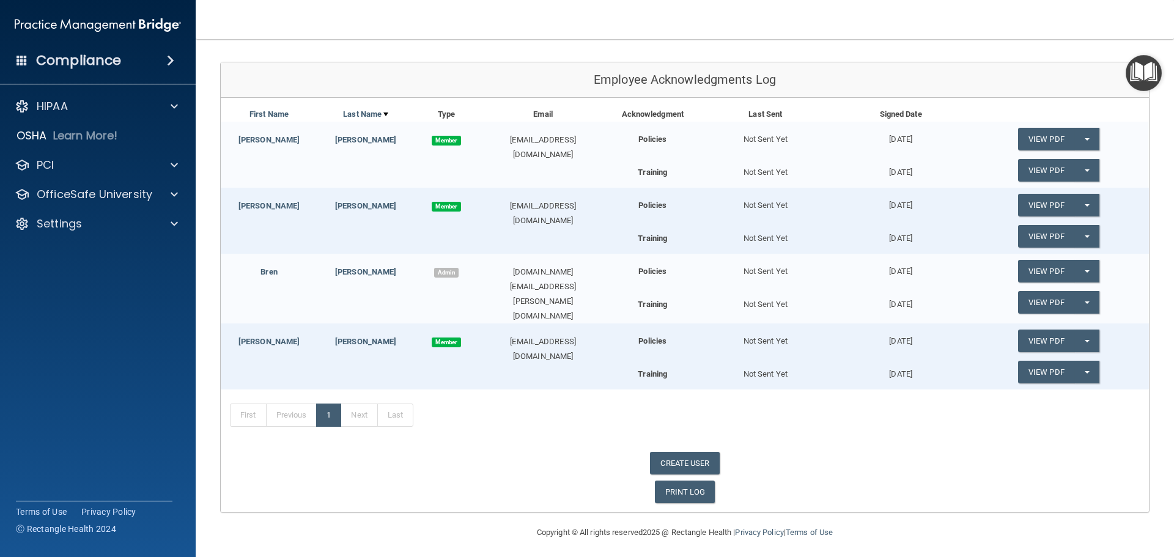
scroll to position [125, 0]
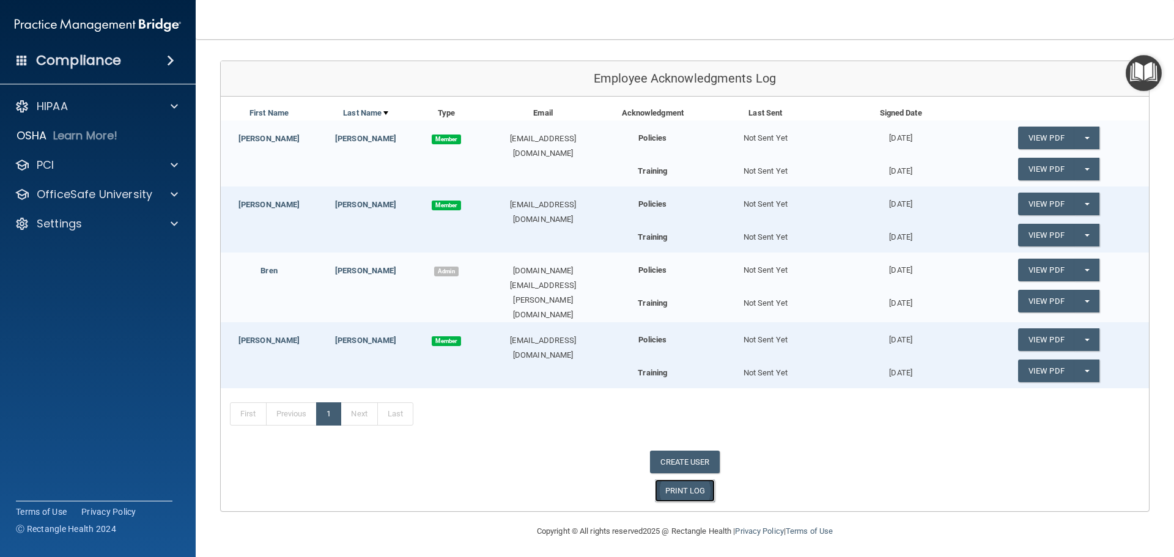
click at [686, 492] on link "PRINT LOG" at bounding box center [685, 491] width 61 height 23
click at [1047, 140] on link "View PDF" at bounding box center [1046, 138] width 56 height 23
click at [1037, 169] on link "View PDF" at bounding box center [1046, 169] width 56 height 23
click at [1036, 201] on link "View PDF" at bounding box center [1046, 204] width 56 height 23
click at [1052, 237] on link "View PDF" at bounding box center [1046, 235] width 56 height 23
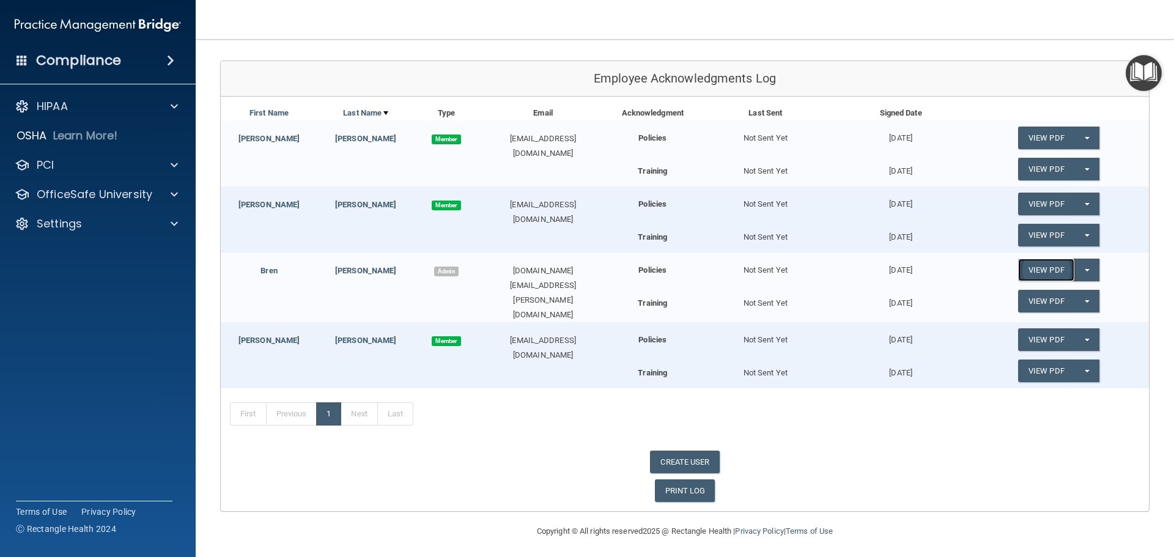
click at [1043, 266] on link "View PDF" at bounding box center [1046, 270] width 56 height 23
click at [1036, 301] on link "View PDF" at bounding box center [1046, 301] width 56 height 23
click at [1027, 338] on link "View PDF" at bounding box center [1046, 339] width 56 height 23
click at [1055, 367] on link "View PDF" at bounding box center [1046, 371] width 56 height 23
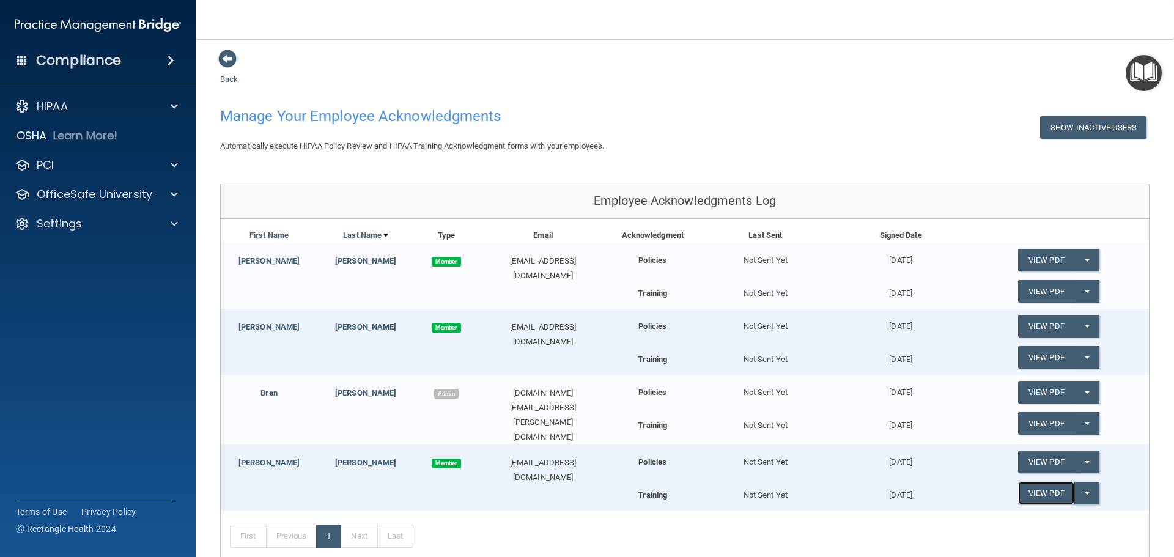
scroll to position [0, 0]
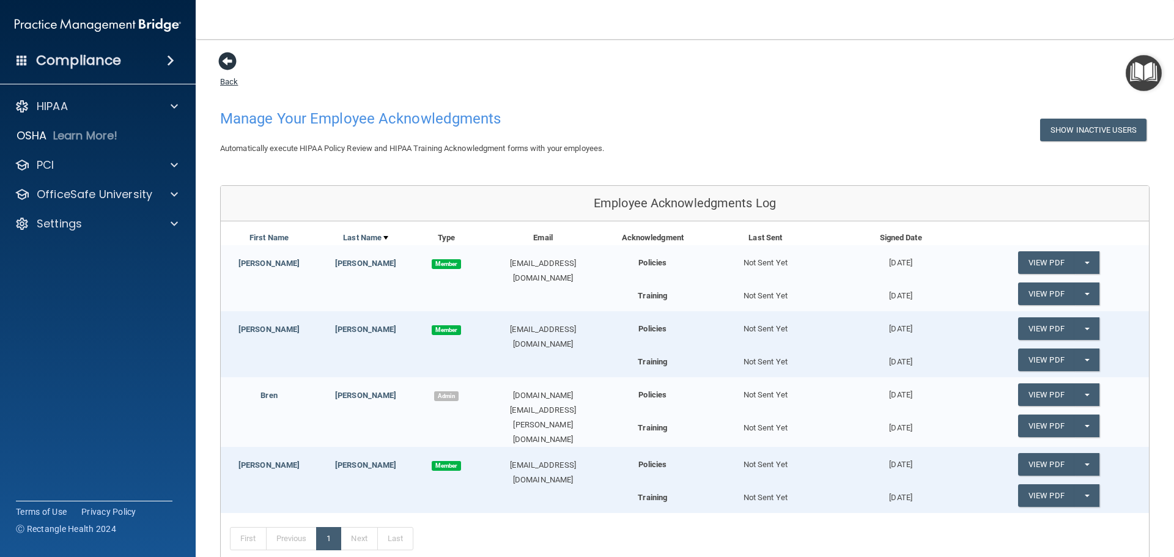
click at [226, 59] on span at bounding box center [227, 61] width 18 height 18
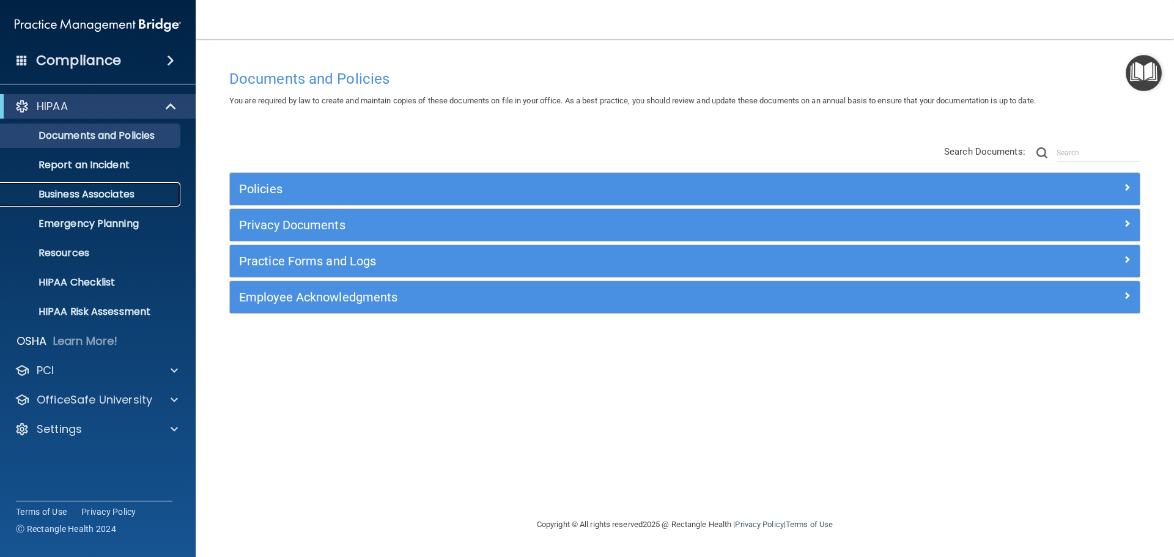
click at [103, 198] on p "Business Associates" at bounding box center [91, 194] width 167 height 12
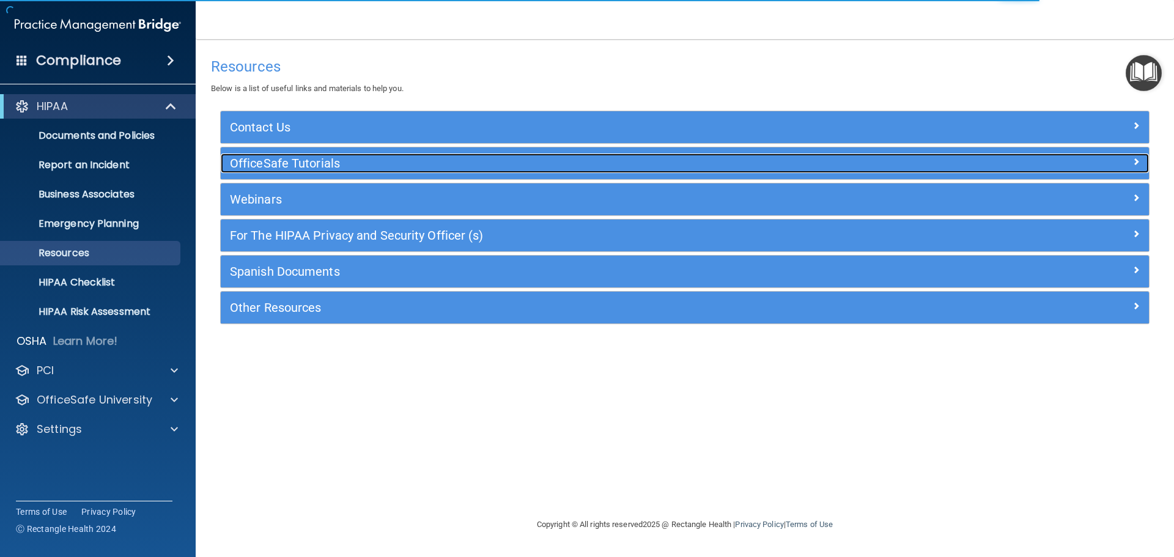
click at [694, 164] on h5 "OfficeSafe Tutorials" at bounding box center [569, 163] width 678 height 13
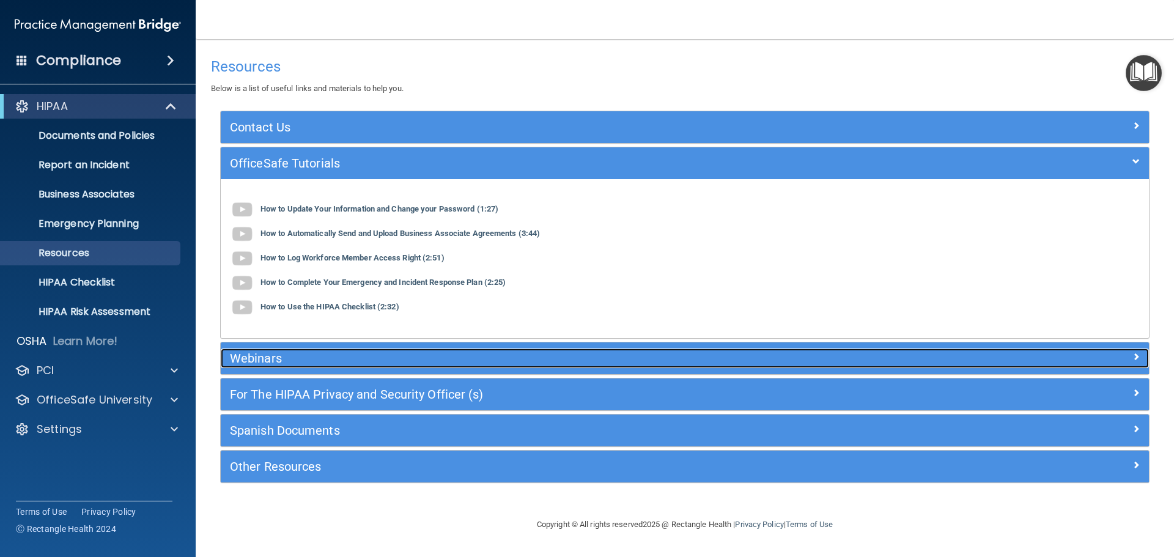
click at [333, 362] on h5 "Webinars" at bounding box center [569, 358] width 678 height 13
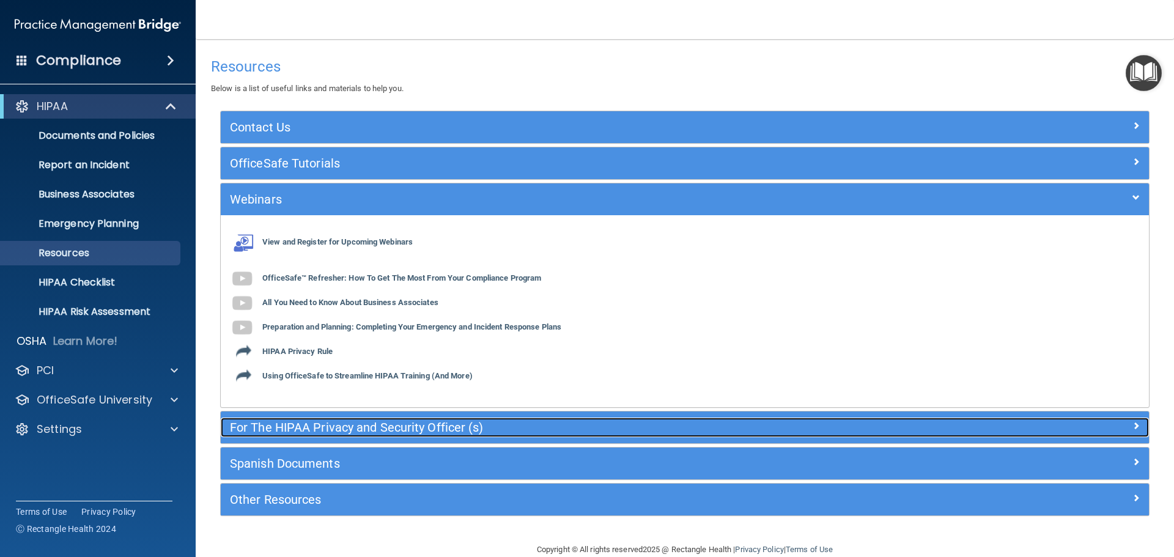
click at [405, 426] on h5 "For The HIPAA Privacy and Security Officer (s)" at bounding box center [569, 427] width 678 height 13
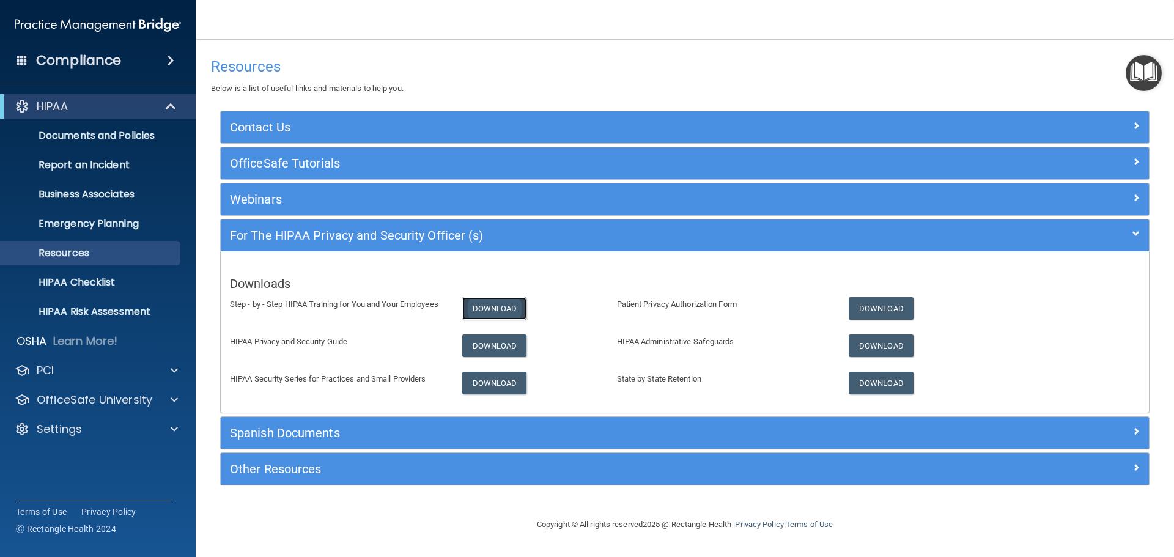
click at [479, 306] on link "Download" at bounding box center [494, 308] width 65 height 23
